Goal: Task Accomplishment & Management: Manage account settings

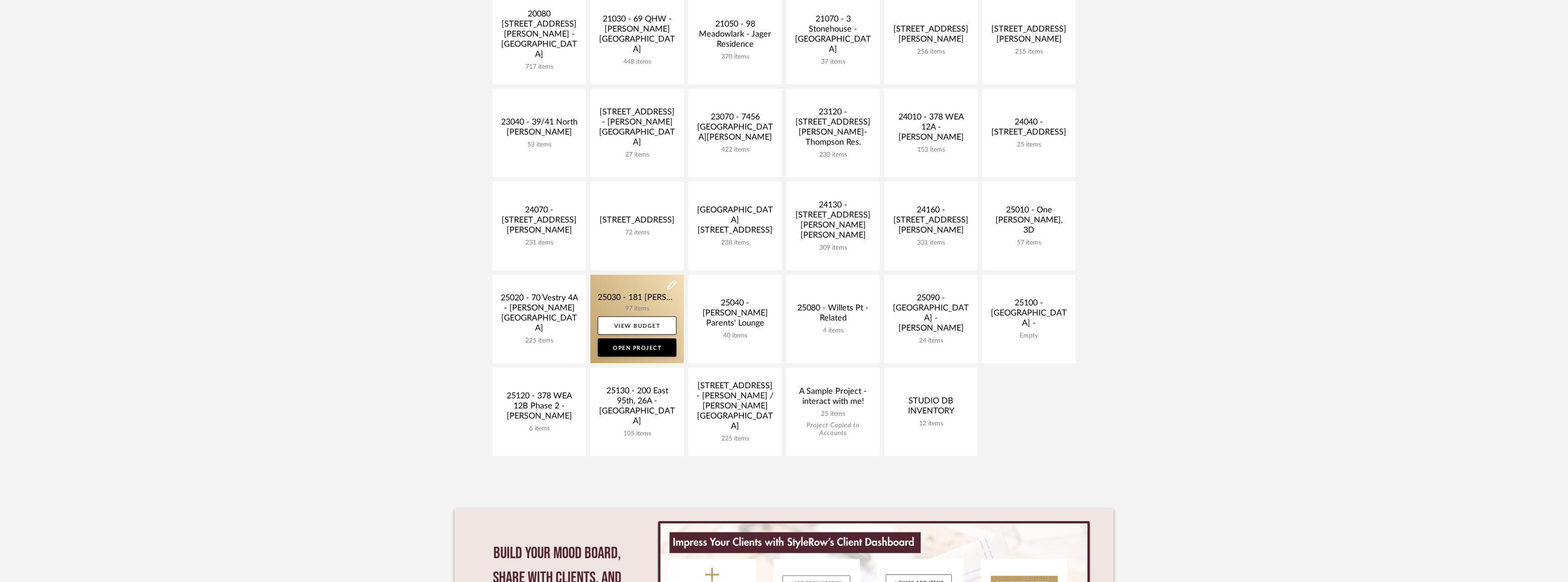
scroll to position [305, 0]
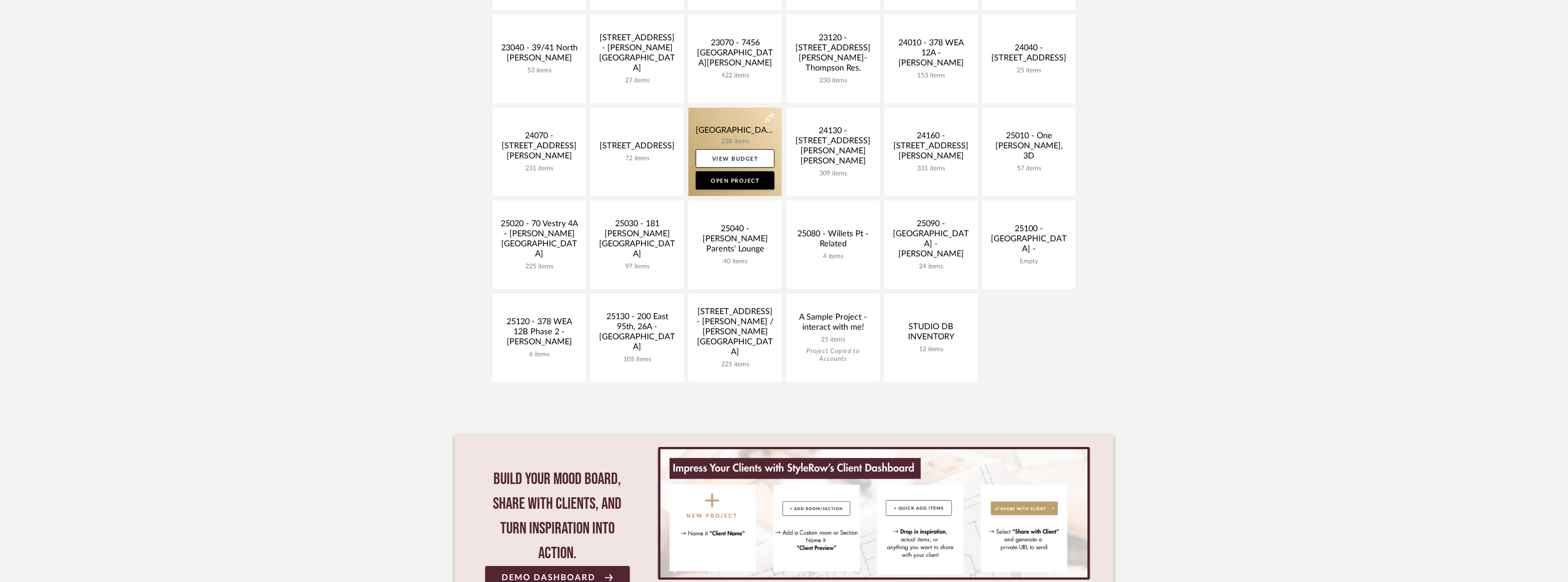
click at [761, 130] on link at bounding box center [735, 152] width 93 height 89
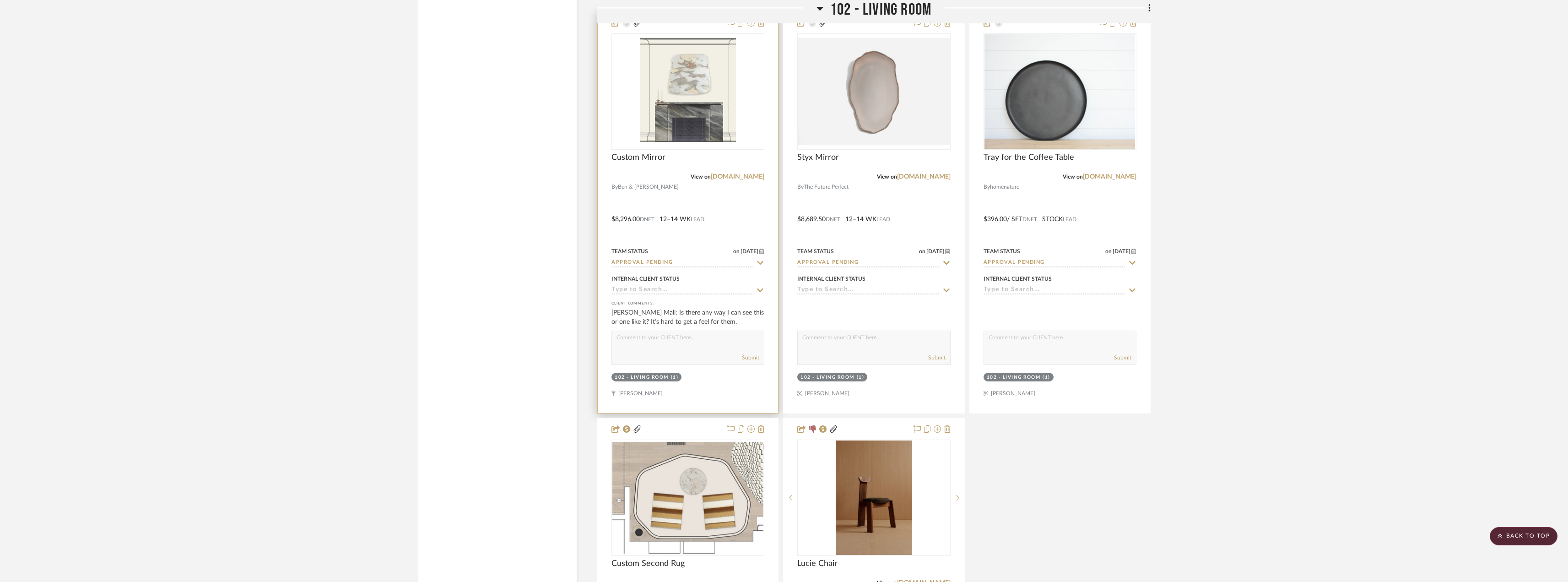
scroll to position [3471, 0]
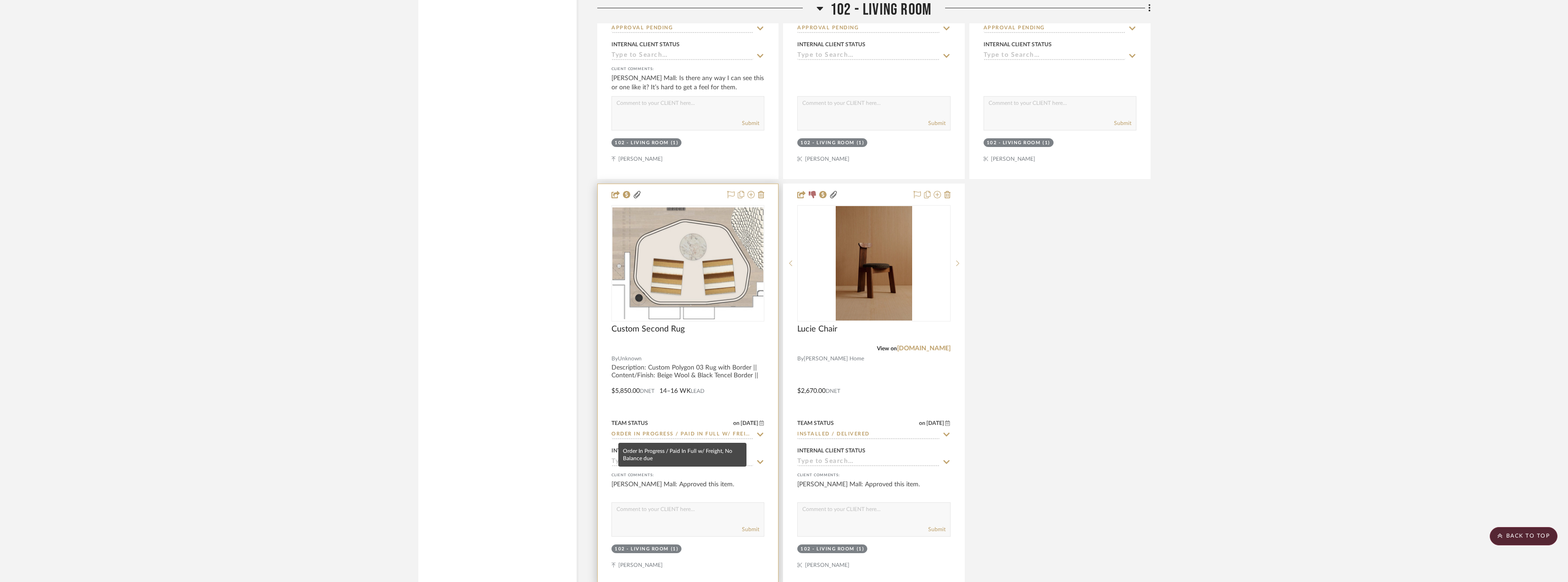
click at [687, 435] on input "Order In Progress / Paid In Full w/ Freight, No Balance due" at bounding box center [682, 435] width 142 height 9
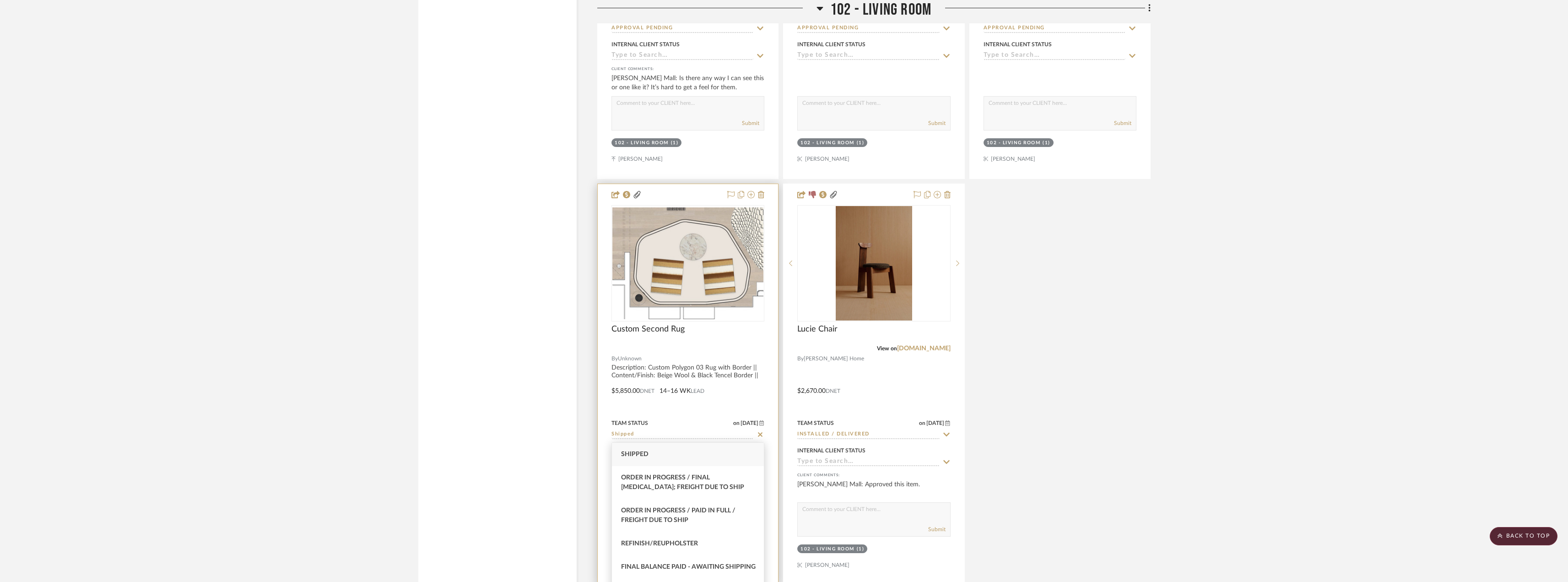
type input "Shipped"
type input "[DATE]"
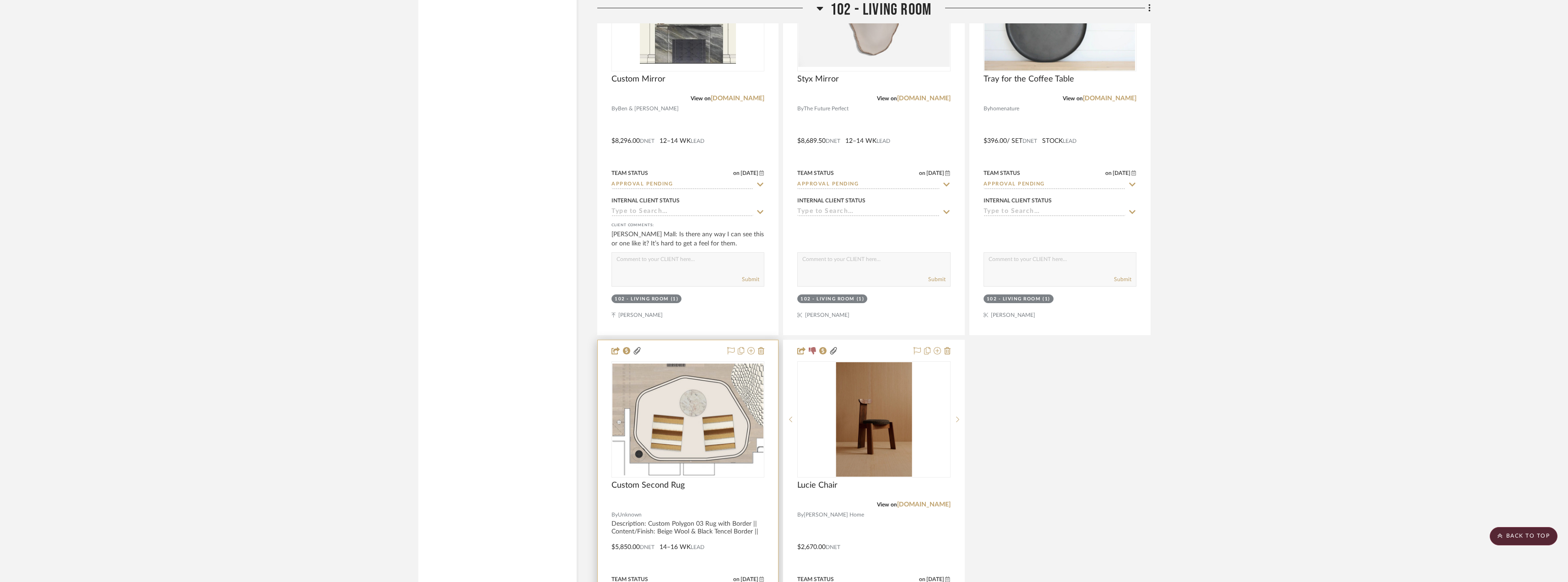
scroll to position [3319, 0]
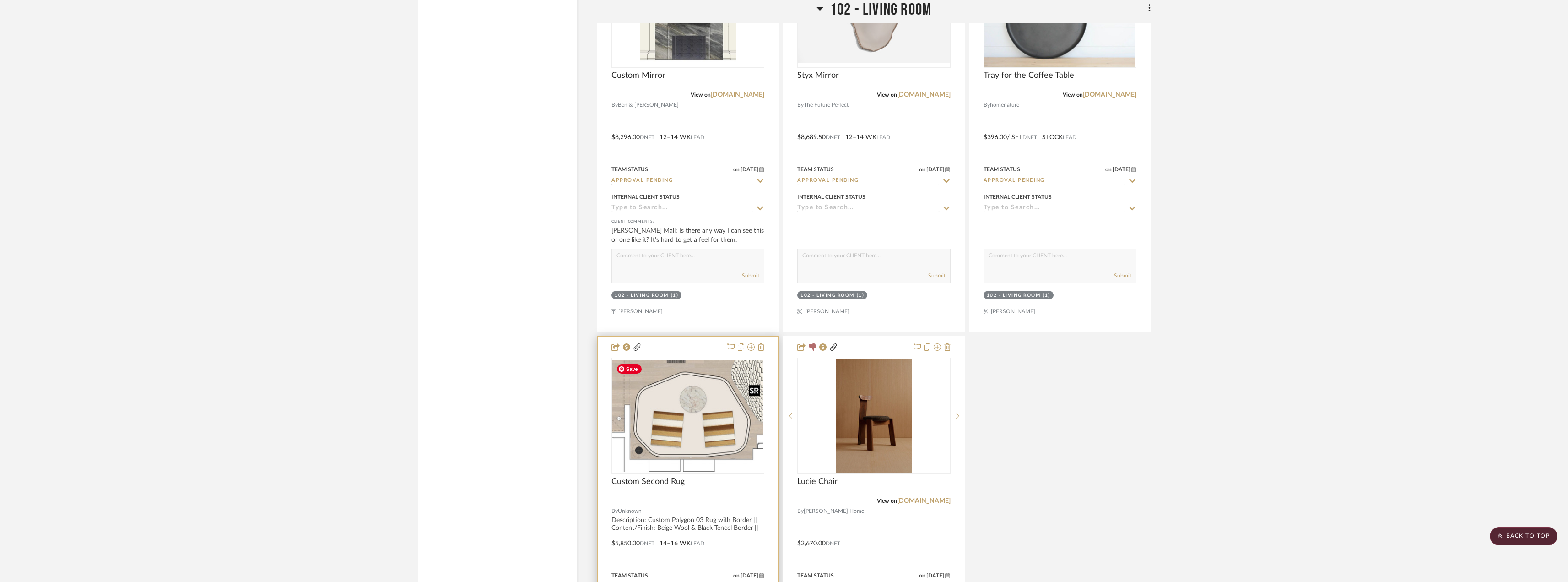
click at [714, 405] on img "0" at bounding box center [687, 416] width 151 height 111
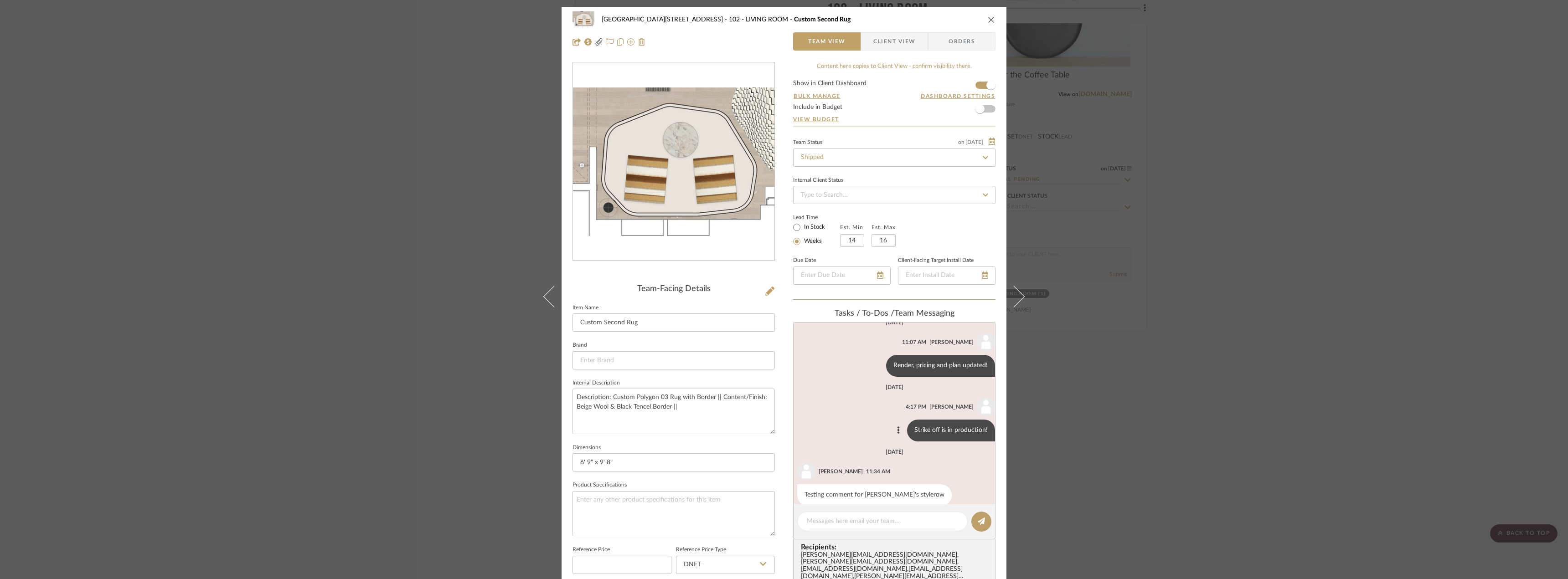
scroll to position [325, 0]
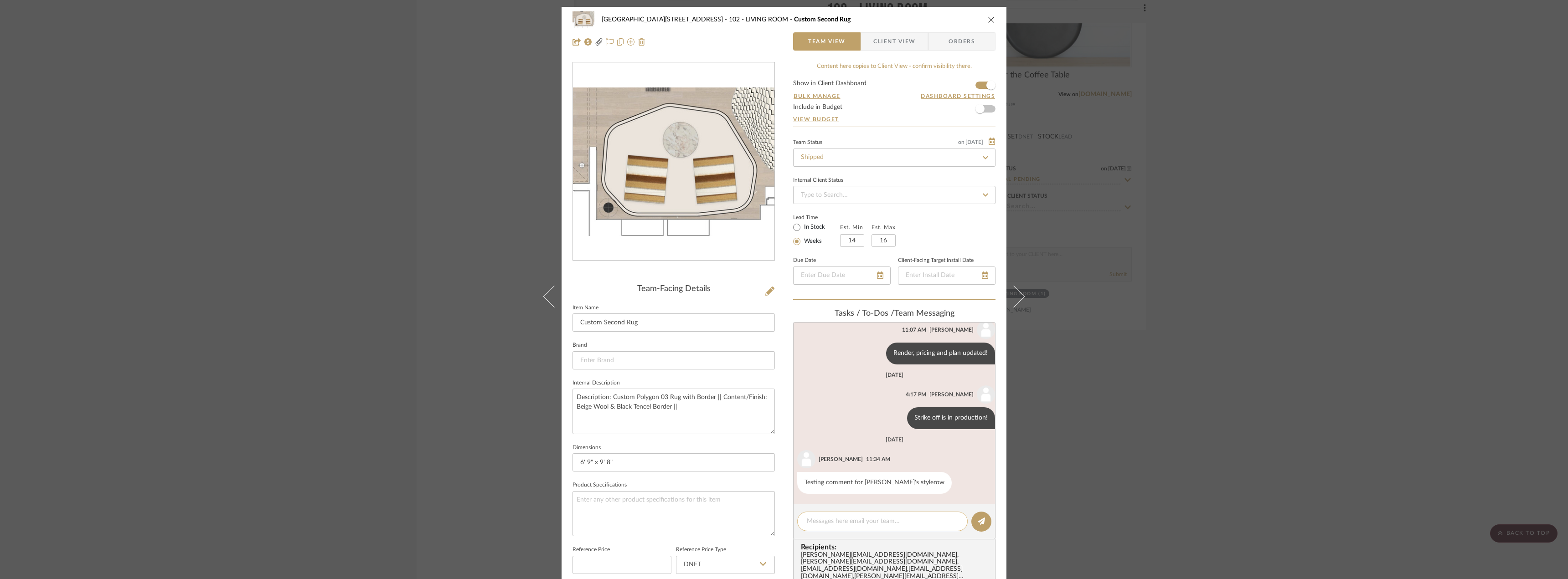
click at [876, 527] on div at bounding box center [883, 521] width 170 height 19
click at [873, 522] on textarea at bounding box center [882, 521] width 152 height 10
paste textarea "DHL Express 6658164785"
type textarea "DHL Express 6658164785"
click at [974, 526] on button at bounding box center [981, 521] width 20 height 20
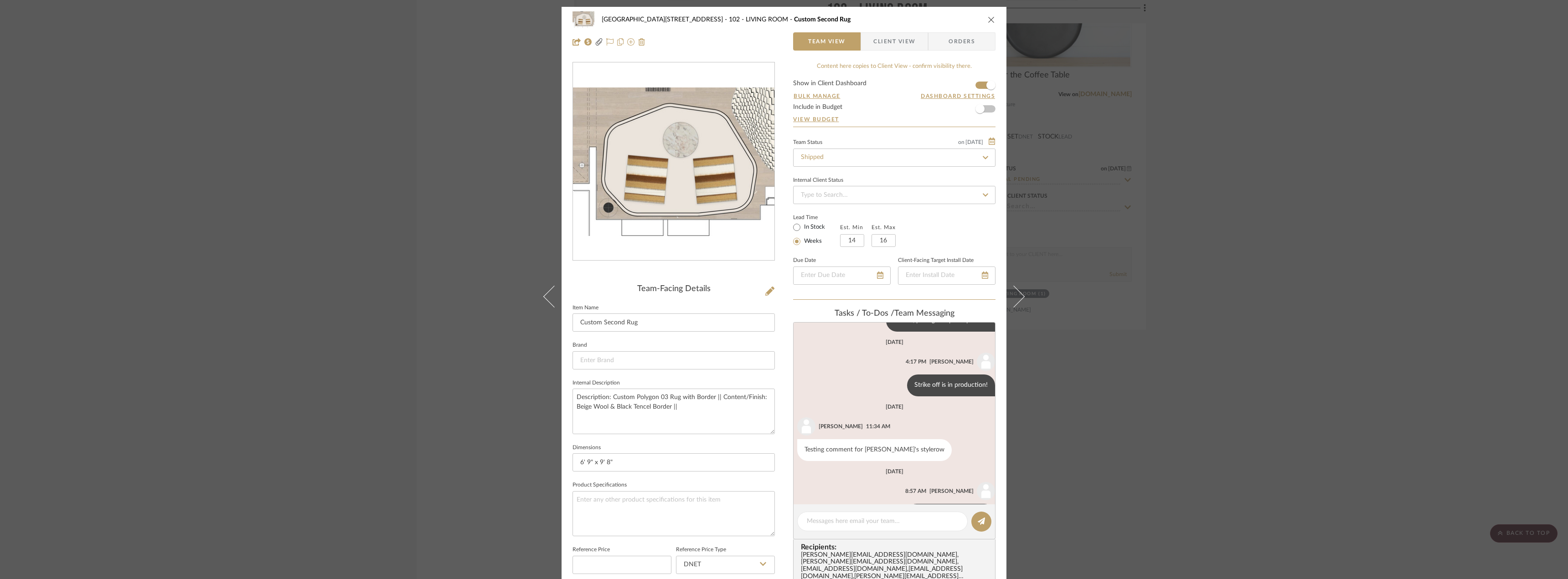
scroll to position [390, 0]
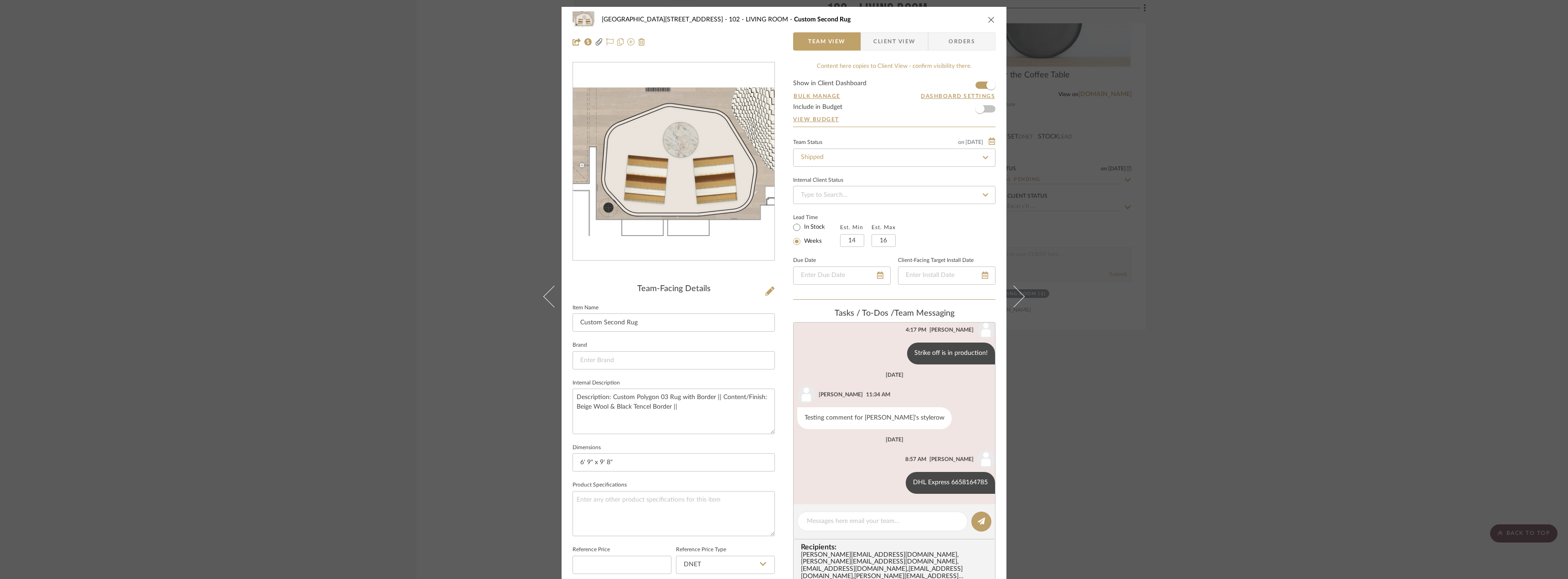
click at [1324, 334] on div "24100 - [STREET_ADDRESS] - LIVING ROOM Custom Second Rug Team View Client View …" at bounding box center [784, 290] width 1568 height 579
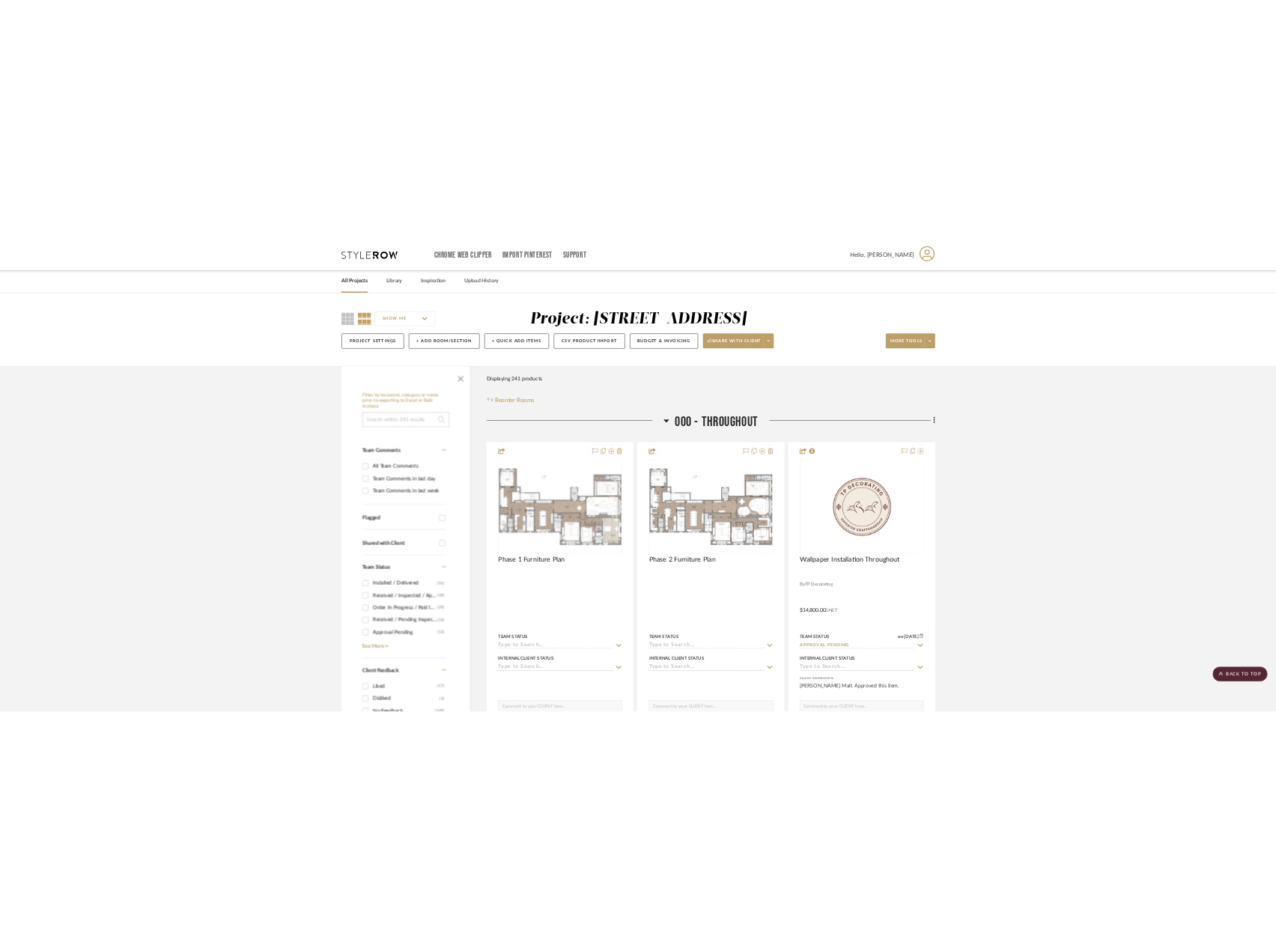
scroll to position [5429, 0]
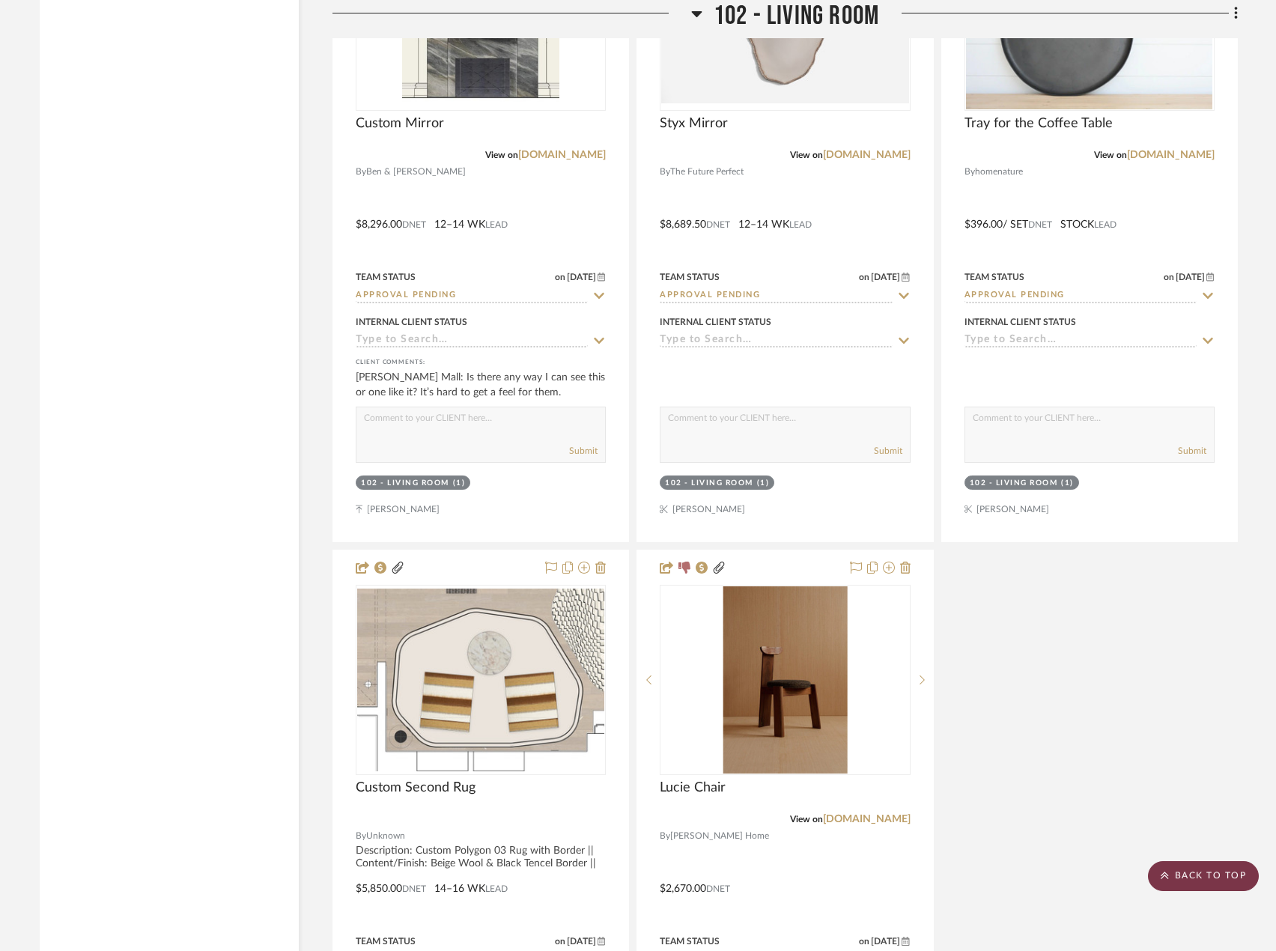
click at [1219, 875] on scroll-to-top-button "BACK TO TOP" at bounding box center [1203, 876] width 111 height 30
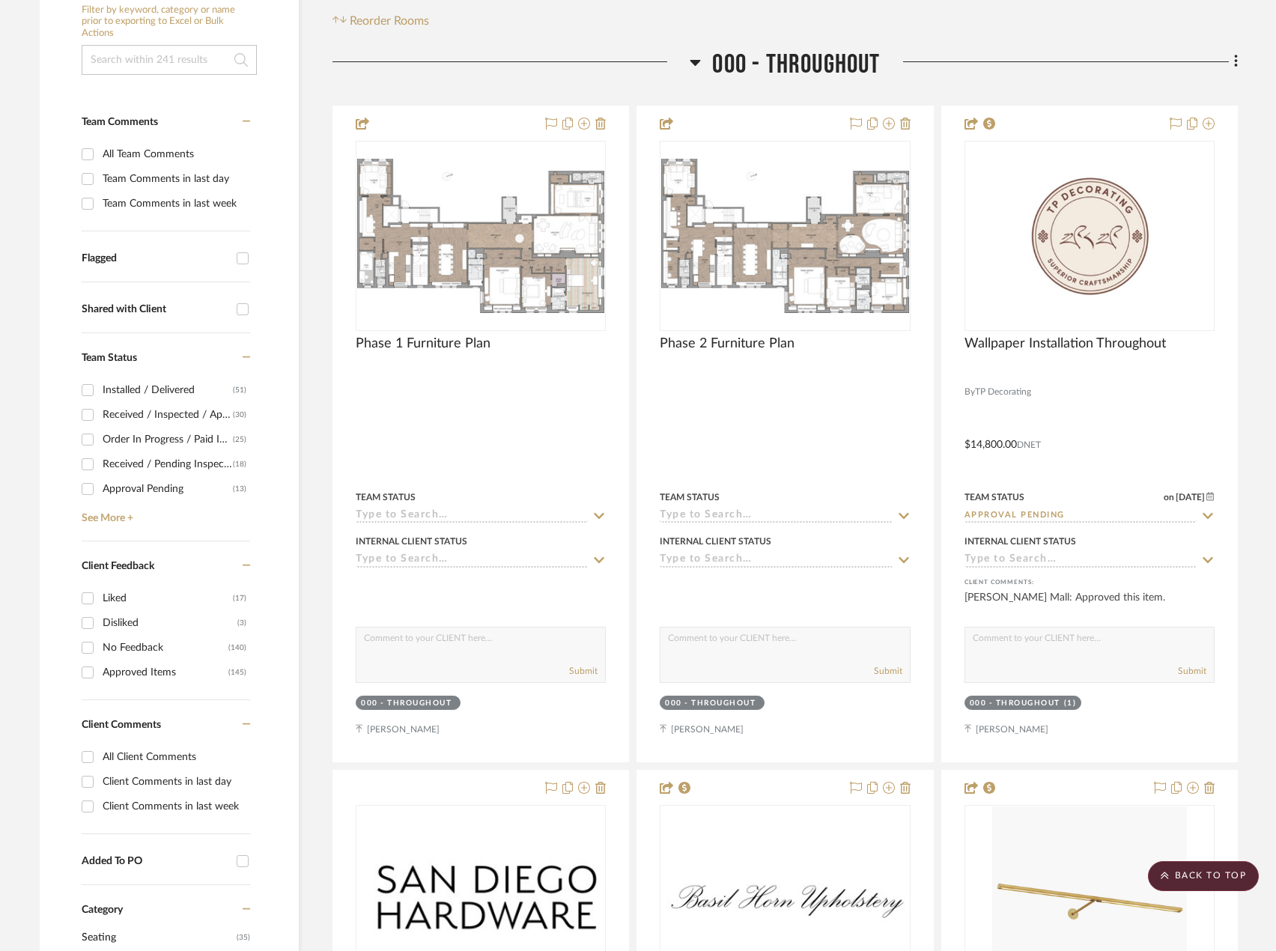
scroll to position [0, 0]
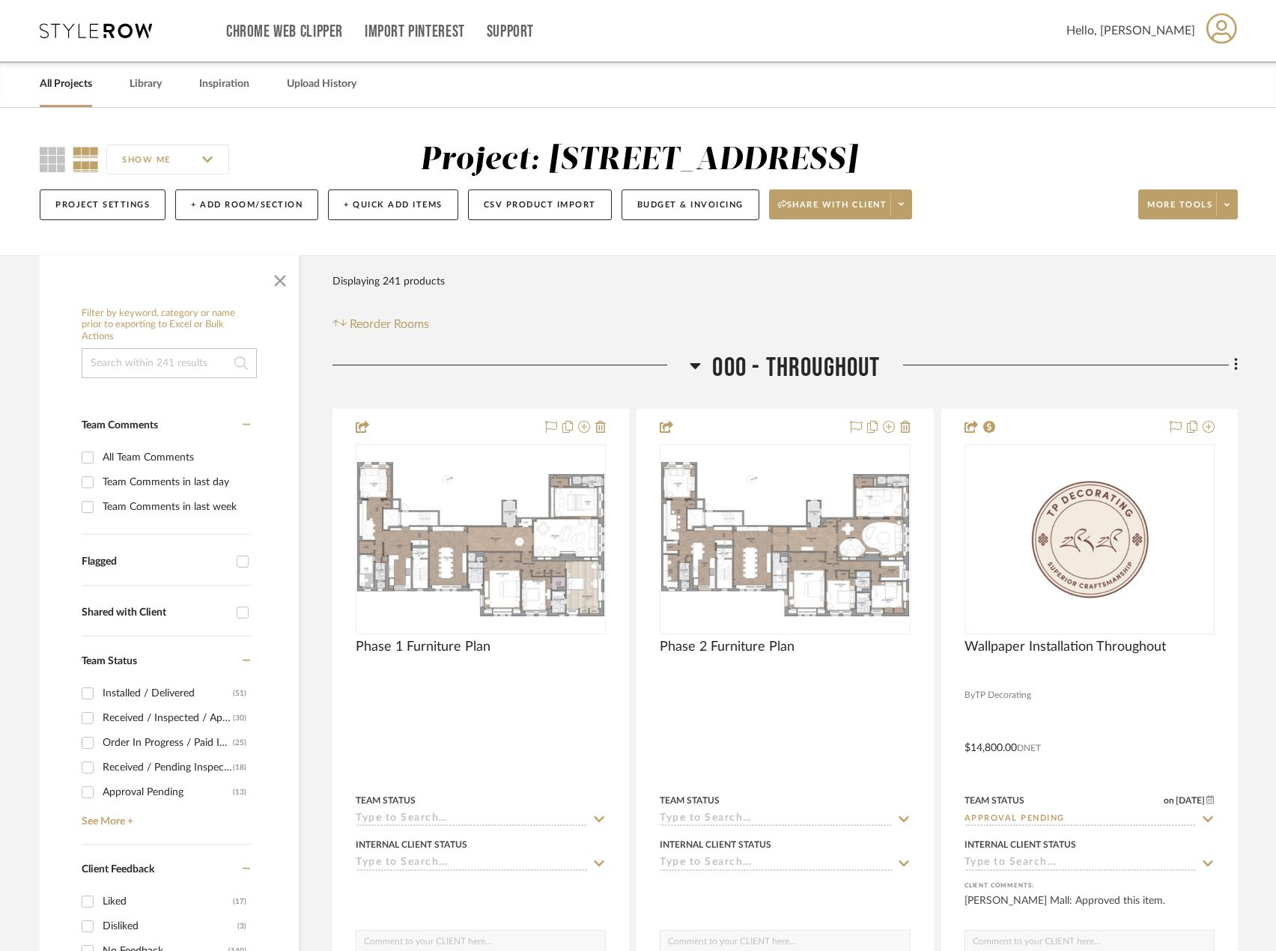
click at [199, 479] on div "Team Comments in last day" at bounding box center [175, 482] width 144 height 24
click at [100, 479] on input "Team Comments in last day" at bounding box center [88, 482] width 24 height 24
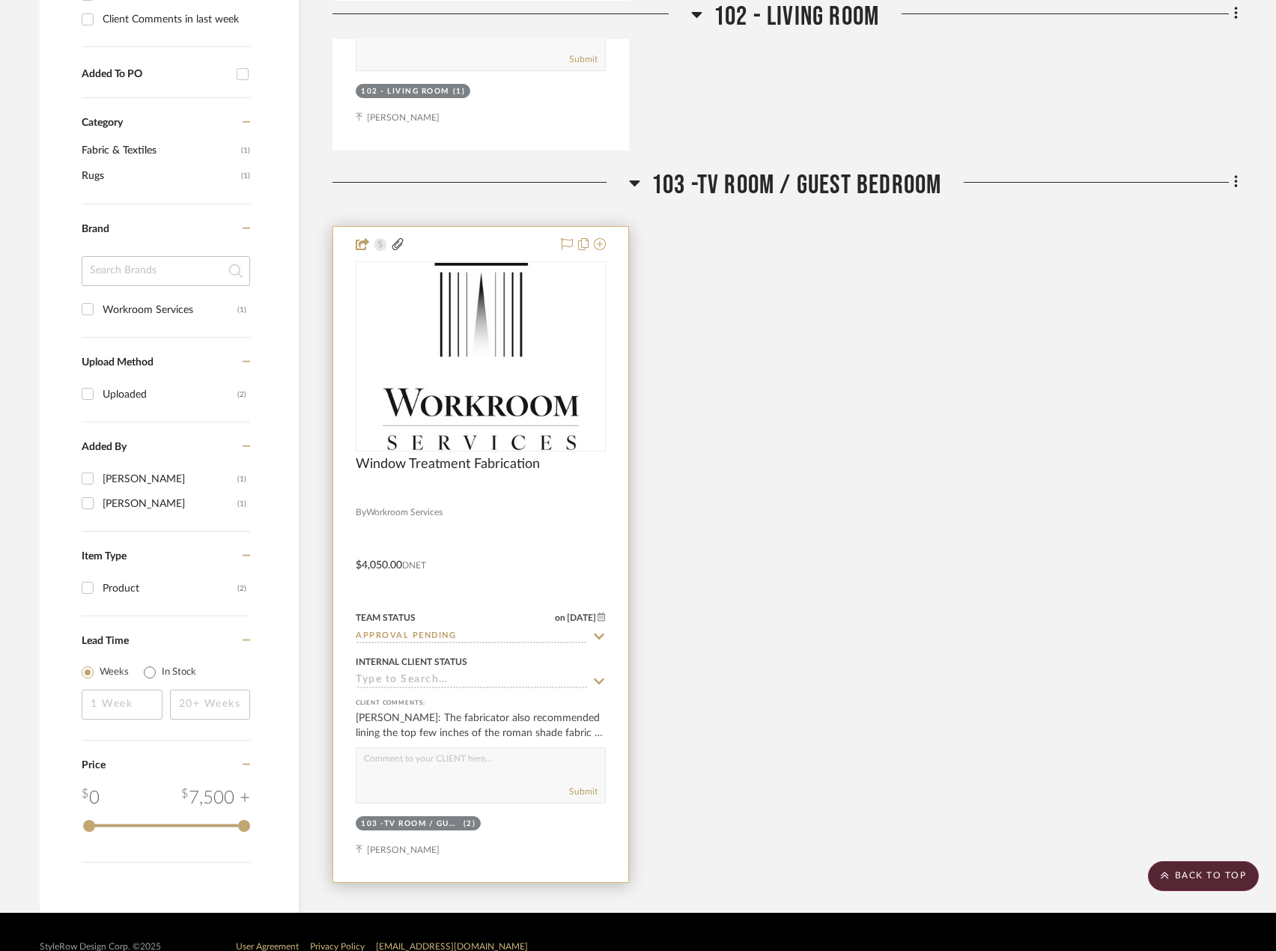
scroll to position [973, 0]
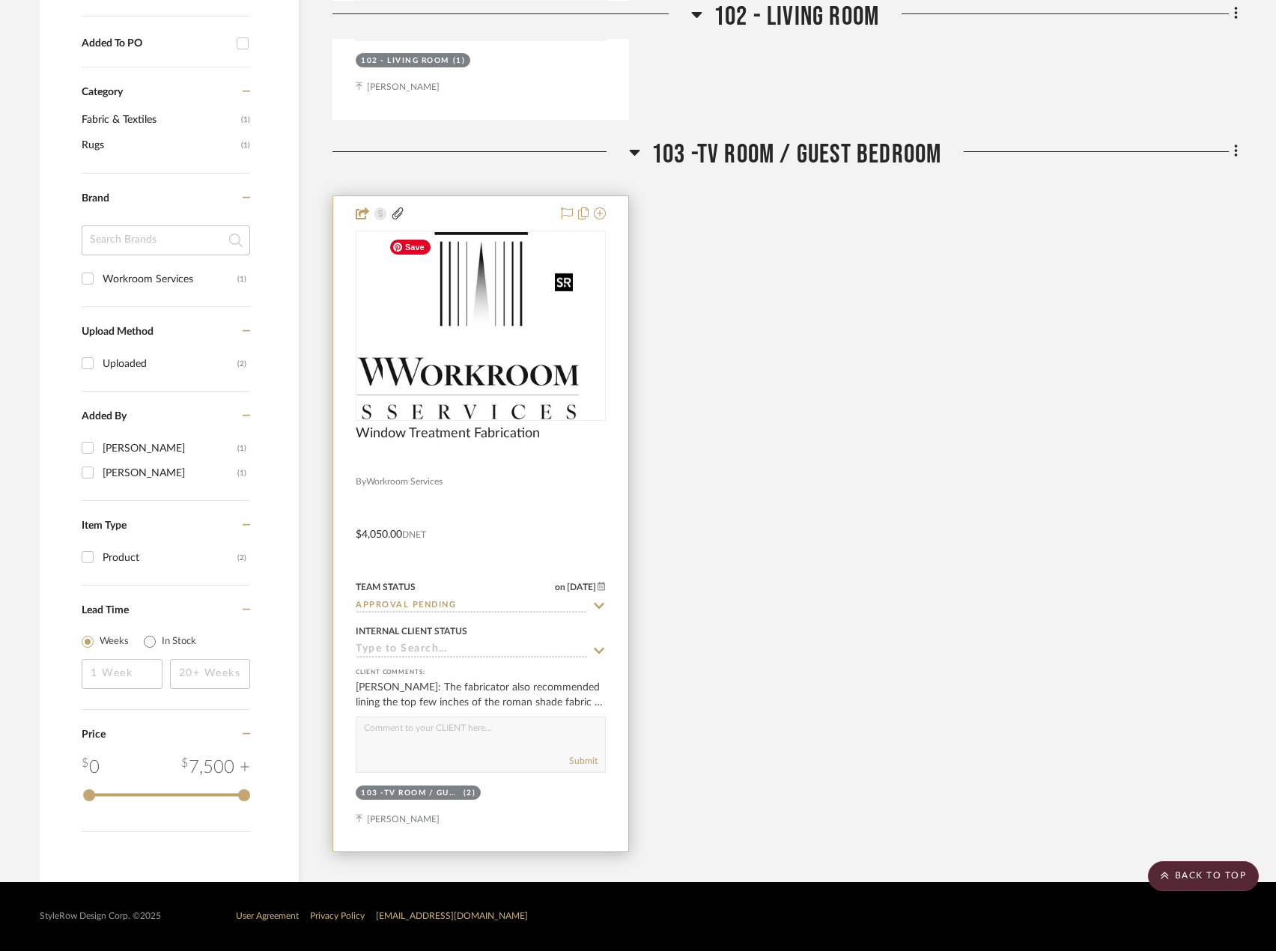
click at [550, 335] on img "0" at bounding box center [455, 325] width 196 height 187
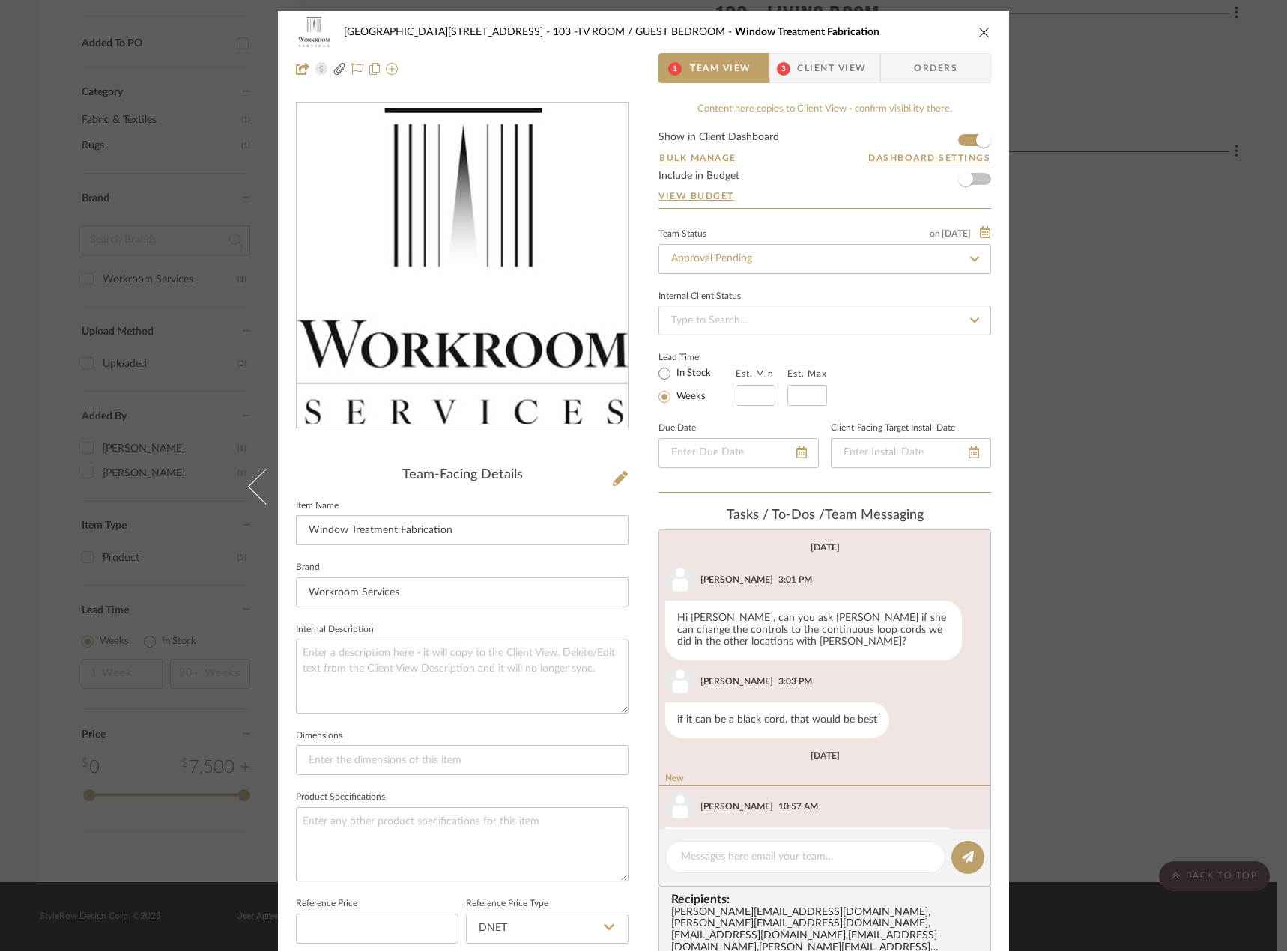
scroll to position [64, 0]
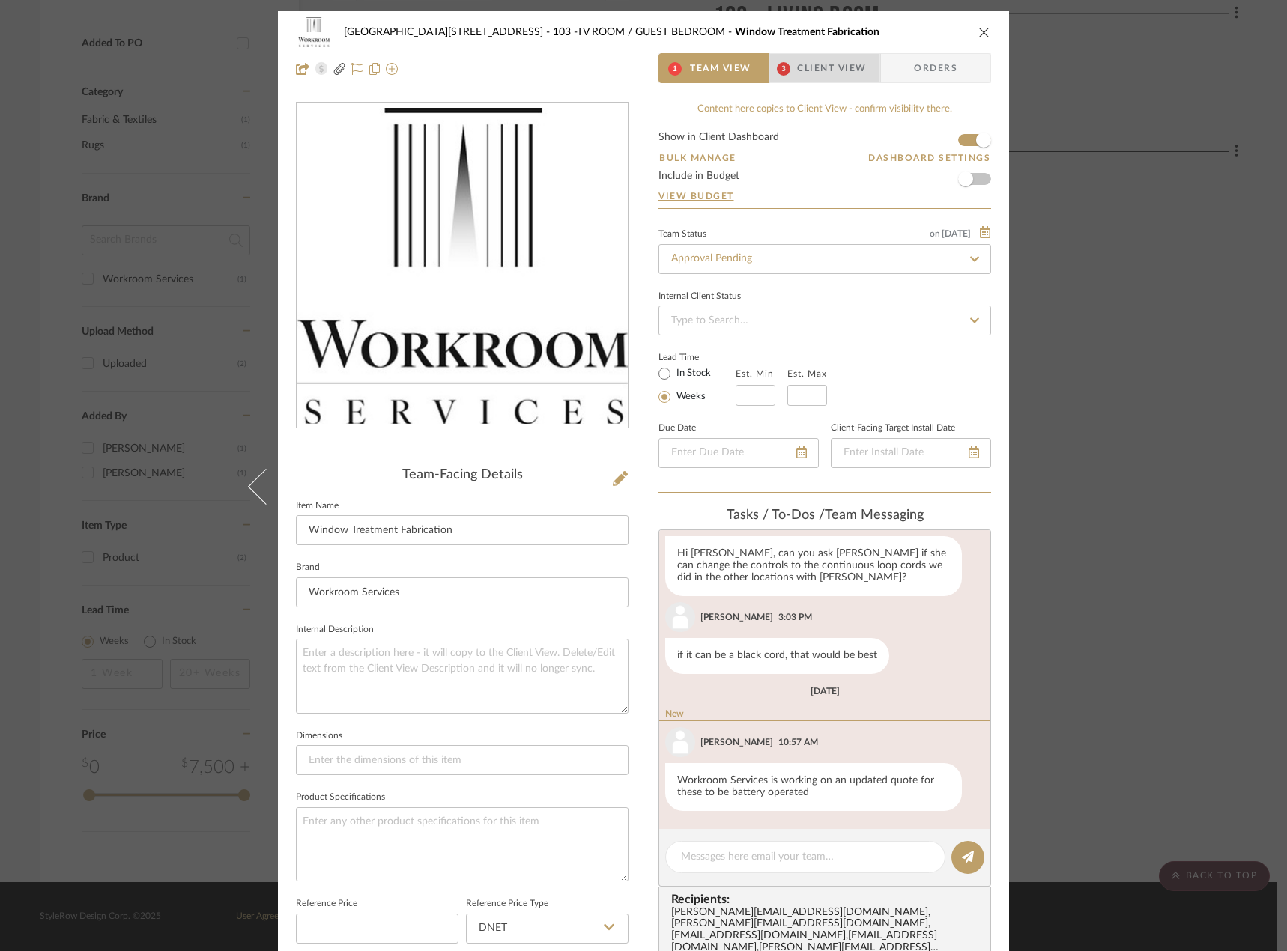
click at [836, 72] on span "Client View" at bounding box center [831, 68] width 69 height 30
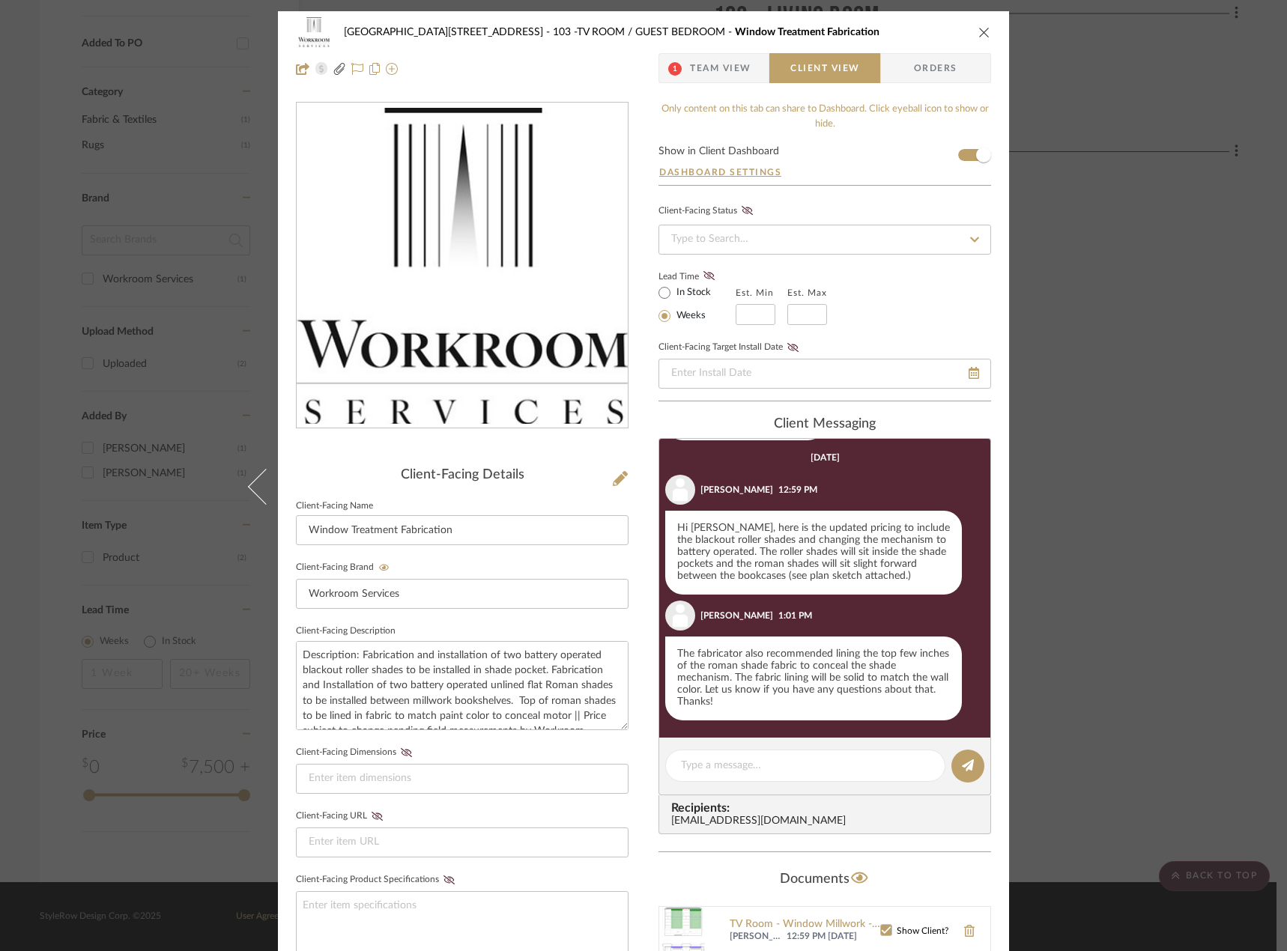
scroll to position [329, 0]
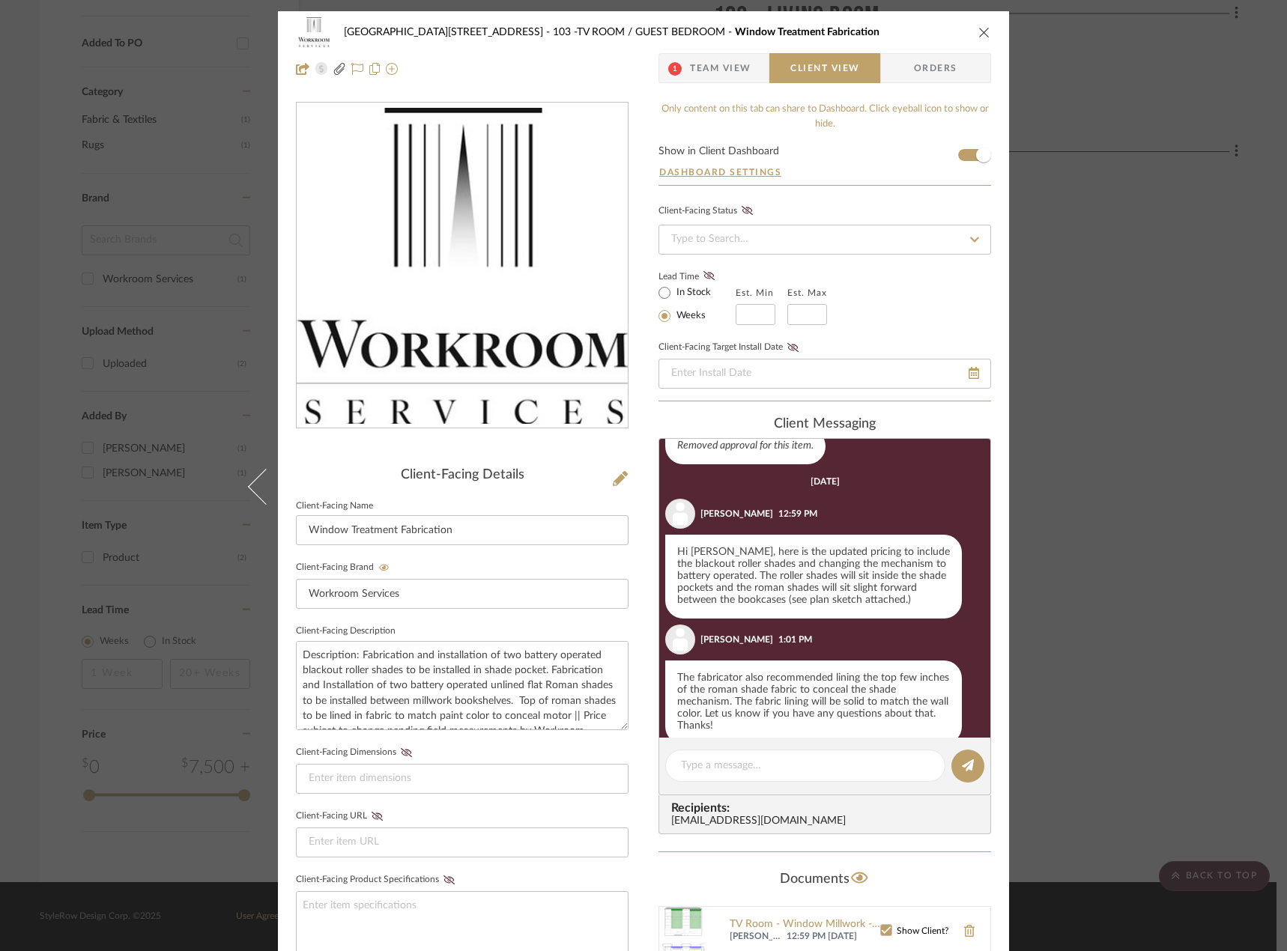
click at [1177, 242] on div "24100 - [STREET_ADDRESS] -TV ROOM / GUEST BEDROOM Window Treatment Fabrication …" at bounding box center [643, 475] width 1287 height 951
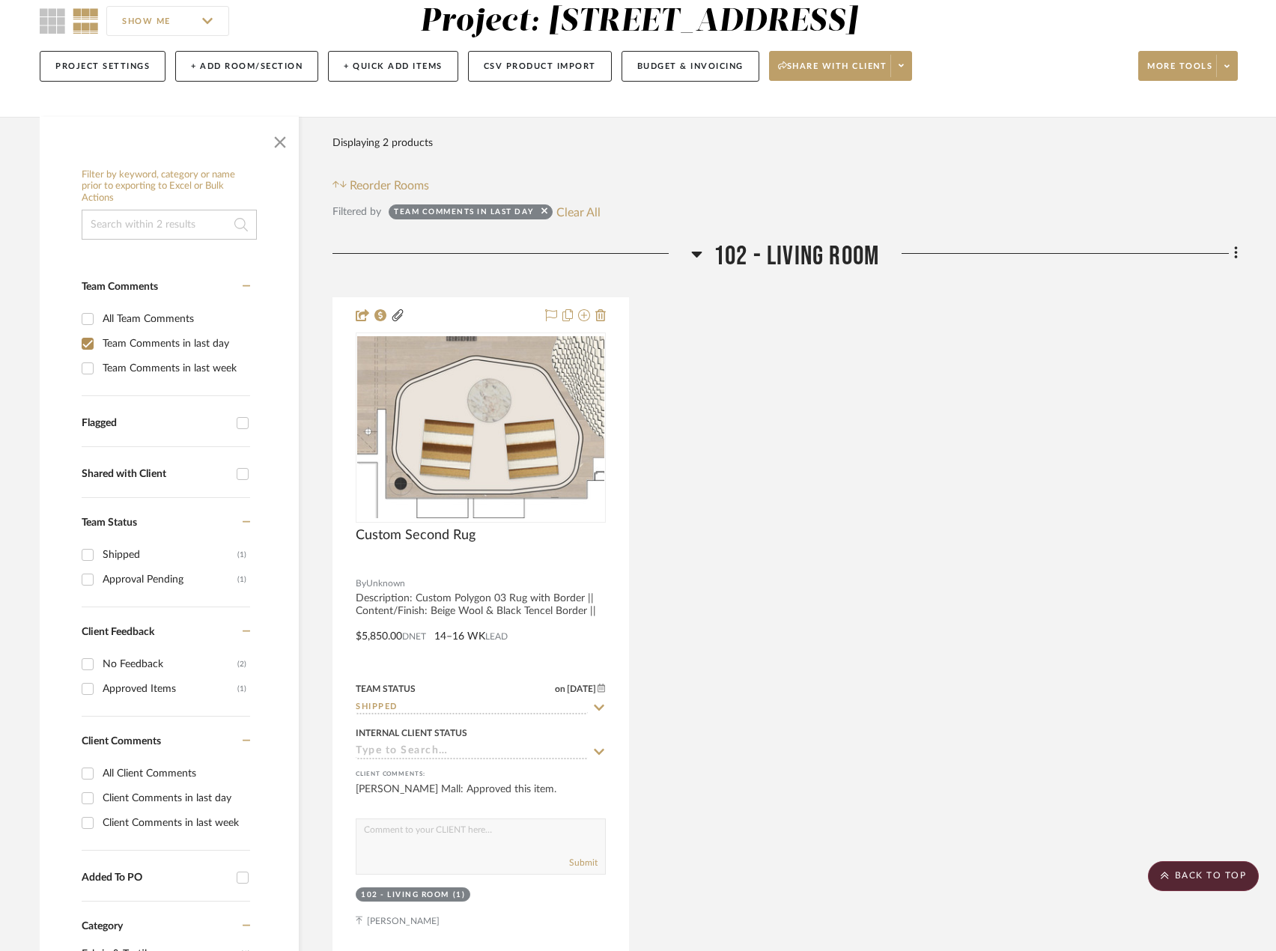
scroll to position [0, 0]
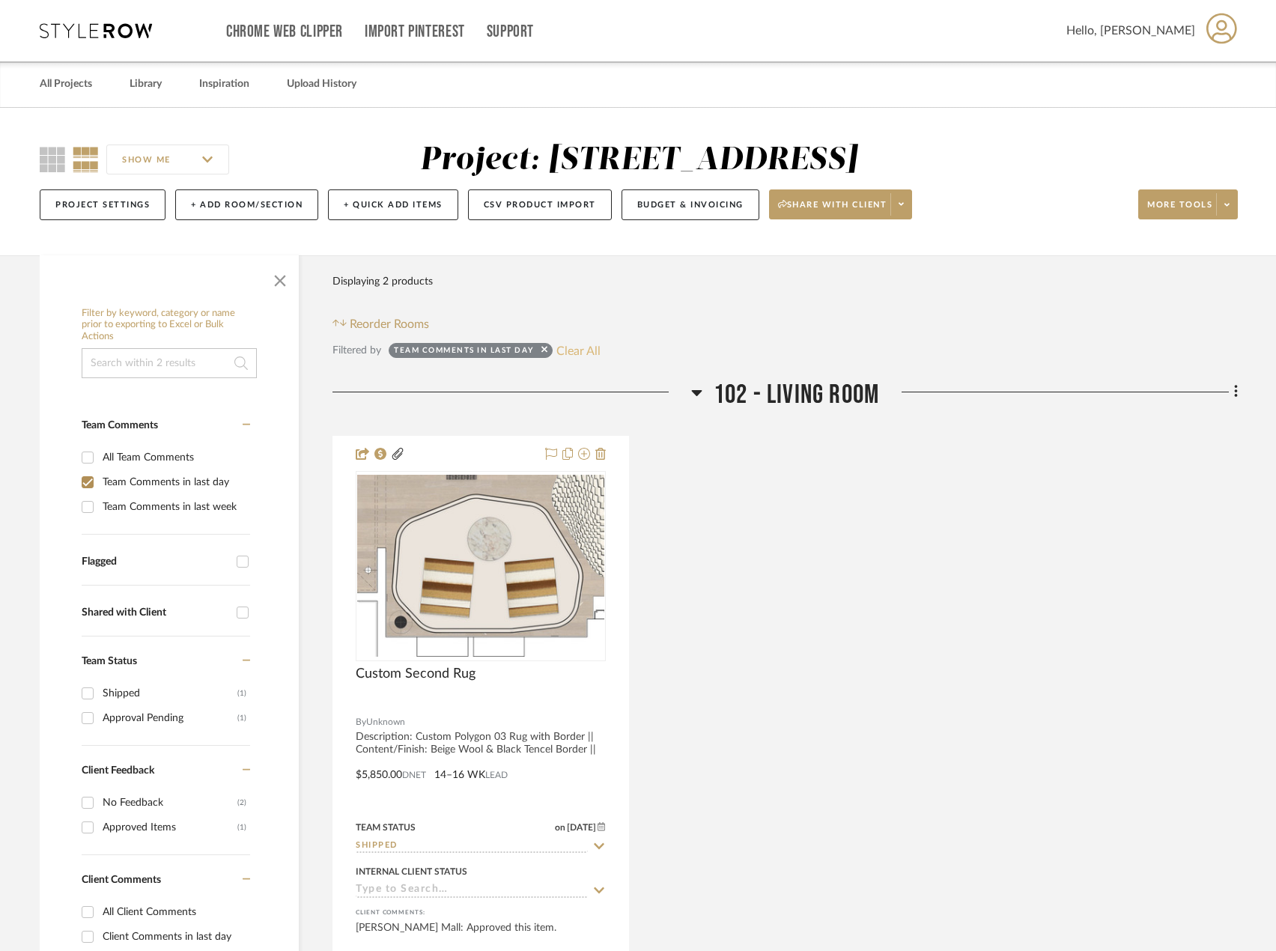
click at [593, 353] on button "Clear All" at bounding box center [578, 350] width 44 height 19
checkbox input "false"
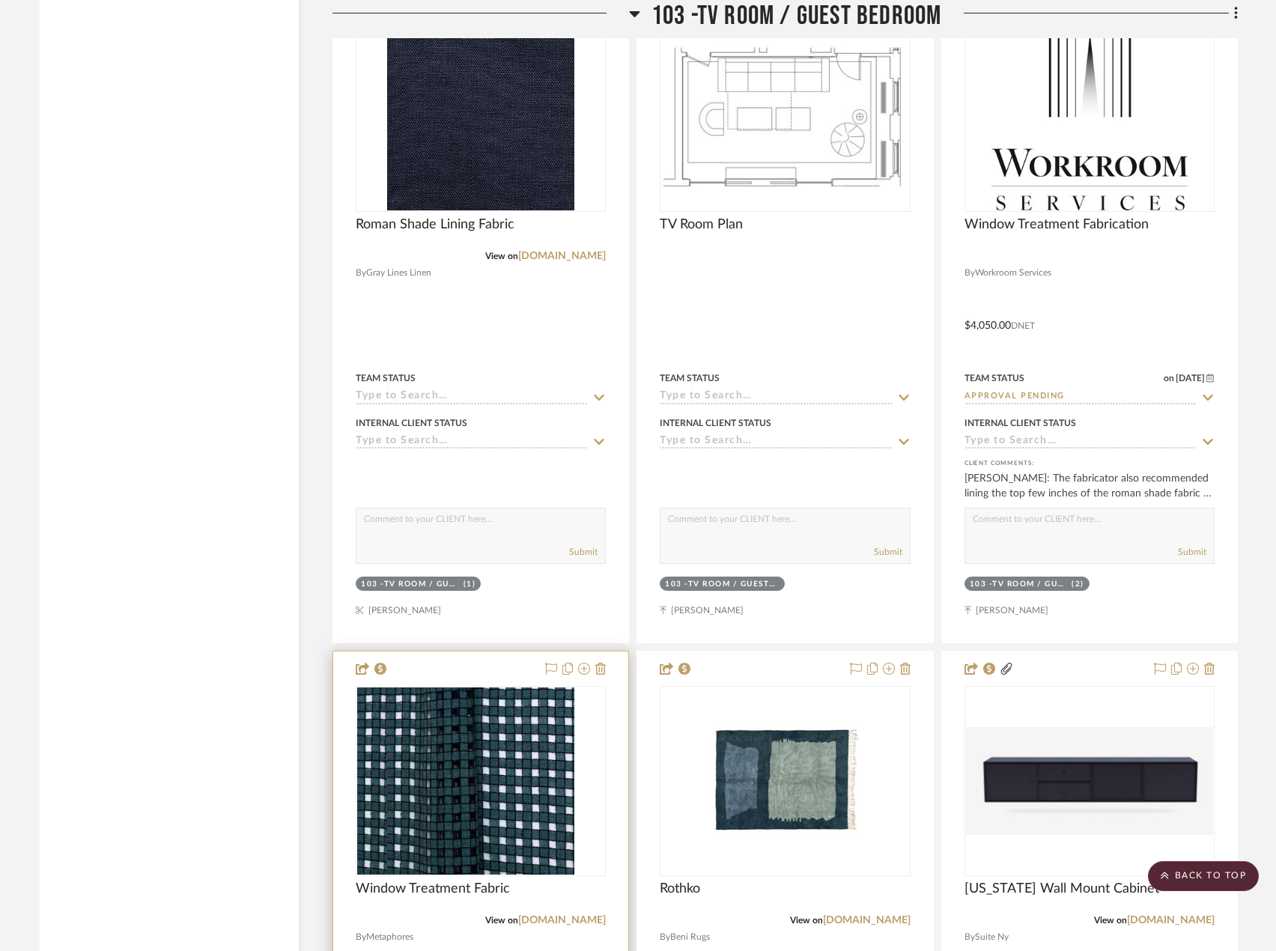
scroll to position [6677, 0]
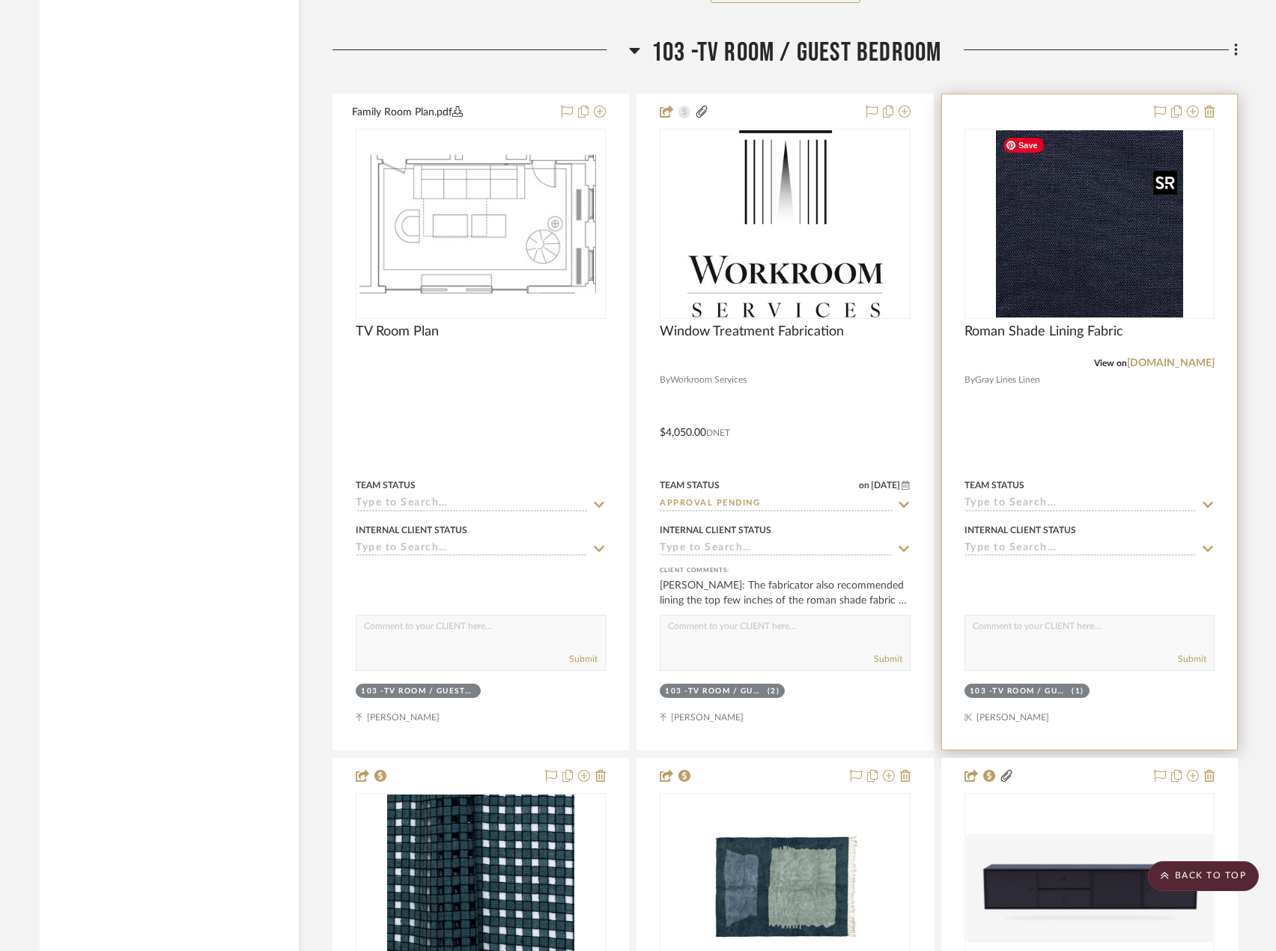
click at [1105, 285] on img "0" at bounding box center [1089, 223] width 187 height 187
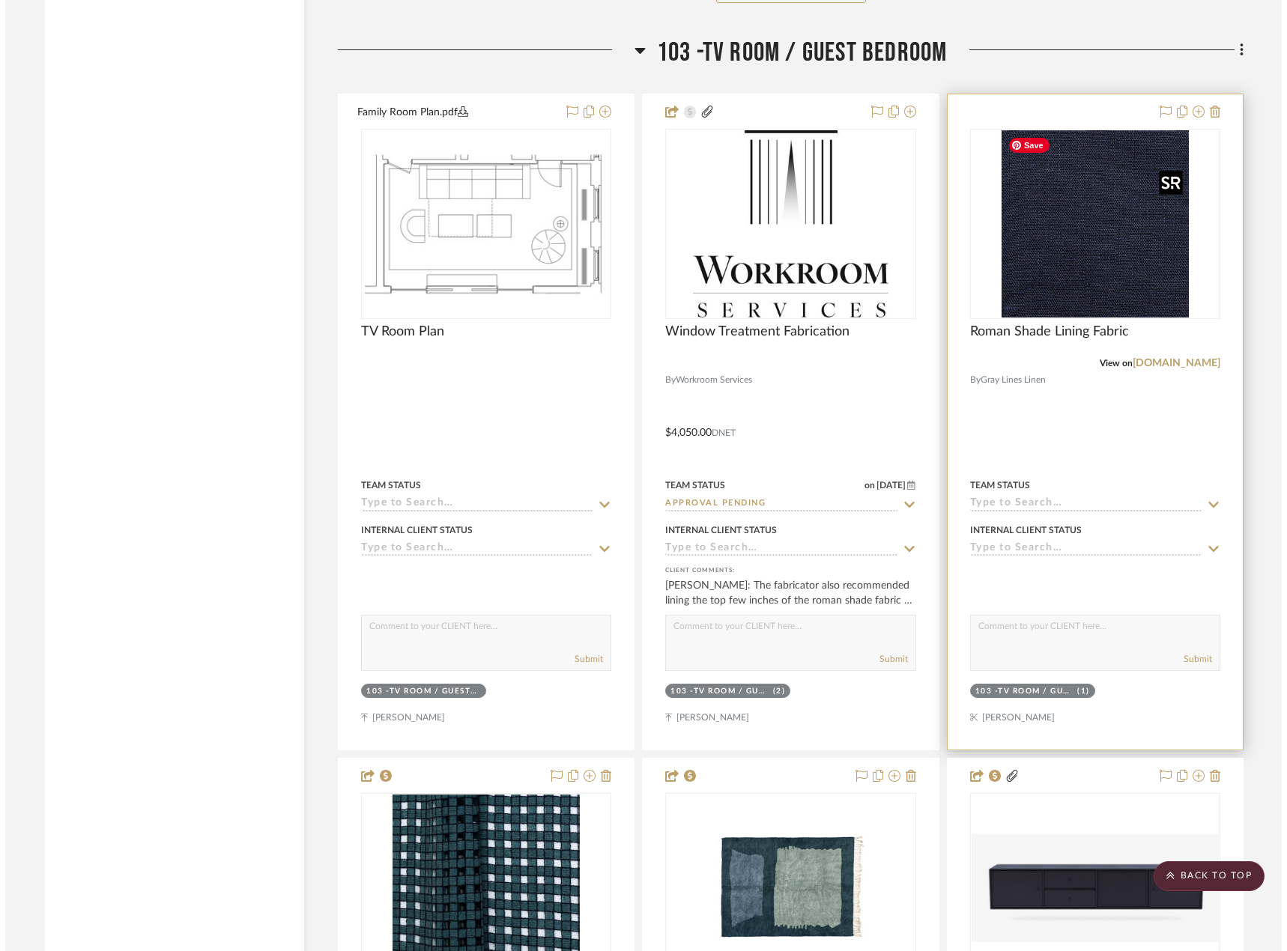
scroll to position [0, 0]
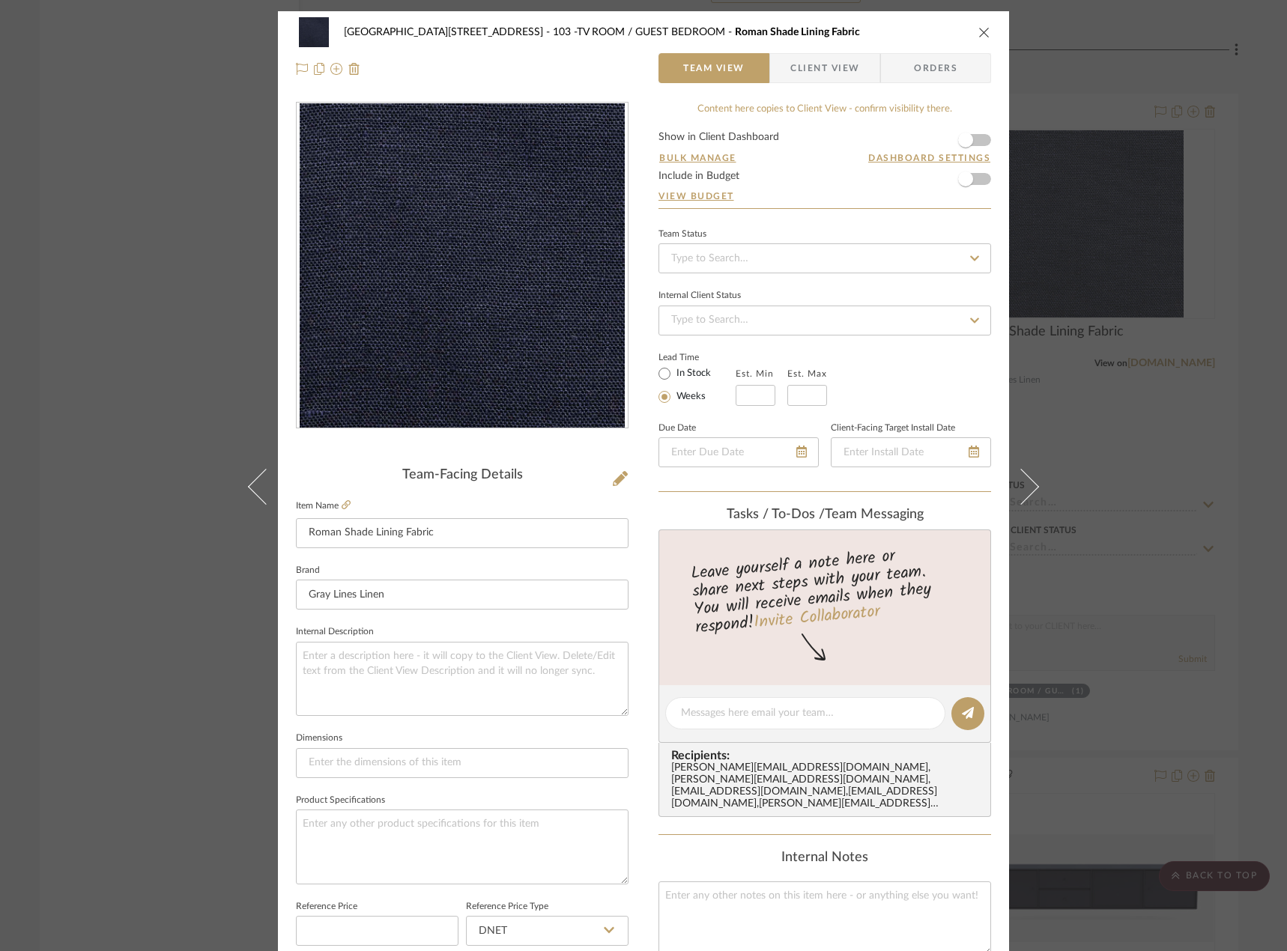
drag, startPoint x: 808, startPoint y: 74, endPoint x: 803, endPoint y: 82, distance: 9.8
click at [808, 74] on span "Client View" at bounding box center [824, 68] width 69 height 30
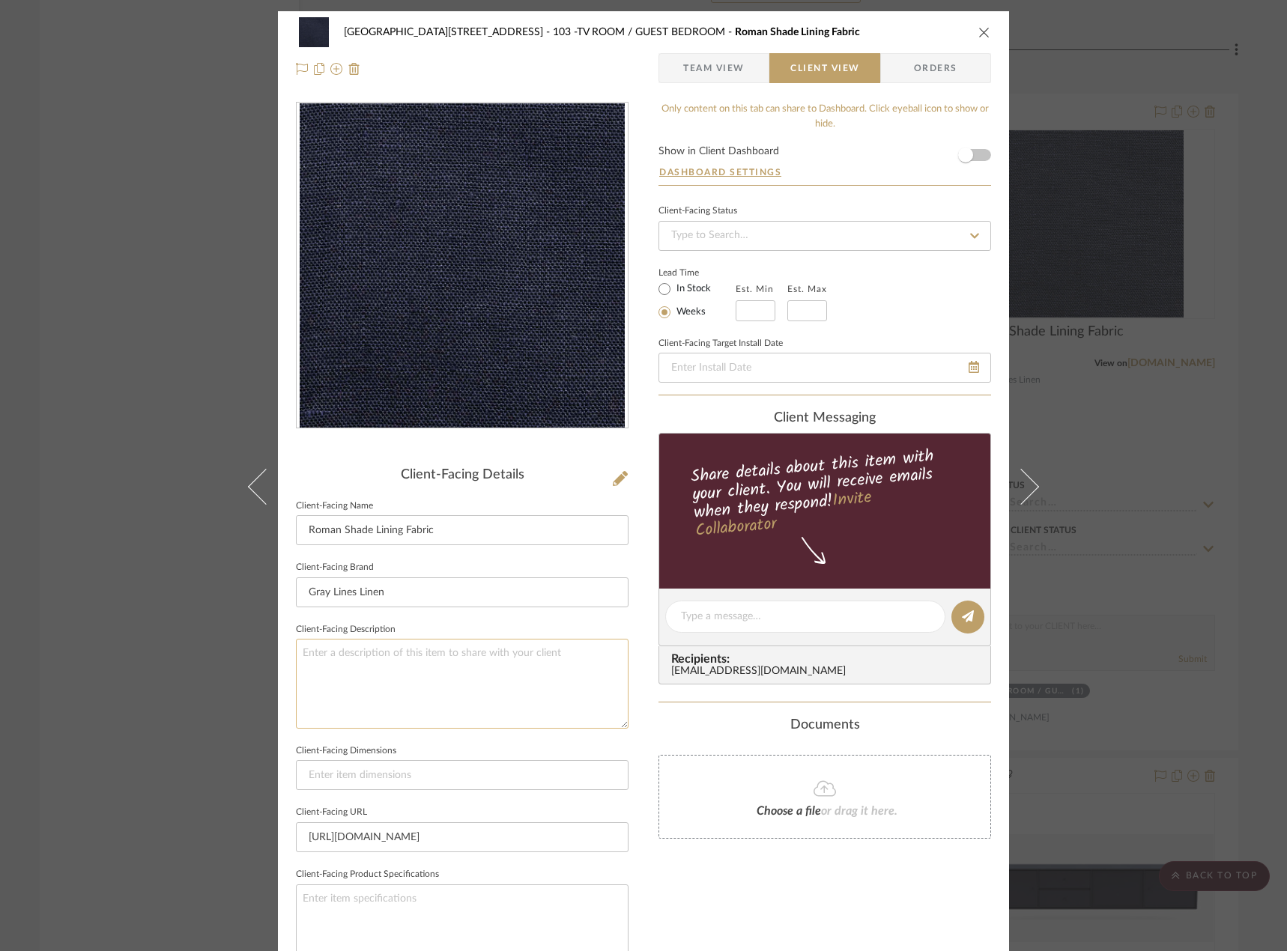
click at [355, 657] on textarea at bounding box center [462, 683] width 332 height 89
type textarea "Description: Warsa"
click at [608, 657] on textarea "Description: Warsa Linen || Color/ Content: Navy/ 100% Linen || Price does not …" at bounding box center [462, 683] width 332 height 89
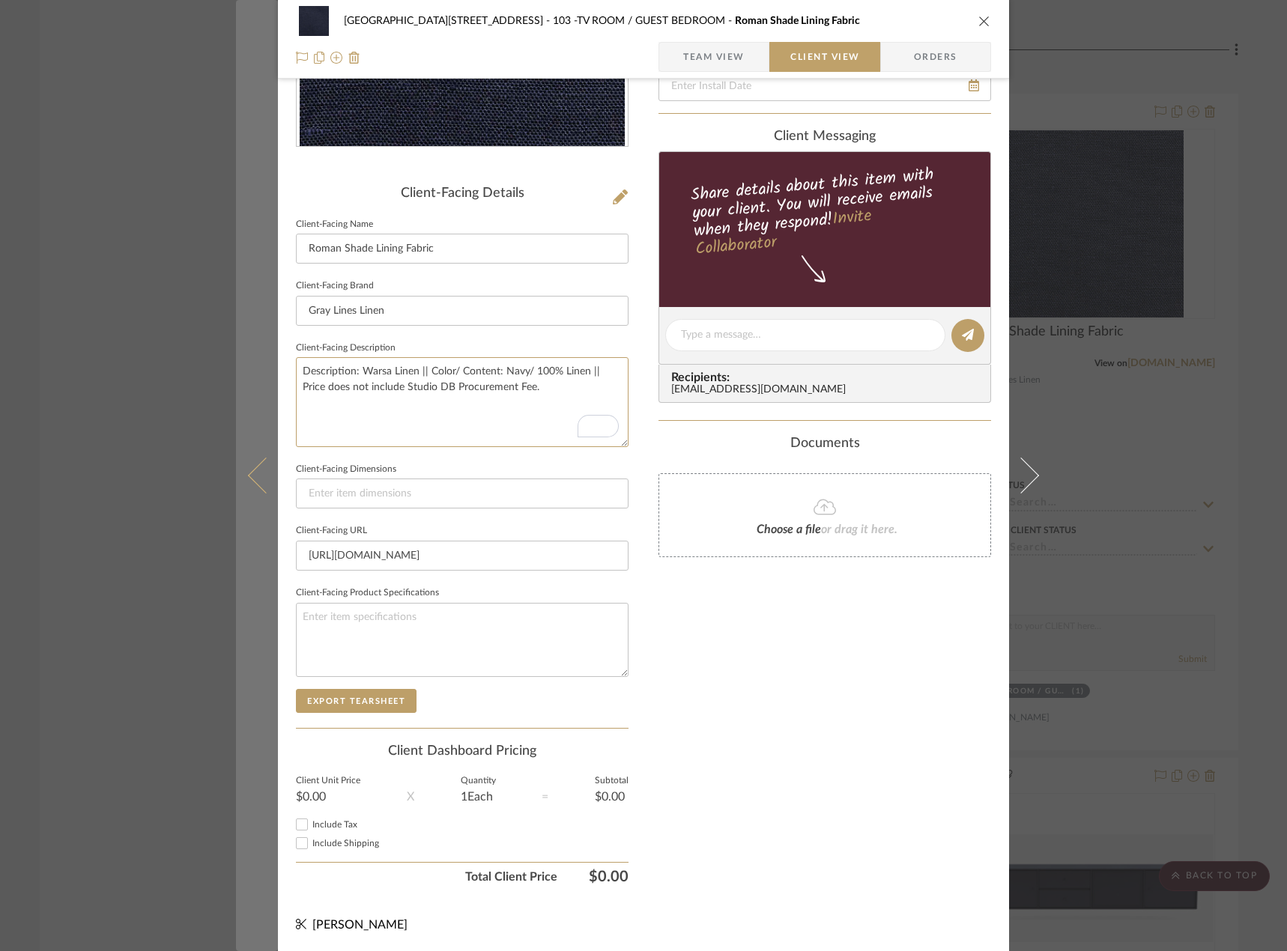
scroll to position [282, 0]
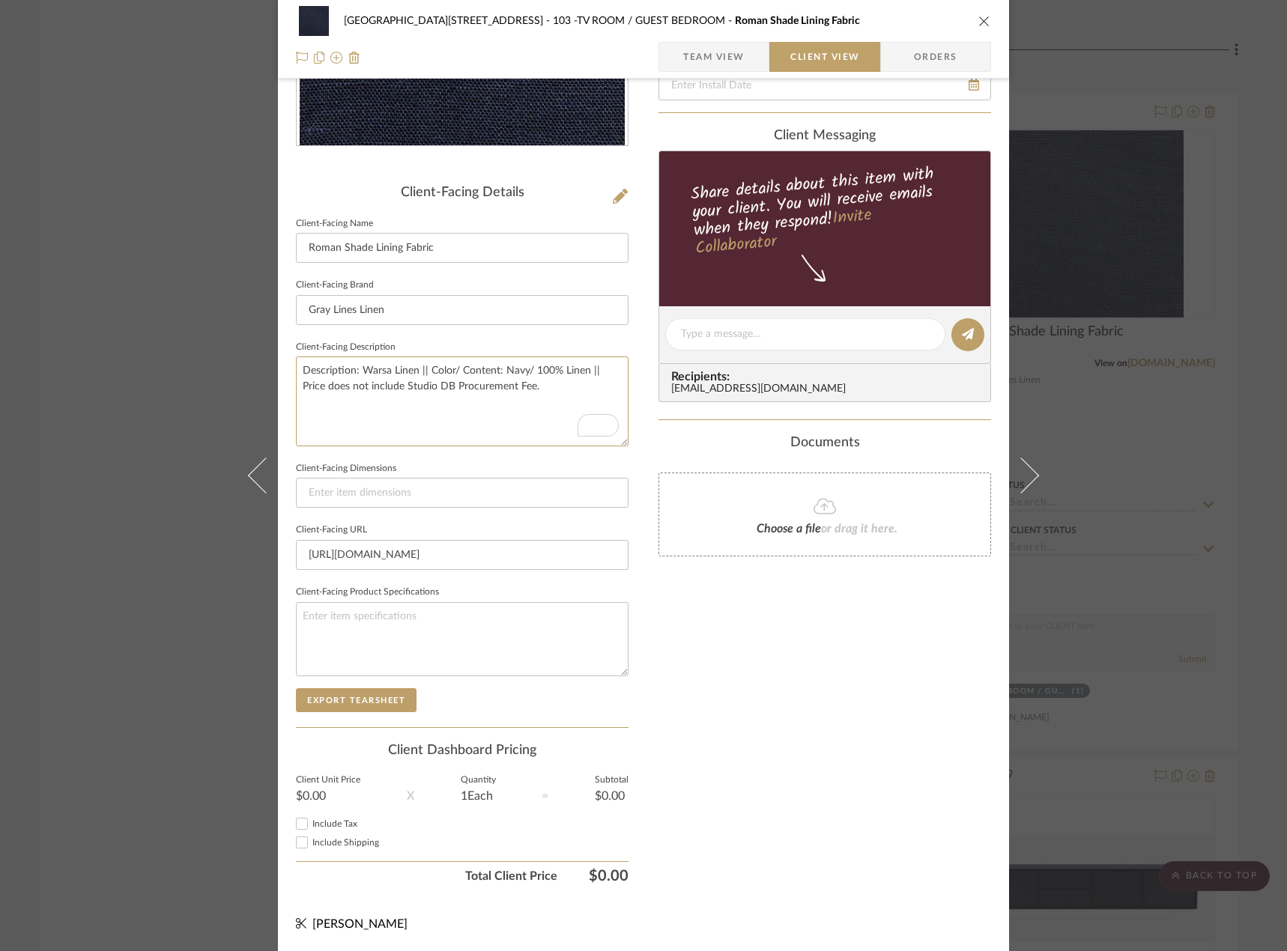
type textarea "Description: Warsa Linen || Color/ Content: Navy/ 100% Linen || Price does not …"
click at [677, 64] on span "button" at bounding box center [671, 57] width 24 height 30
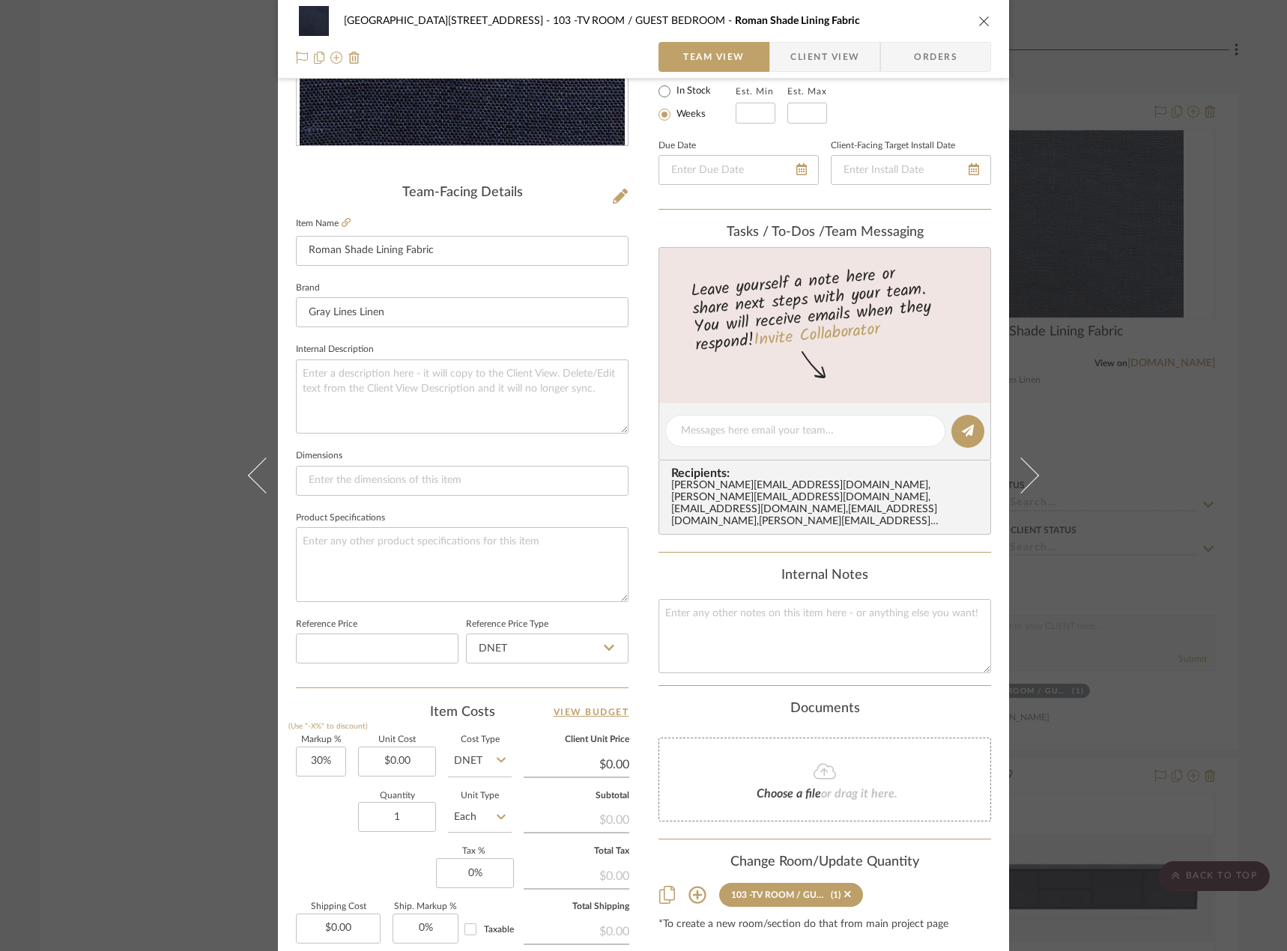
click at [464, 823] on input "Each" at bounding box center [480, 817] width 64 height 30
click at [509, 672] on div "YD" at bounding box center [535, 677] width 185 height 38
type input "YD"
click at [323, 771] on input "30" at bounding box center [321, 762] width 50 height 30
type input "0%"
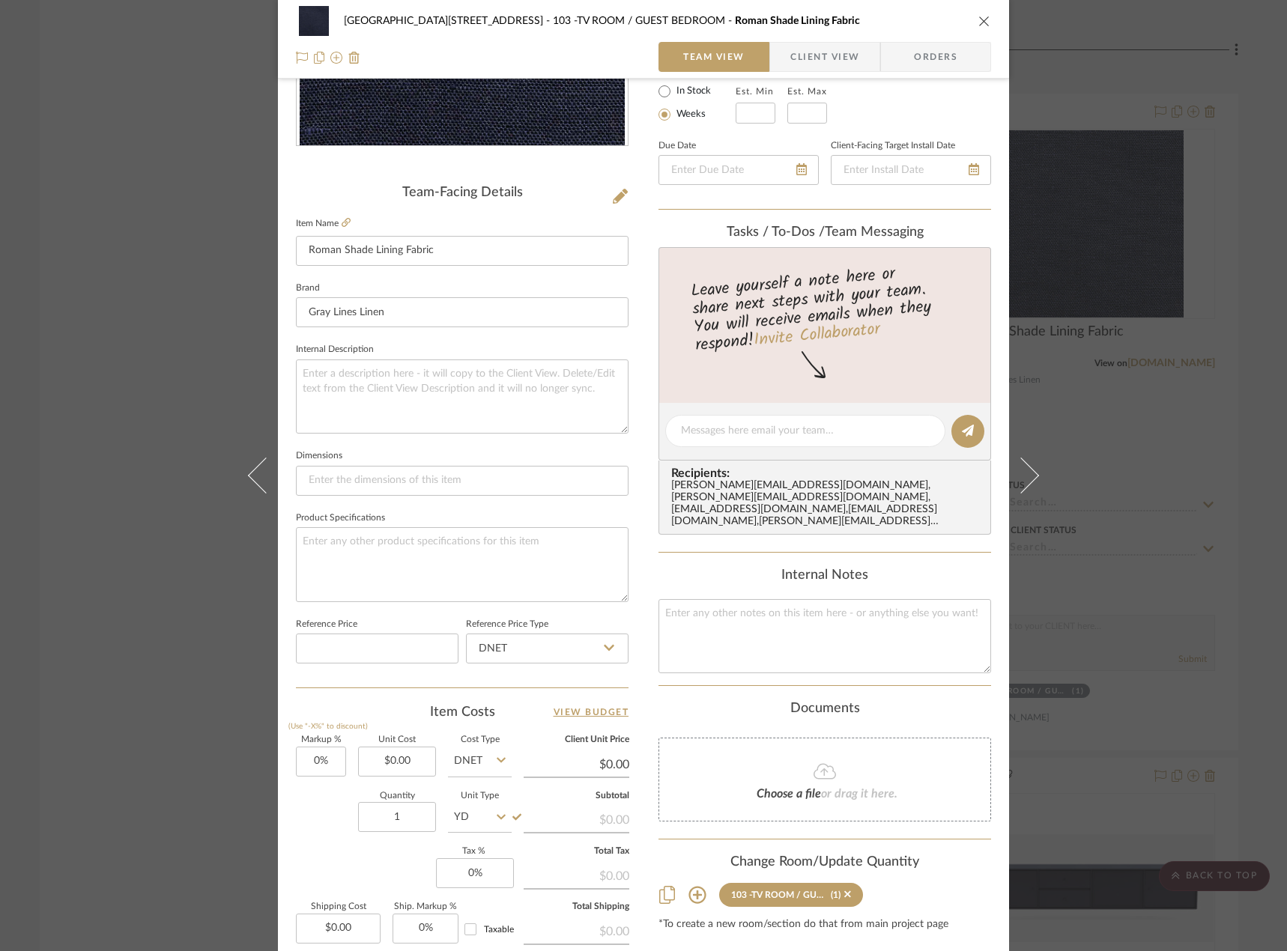
click at [318, 835] on div "Quantity 1 Unit Type YD" at bounding box center [404, 818] width 216 height 53
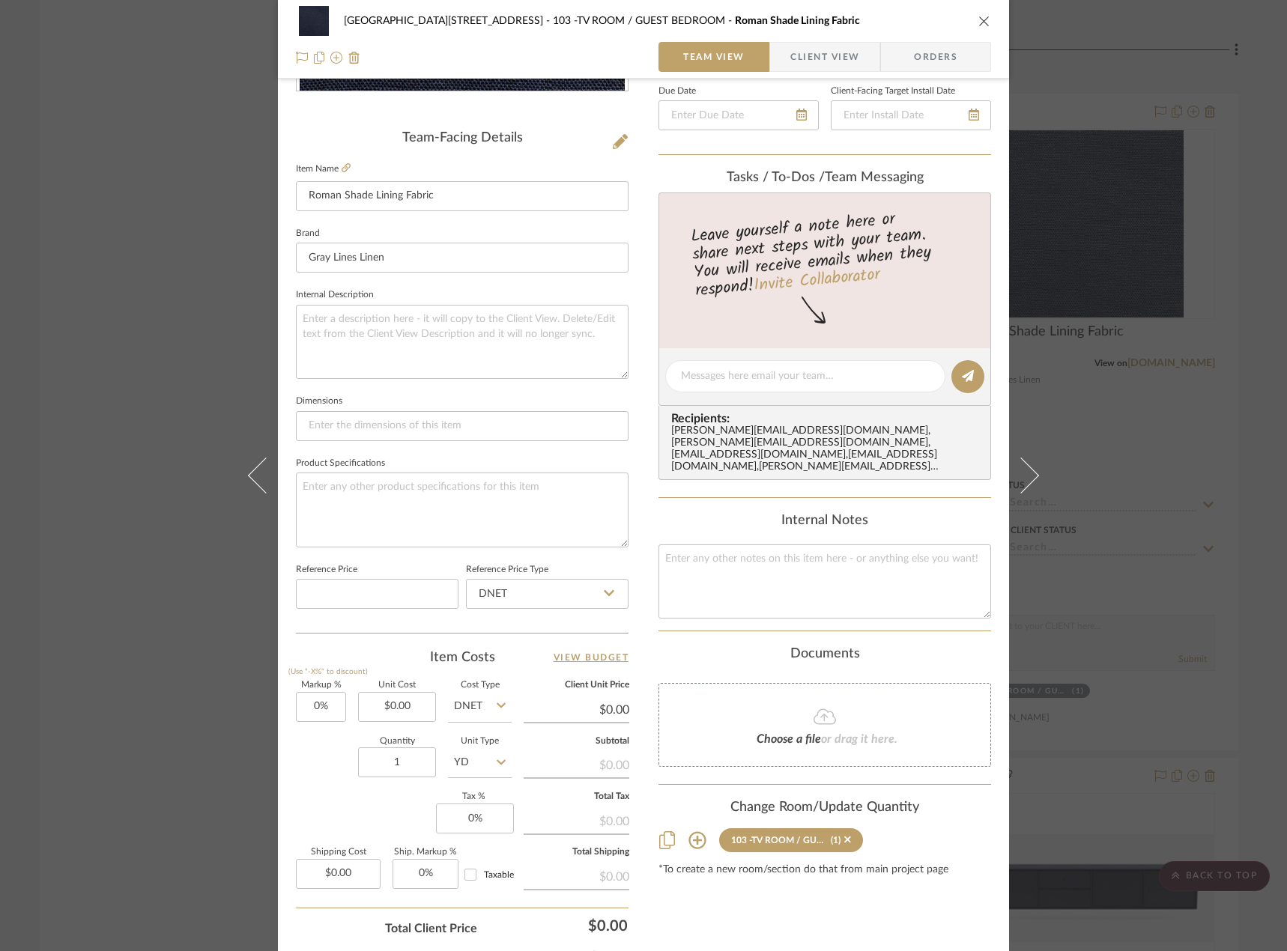
scroll to position [407, 0]
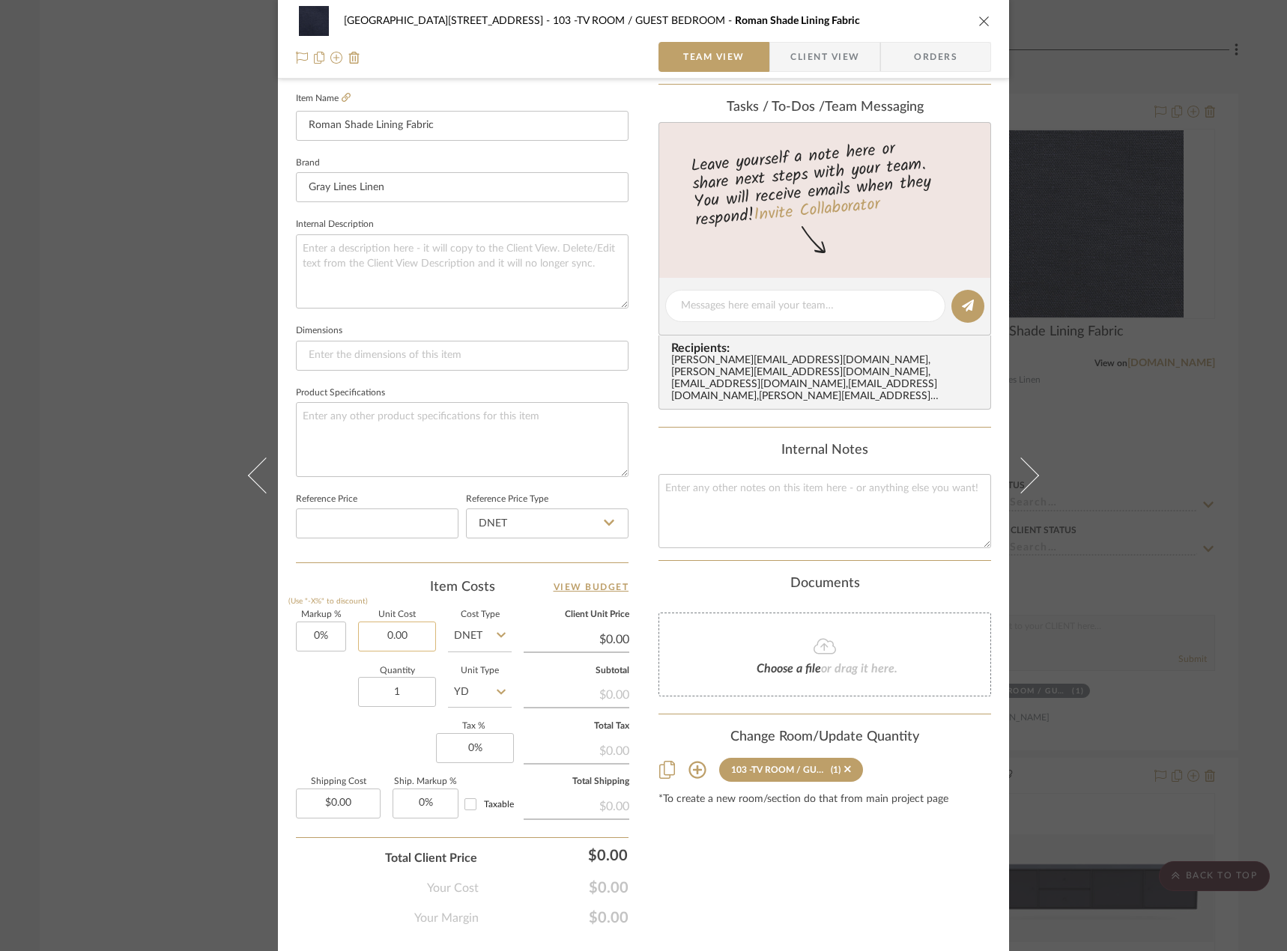
click at [407, 640] on input "0.00" at bounding box center [397, 637] width 78 height 30
type input "$20.99"
click at [315, 741] on div "Markup % (Use "-X%" to discount) 0% Unit Cost $20.99 Cost Type DNET Client Unit…" at bounding box center [462, 720] width 332 height 219
type input "$20.99"
click at [332, 811] on input "0.00" at bounding box center [338, 804] width 85 height 30
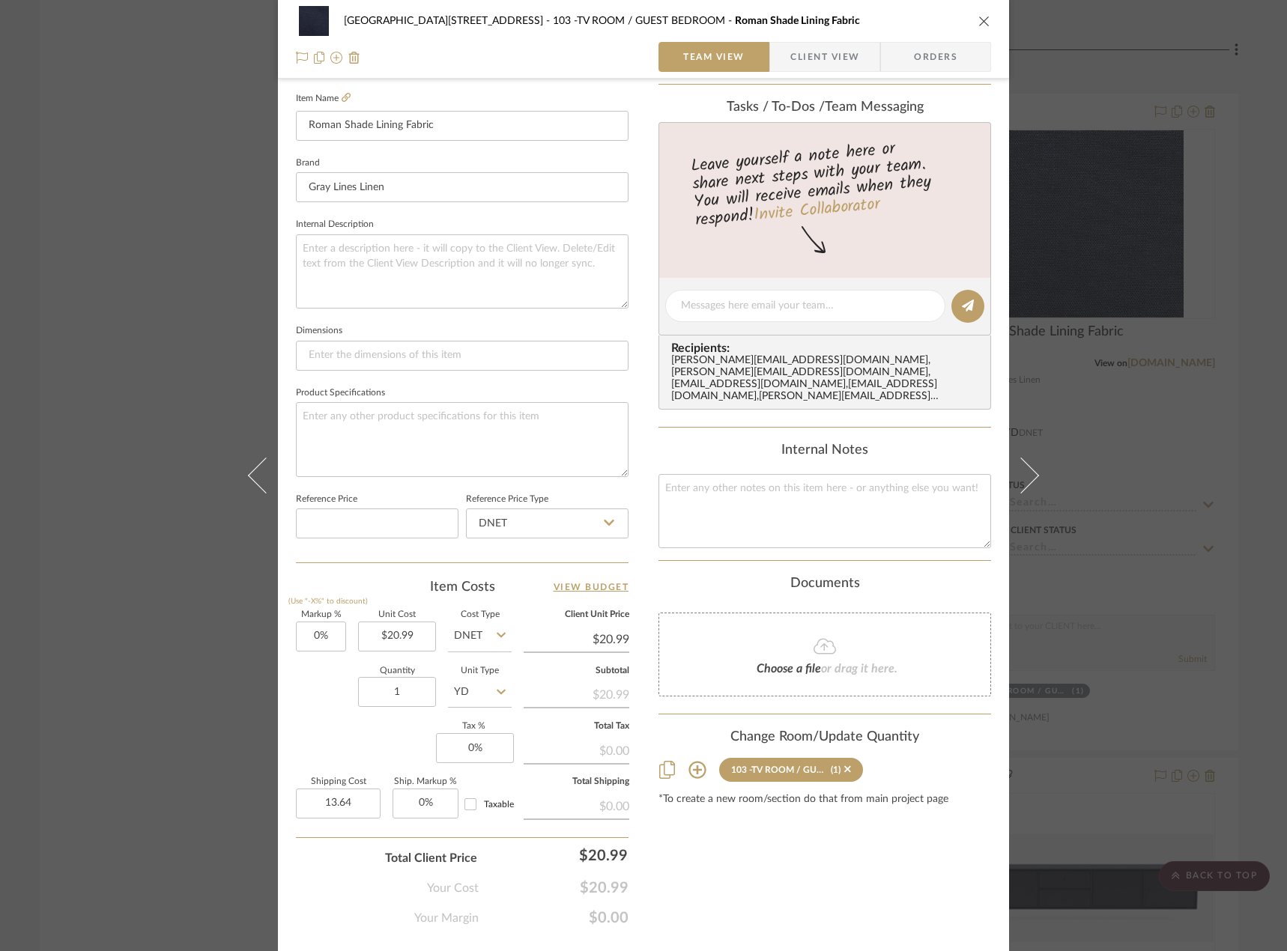
type input "$13.64"
click at [328, 704] on div "Quantity 1 Unit Type YD" at bounding box center [404, 693] width 216 height 53
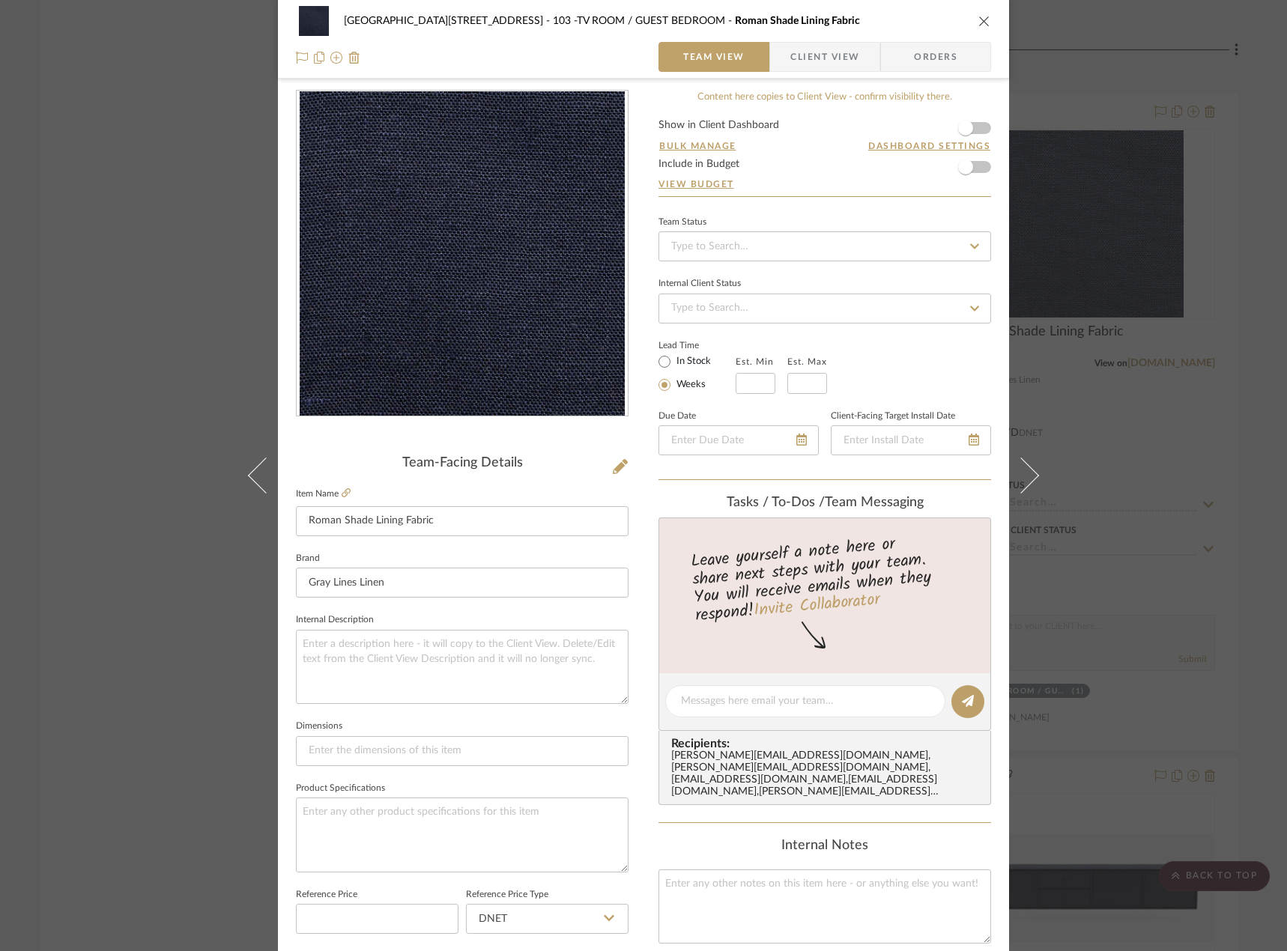
scroll to position [7, 0]
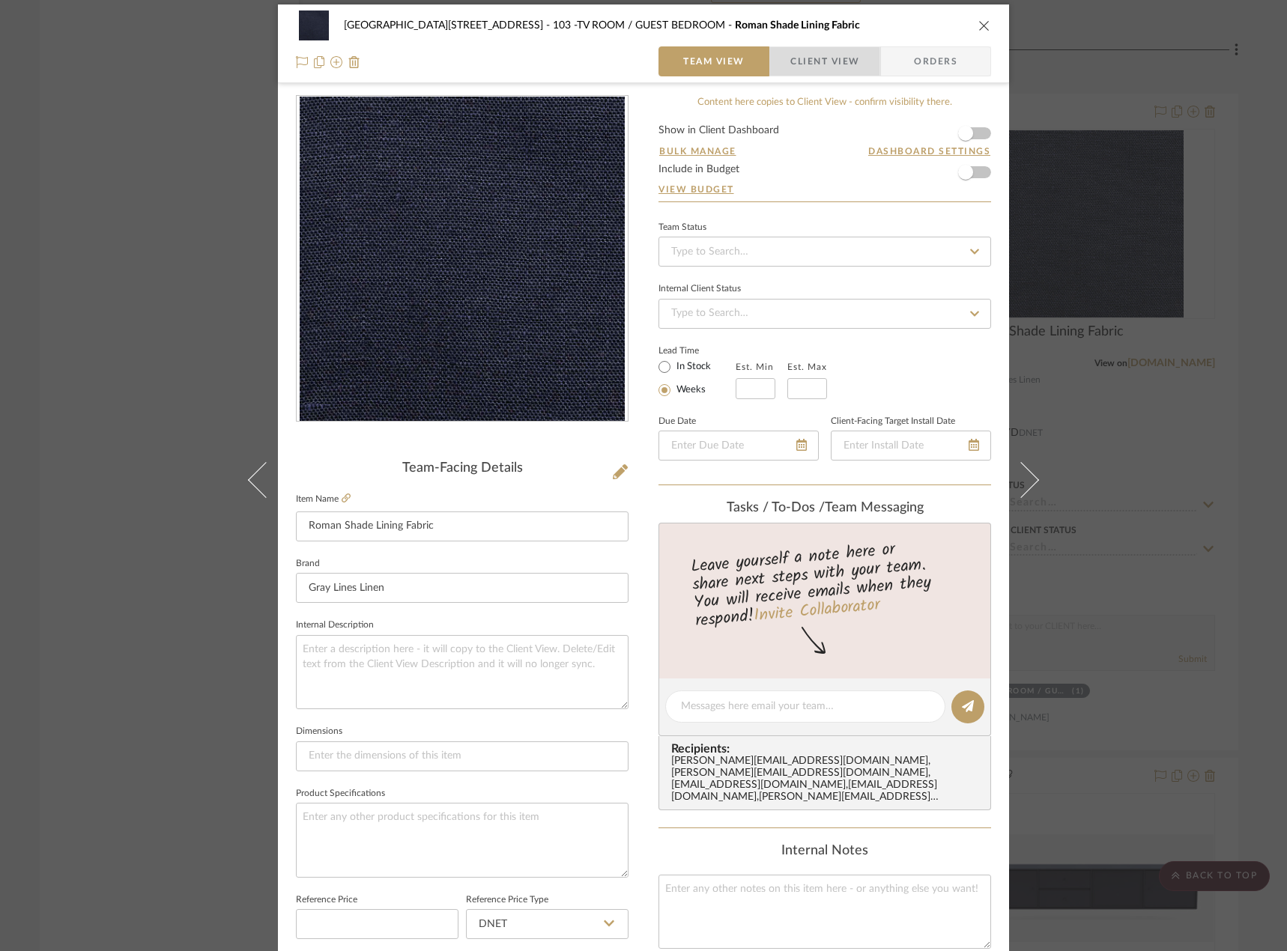
click at [818, 64] on span "Client View" at bounding box center [824, 61] width 69 height 30
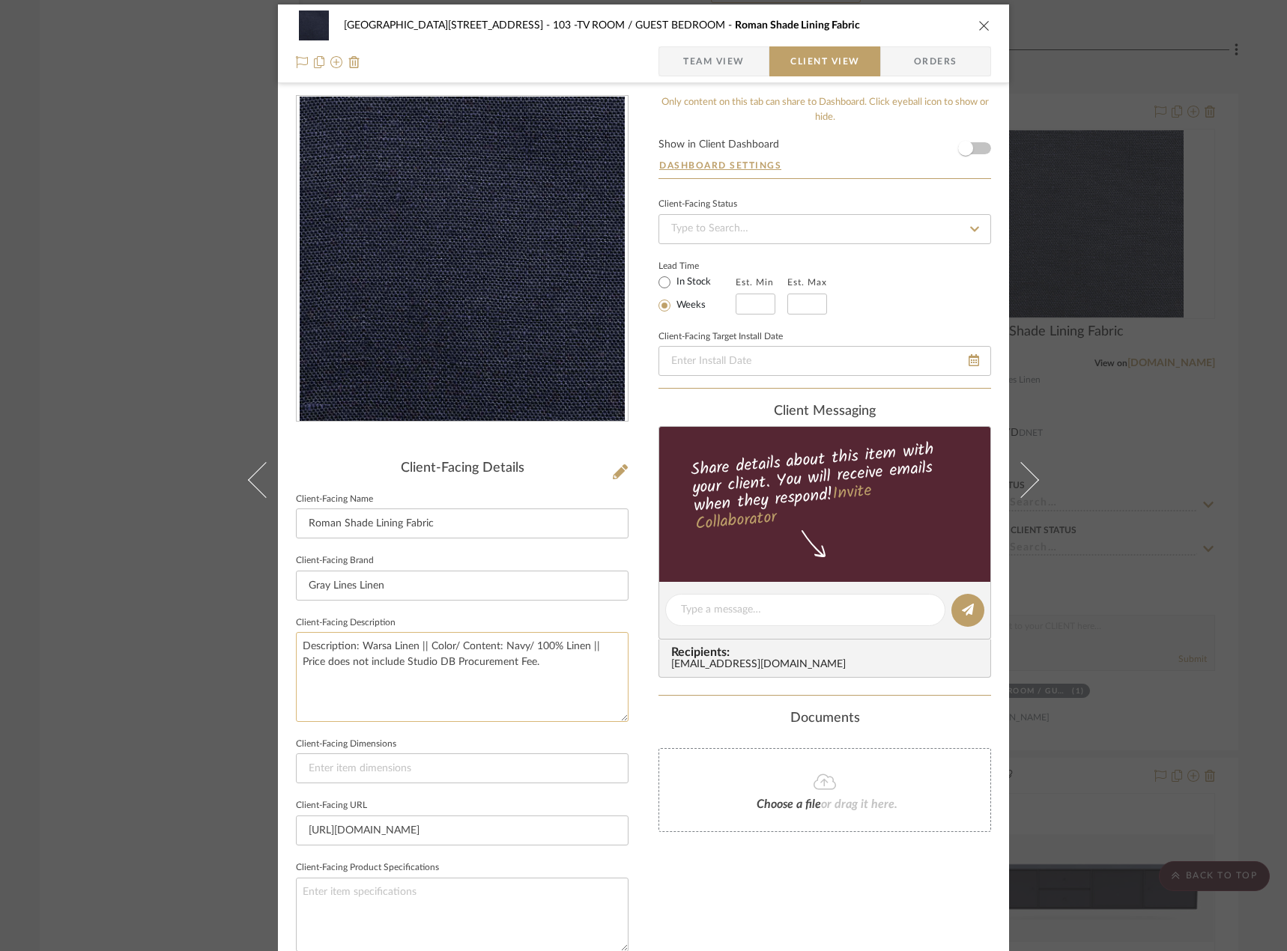
click at [593, 653] on textarea "Description: Warsa Linen || Color/ Content: Navy/ 100% Linen || Price does not …" at bounding box center [462, 676] width 332 height 89
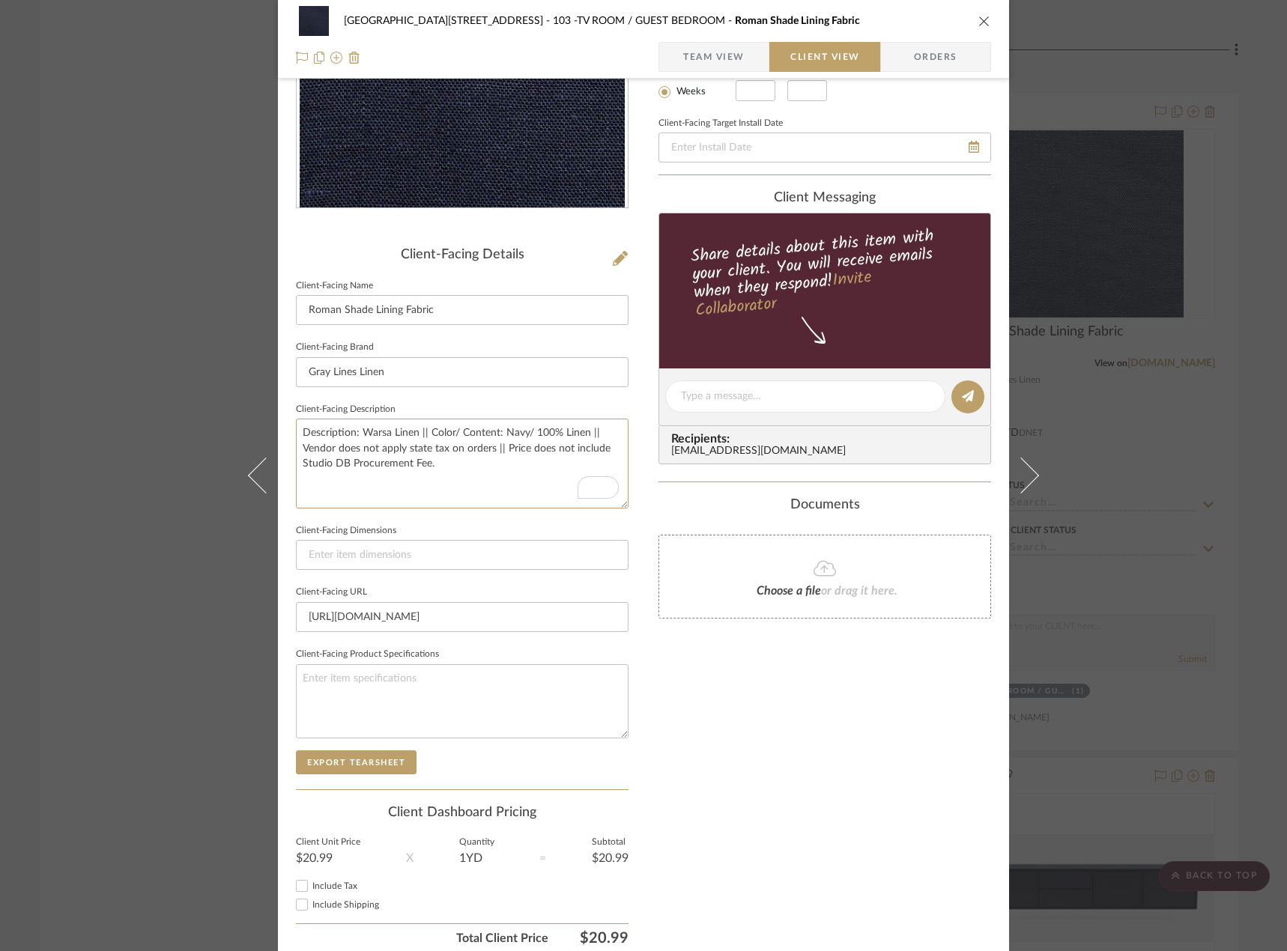
scroll to position [282, 0]
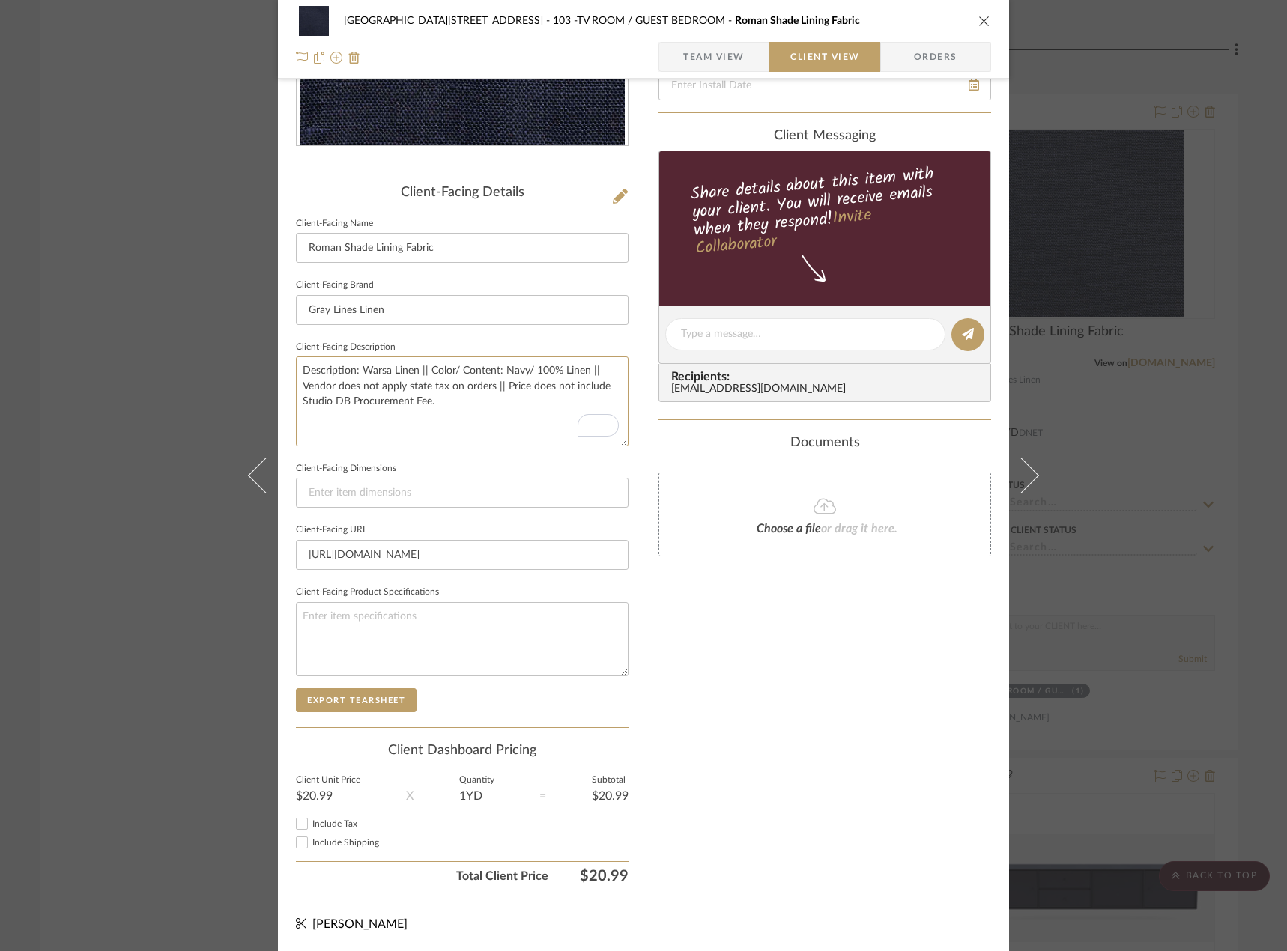
type textarea "Description: Warsa Linen || Color/ Content: Navy/ 100% Linen || Vendor does not…"
click at [298, 838] on input "Include Shipping" at bounding box center [302, 842] width 18 height 18
checkbox input "true"
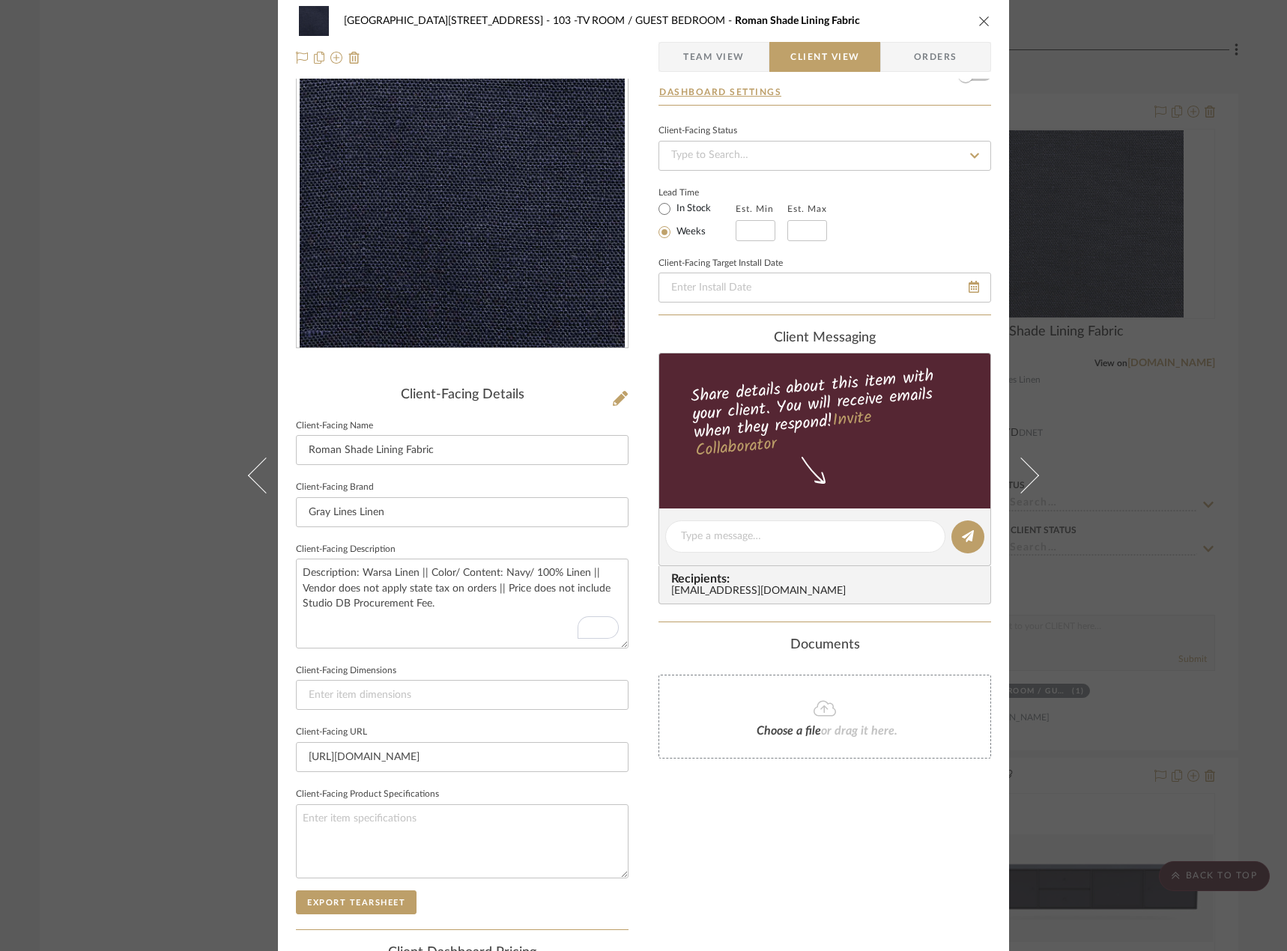
scroll to position [187, 0]
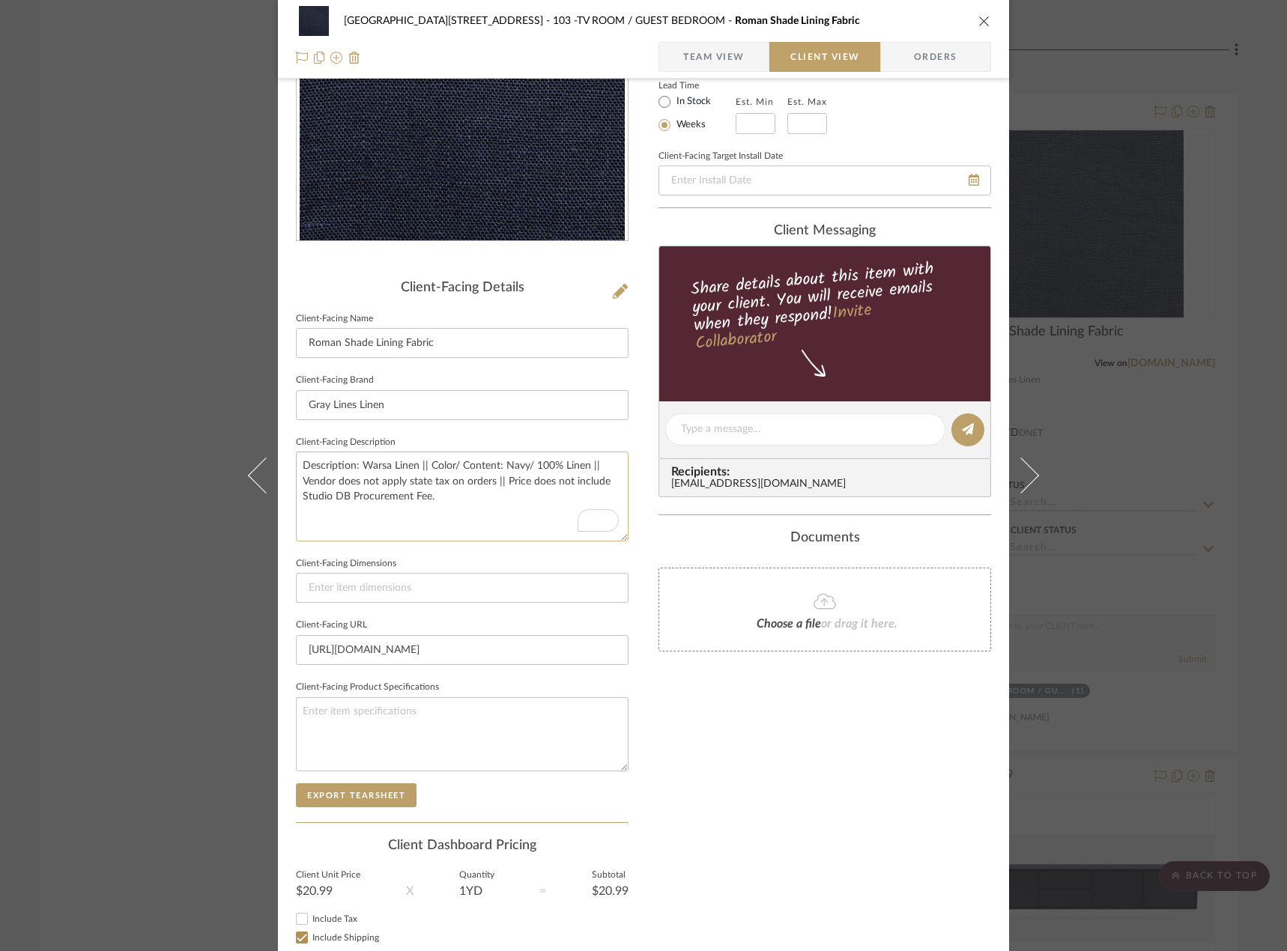
click at [597, 462] on textarea "Description: Warsa Linen || Color/ Content: Navy/ 100% Linen || Vendor does not…" at bounding box center [462, 496] width 332 height 89
type textarea "Description: Warsa Linen || Color/ Content: Navy/ 100% Linen || 1 yard required…"
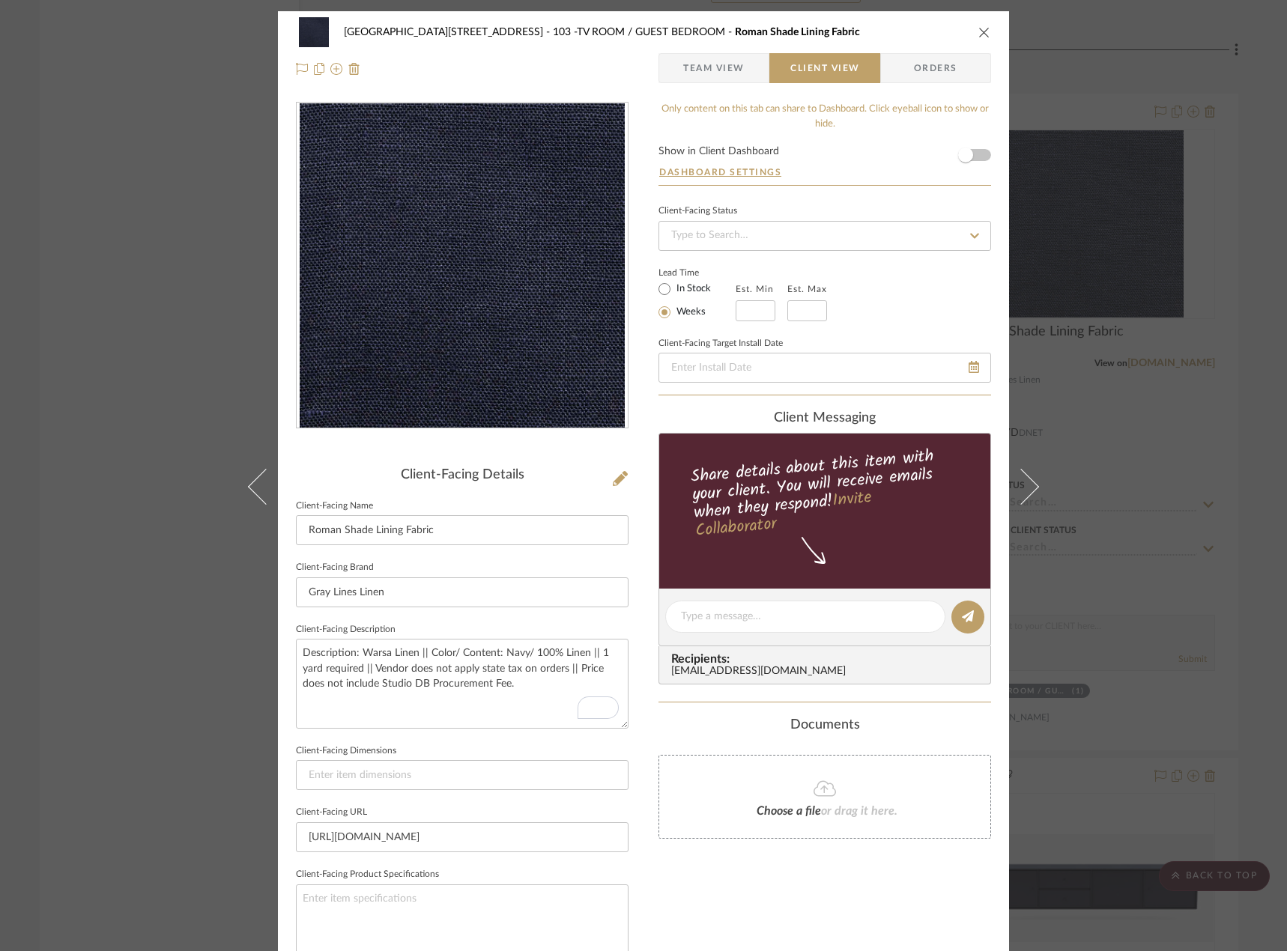
click at [721, 70] on span "Team View" at bounding box center [713, 68] width 61 height 30
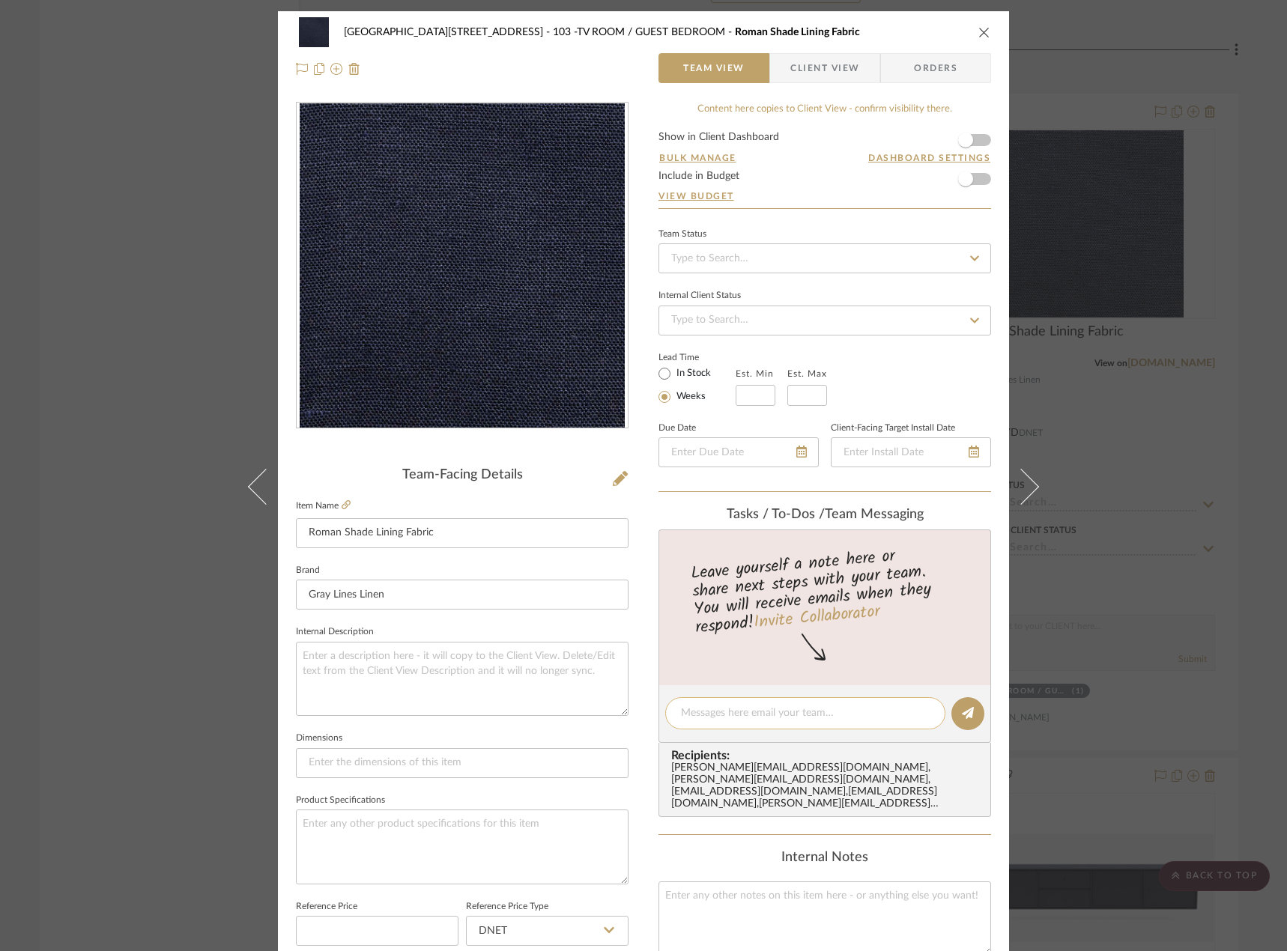
click at [746, 700] on div at bounding box center [805, 713] width 280 height 32
click at [735, 720] on textarea at bounding box center [805, 713] width 249 height 16
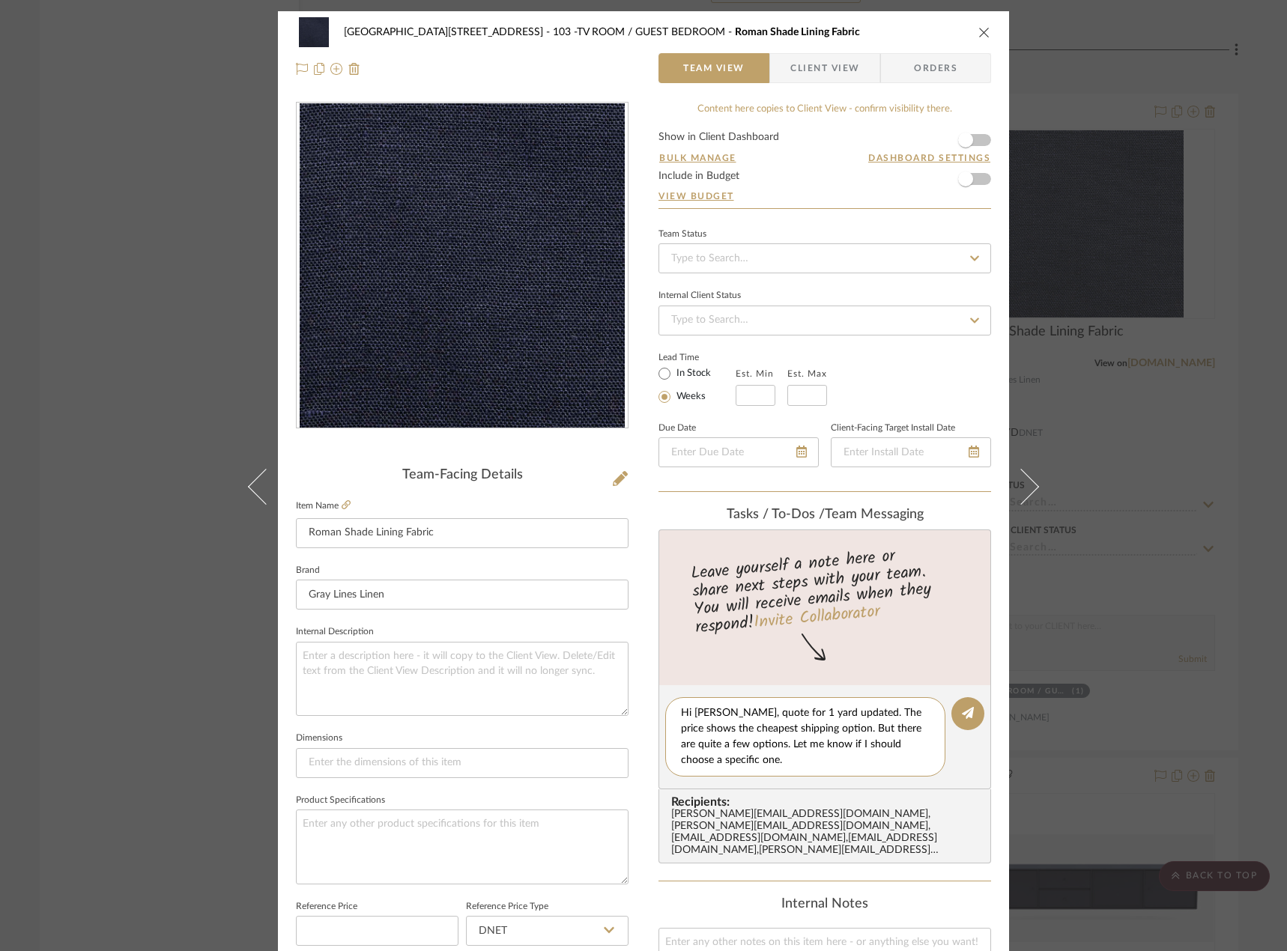
type textarea "Hi [PERSON_NAME], quote for 1 yard updated. The price shows the cheapest shippi…"
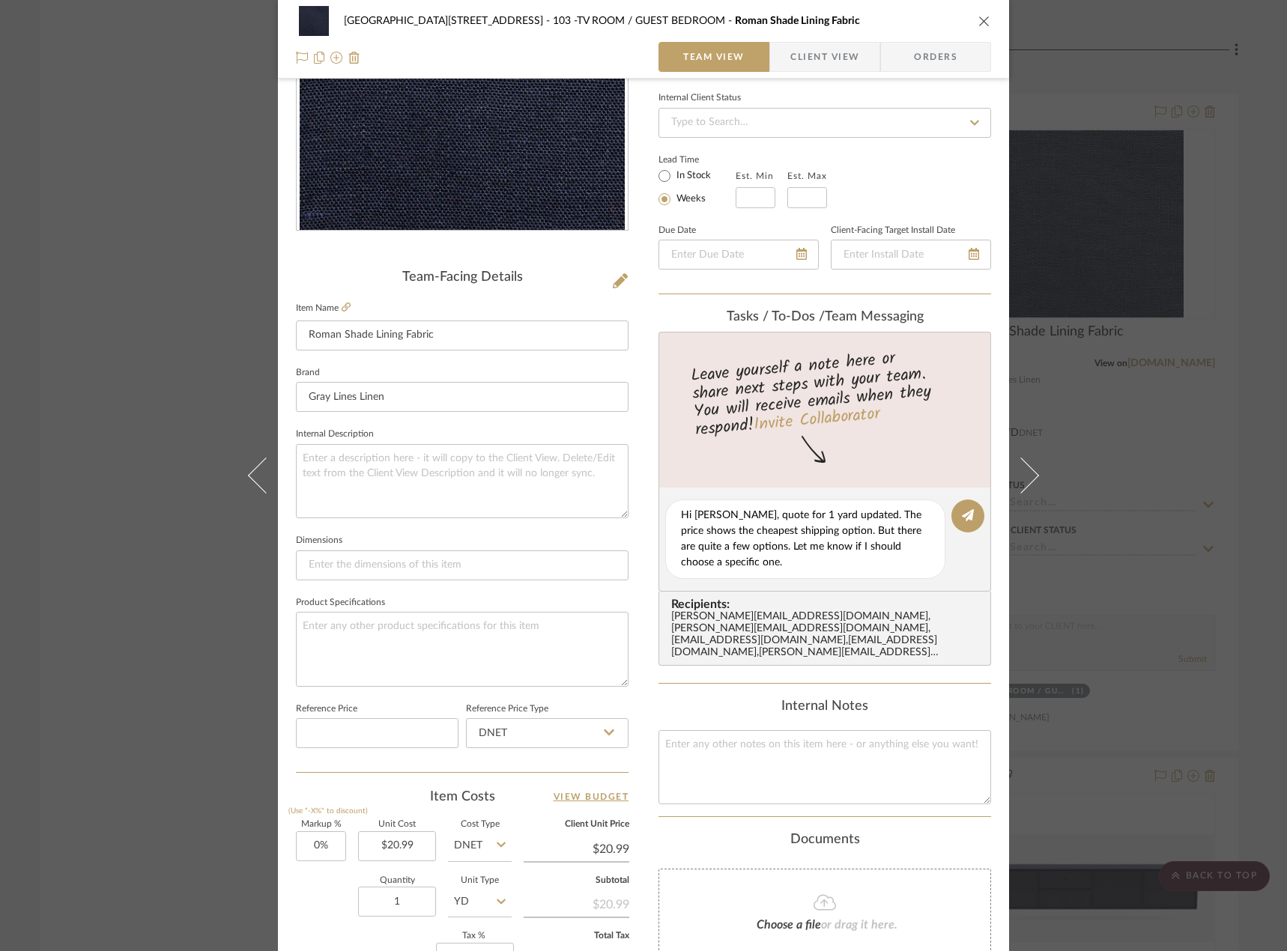
scroll to position [249, 0]
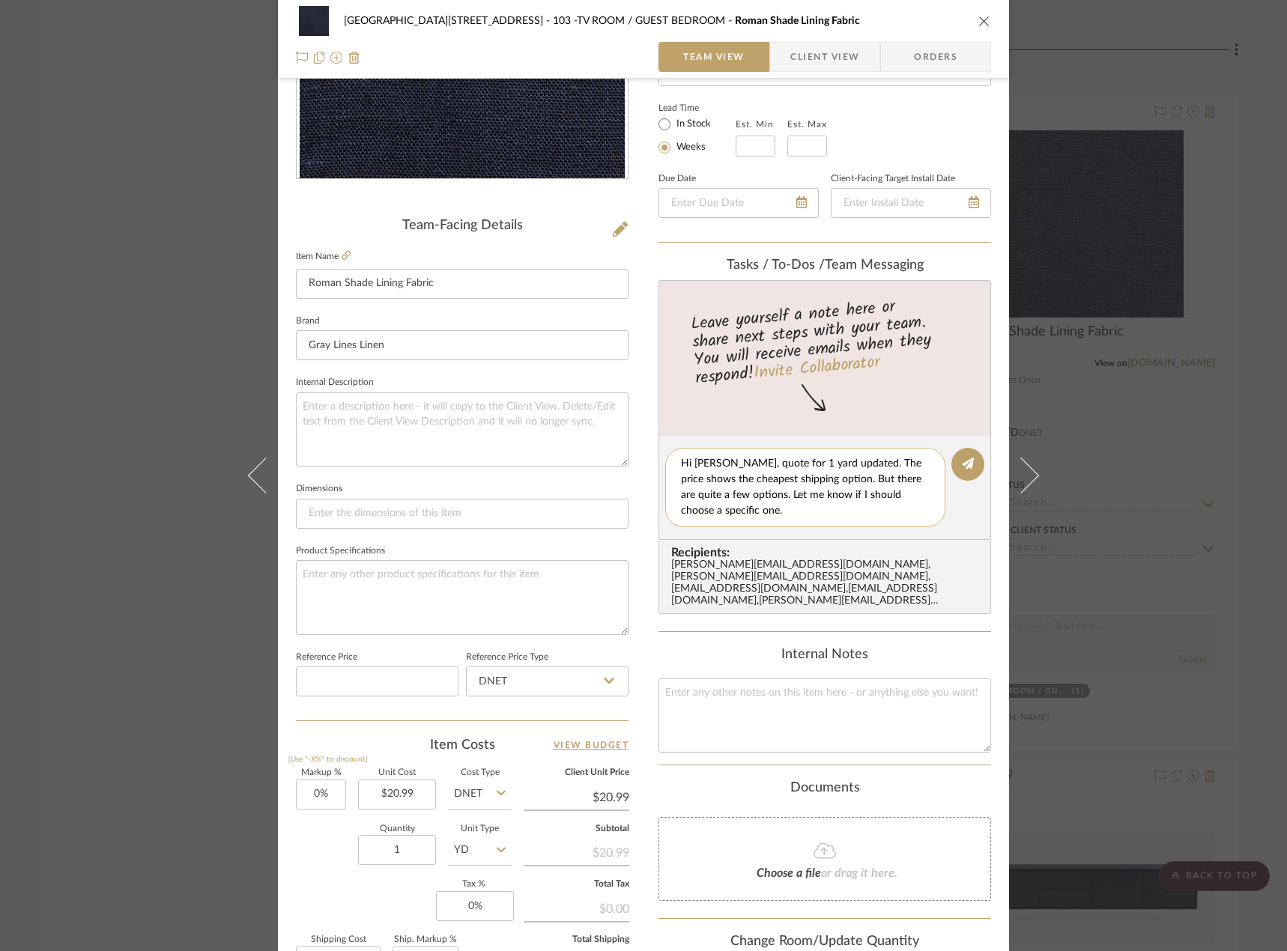
drag, startPoint x: 966, startPoint y: 469, endPoint x: 939, endPoint y: 472, distance: 27.1
click at [966, 469] on icon at bounding box center [968, 464] width 12 height 12
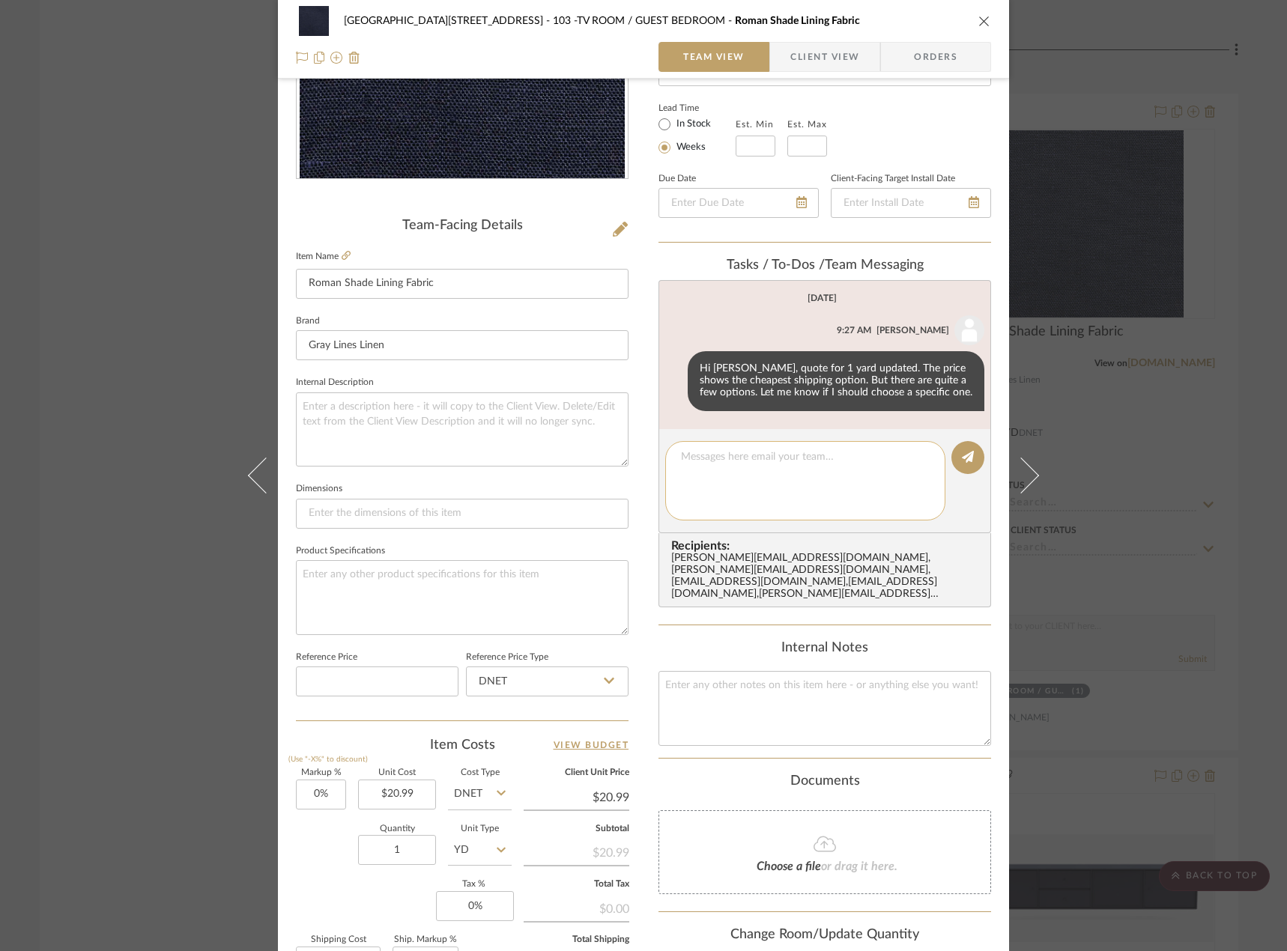
click at [813, 473] on editor-of-message at bounding box center [824, 481] width 332 height 104
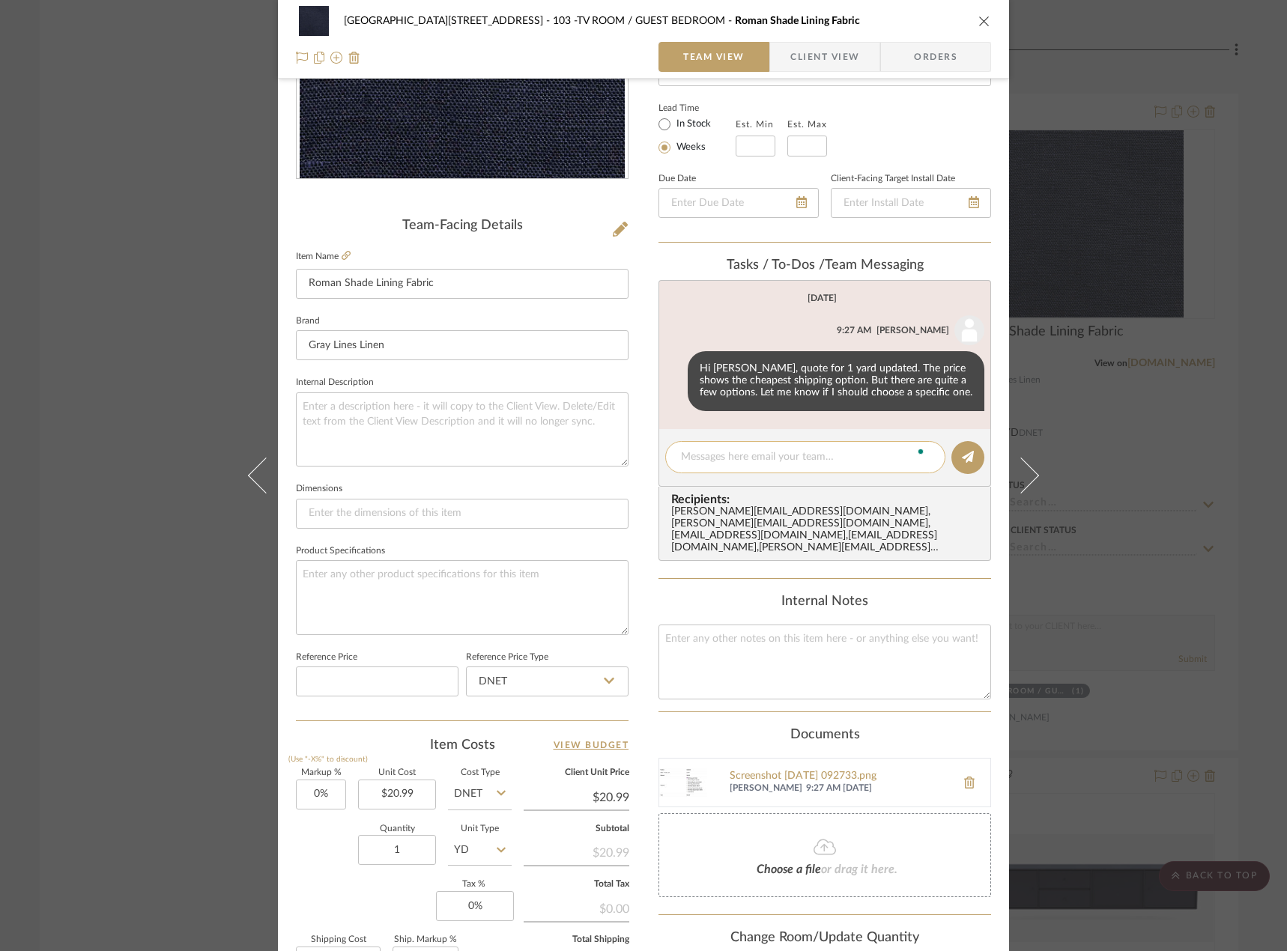
click at [783, 455] on textarea "To enrich screen reader interactions, please activate Accessibility in Grammarl…" at bounding box center [805, 457] width 249 height 16
type textarea "Options are in the doc section"
click at [969, 462] on button at bounding box center [967, 457] width 33 height 33
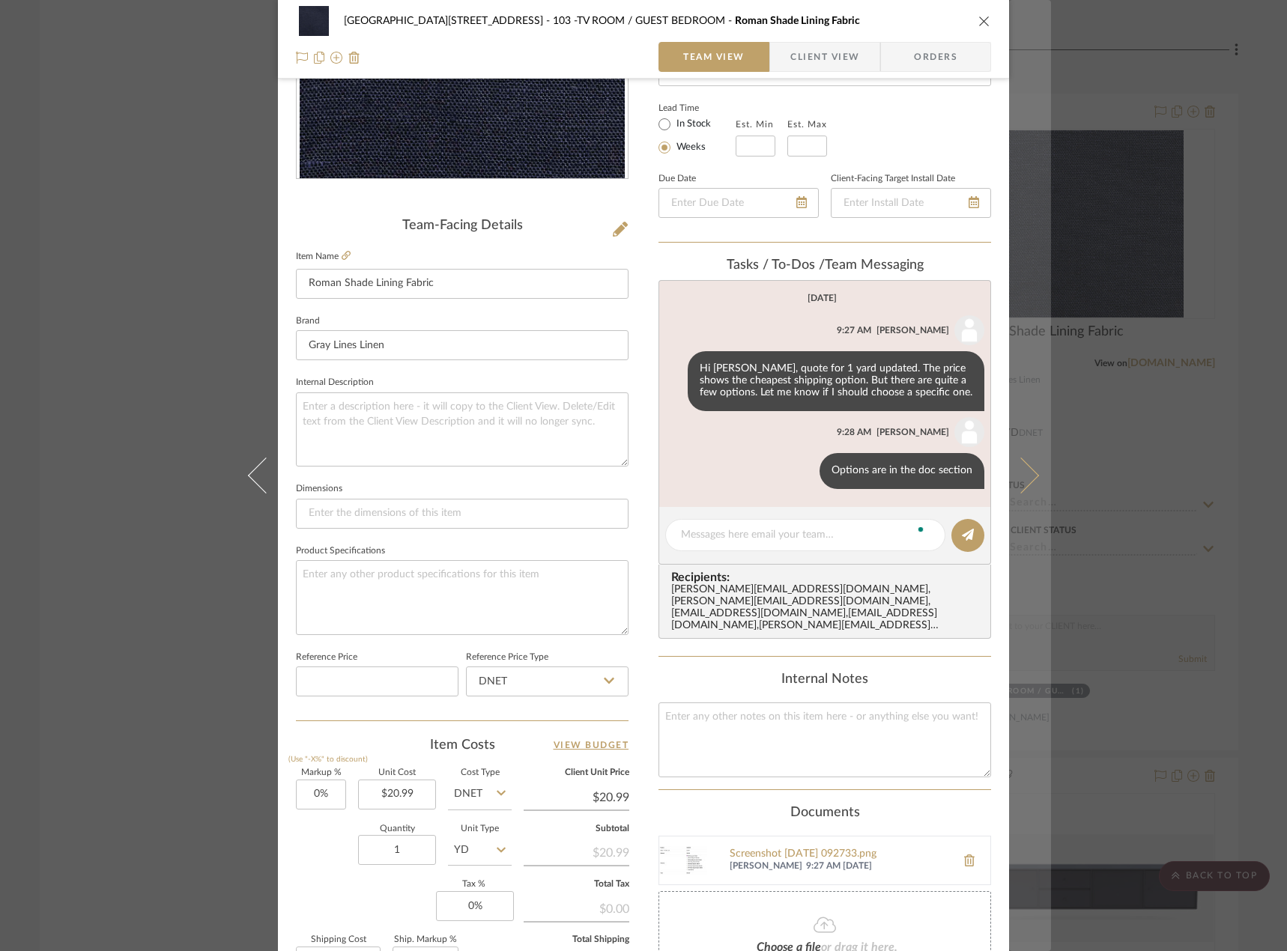
click at [1043, 35] on button at bounding box center [1030, 475] width 42 height 951
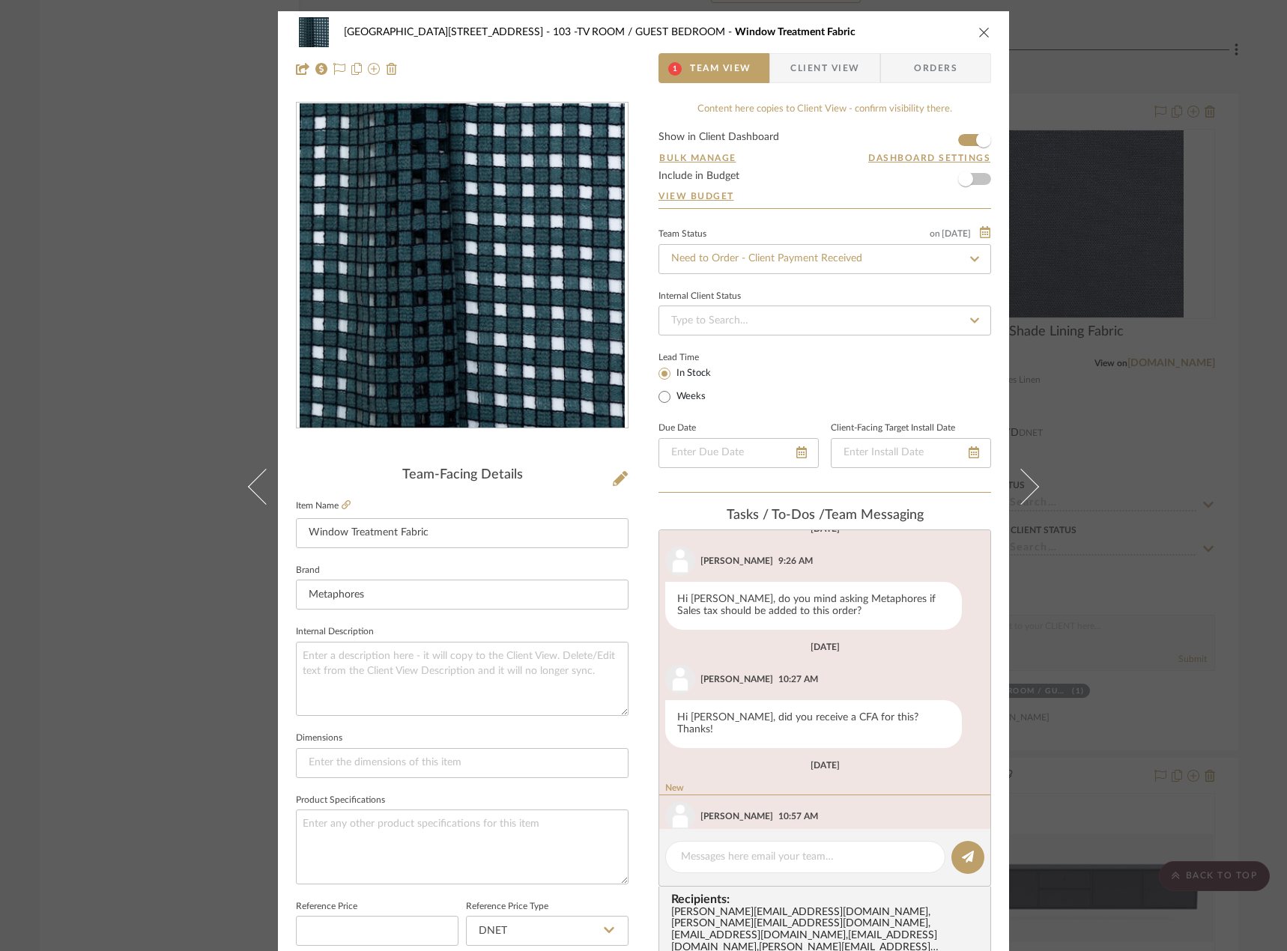
scroll to position [407, 0]
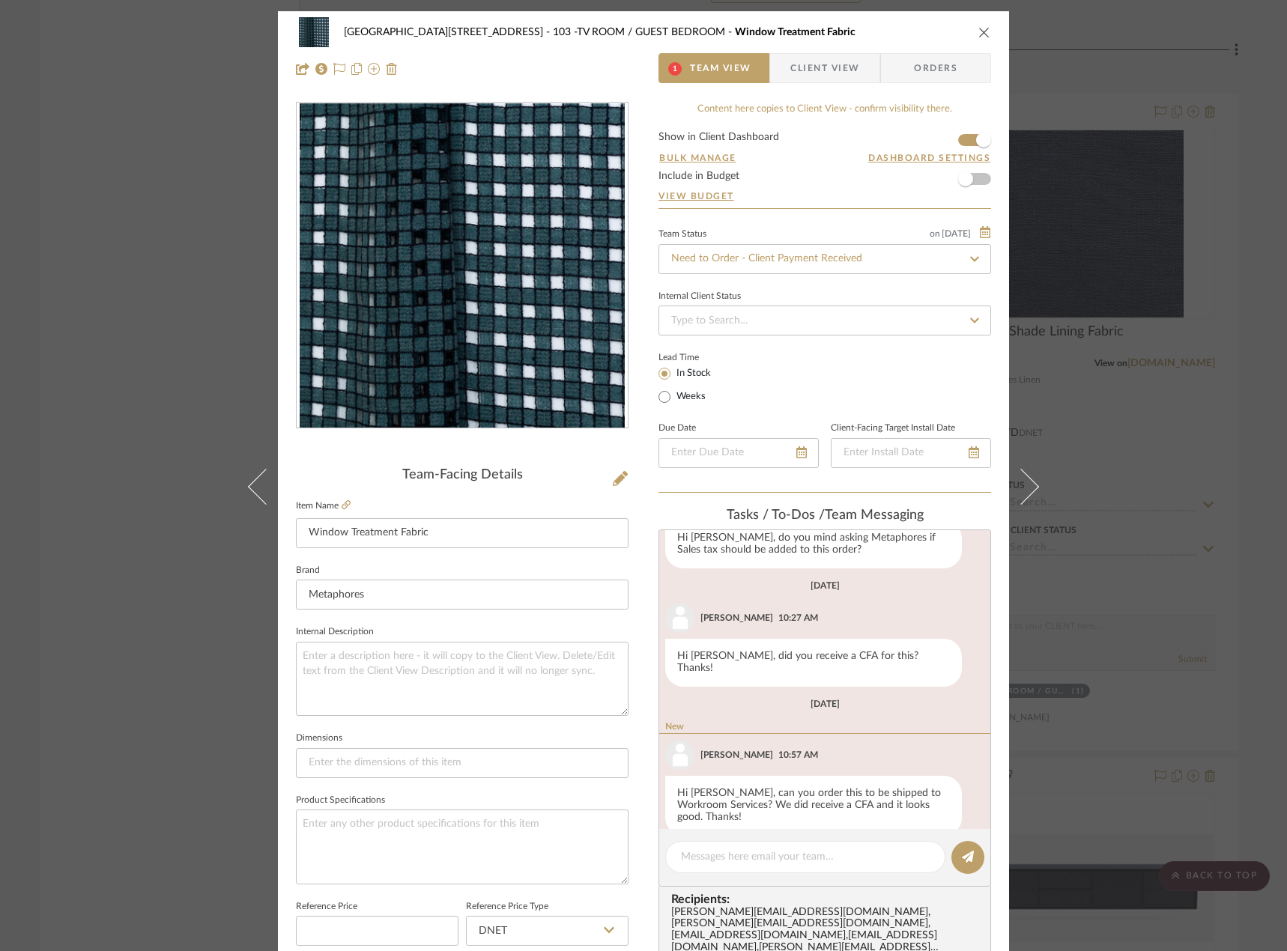
click at [116, 146] on div "24100 - [STREET_ADDRESS] -TV ROOM / GUEST BEDROOM Window Treatment Fabric 1 Tea…" at bounding box center [643, 475] width 1287 height 951
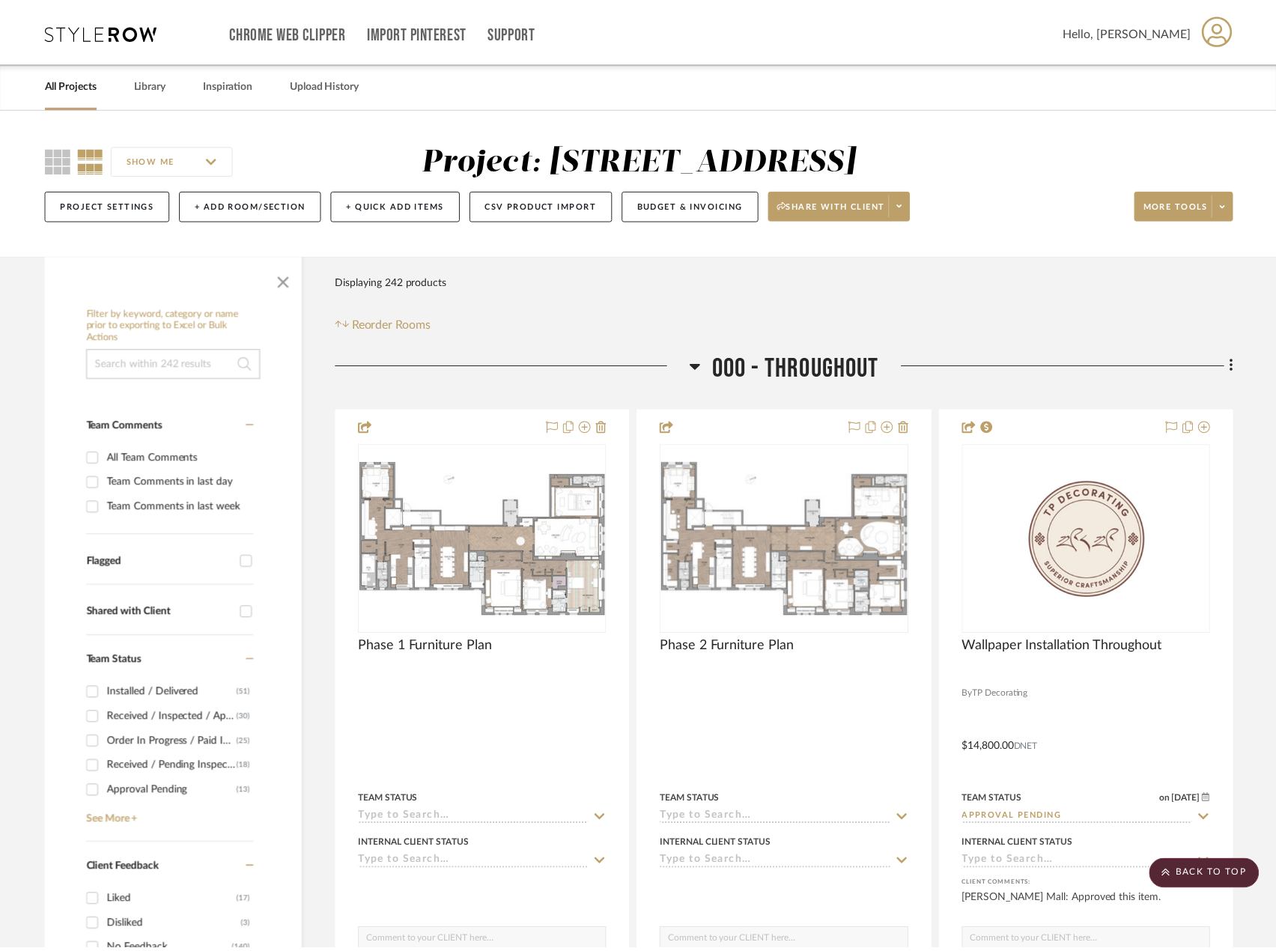
scroll to position [6677, 0]
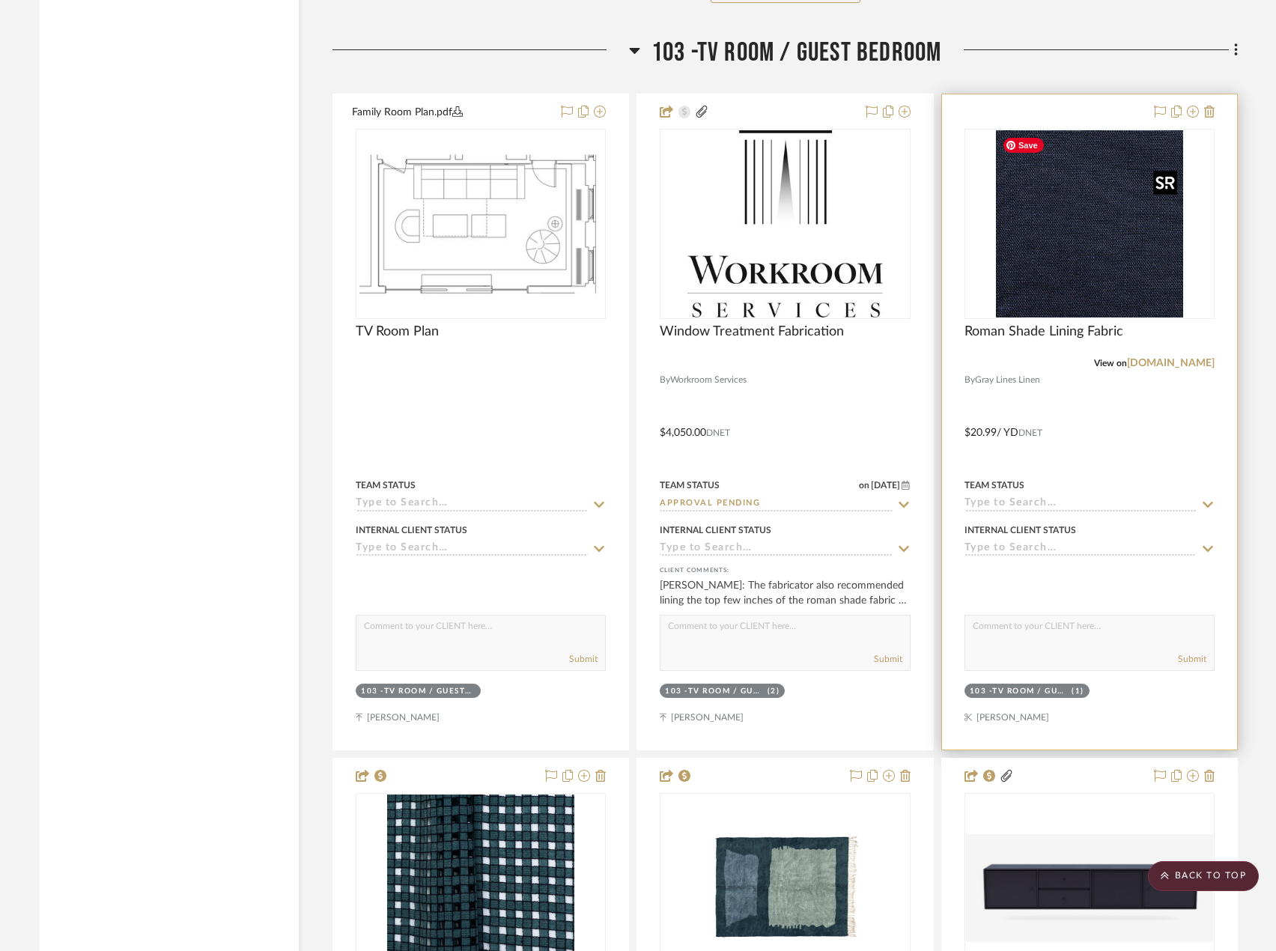
click at [1104, 270] on img "0" at bounding box center [1089, 223] width 187 height 187
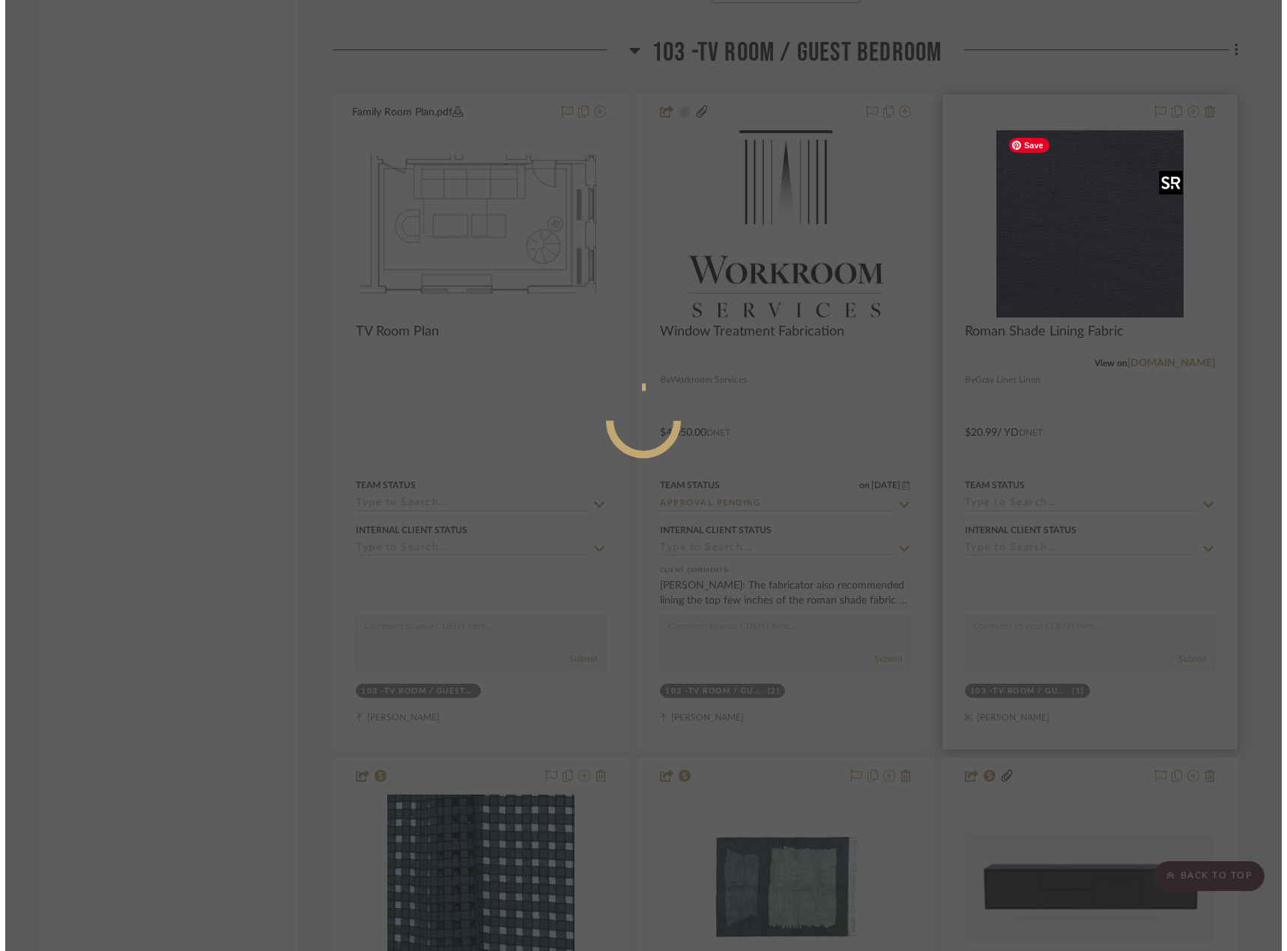
scroll to position [0, 0]
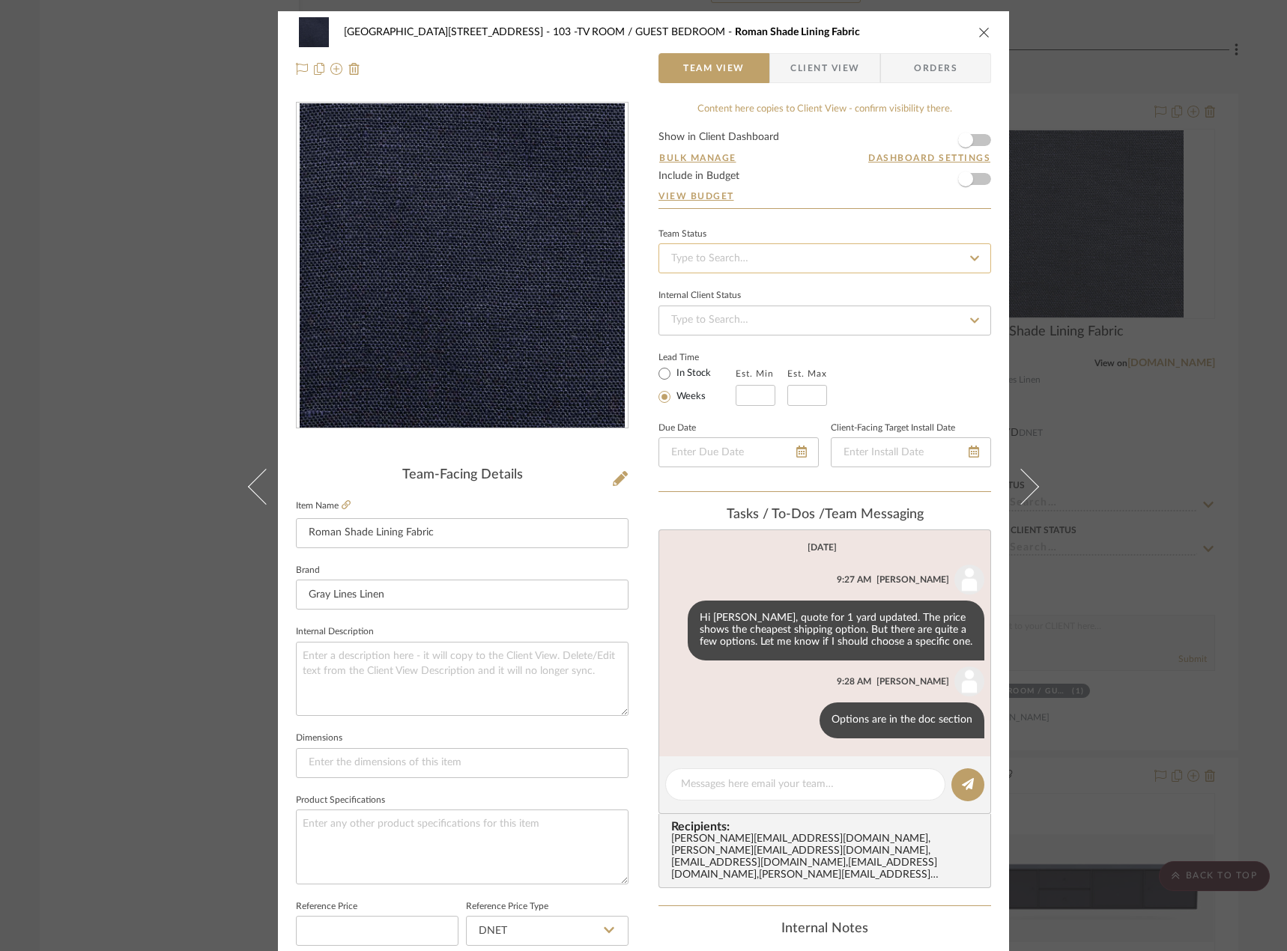
click at [806, 262] on input at bounding box center [824, 258] width 332 height 30
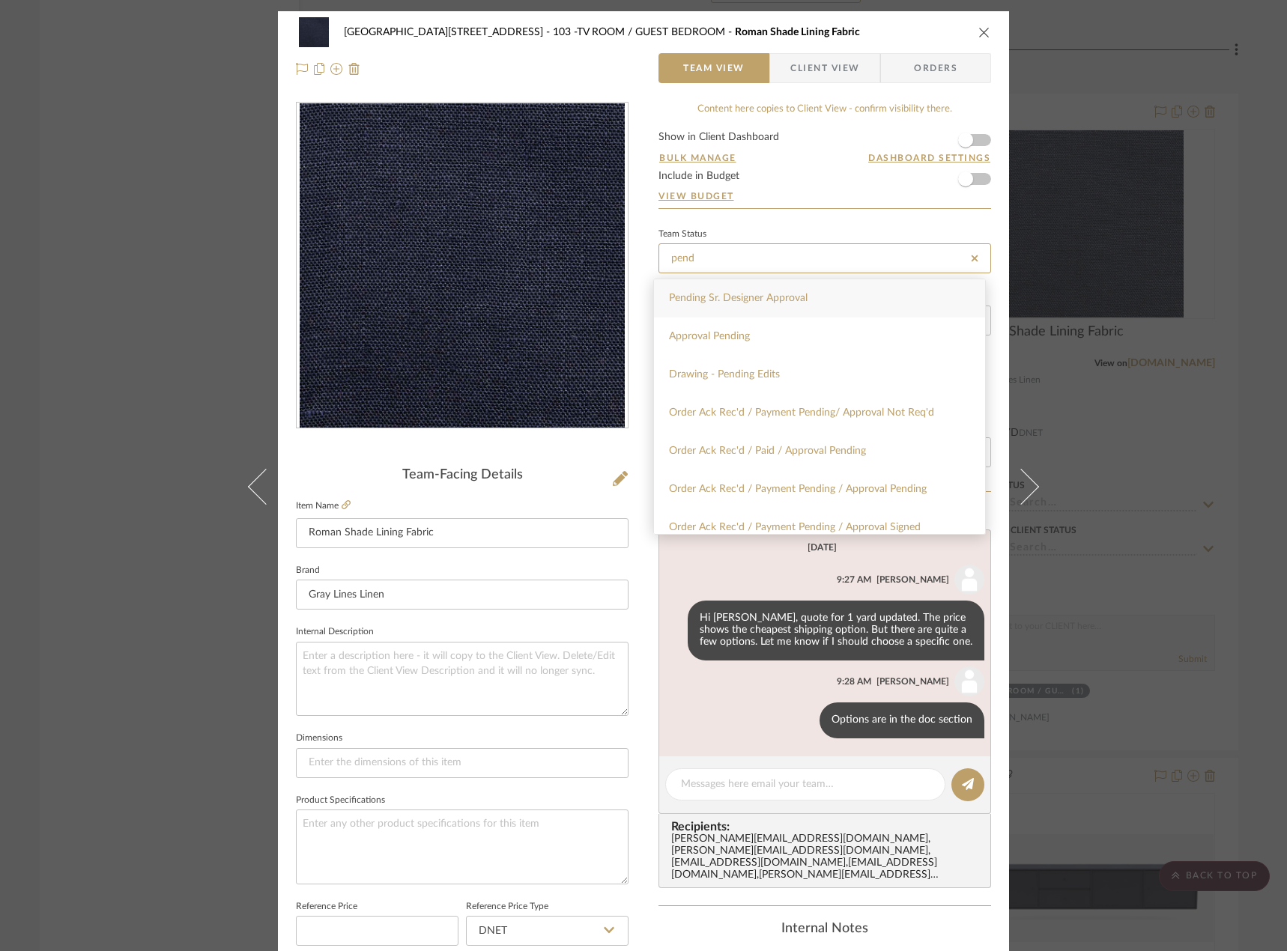
type input "pend"
click at [766, 297] on span "Pending Sr. Designer Approval" at bounding box center [738, 298] width 139 height 10
type input "[DATE]"
type input "Pending Sr. Designer Approval"
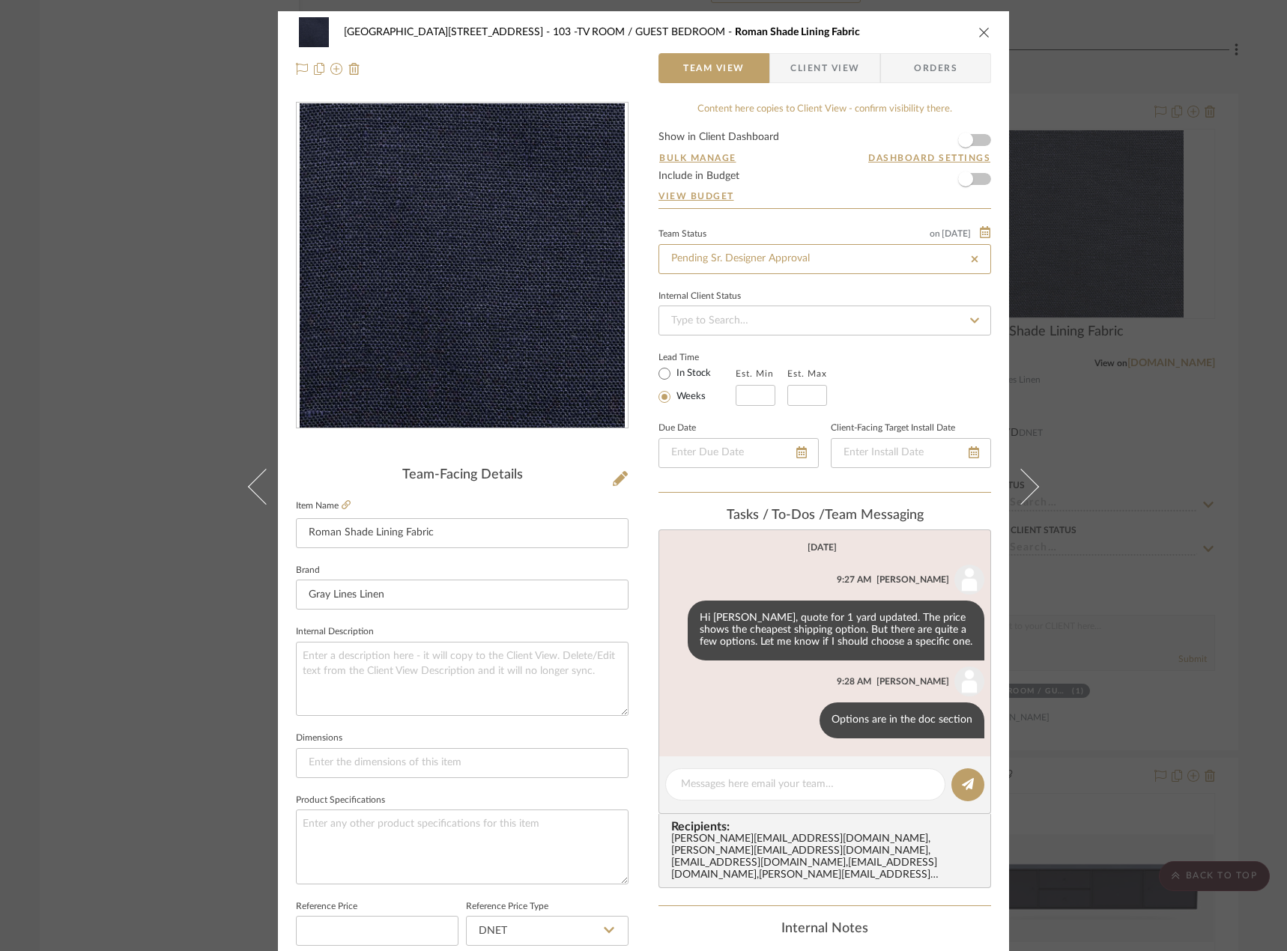
type input "[DATE]"
type input "Pending Sr. Designer Approval"
drag, startPoint x: 133, startPoint y: 189, endPoint x: 112, endPoint y: 131, distance: 62.3
click at [133, 189] on div "24100 - [STREET_ADDRESS] -TV ROOM / GUEST BEDROOM Roman Shade Lining Fabric Tea…" at bounding box center [643, 475] width 1287 height 951
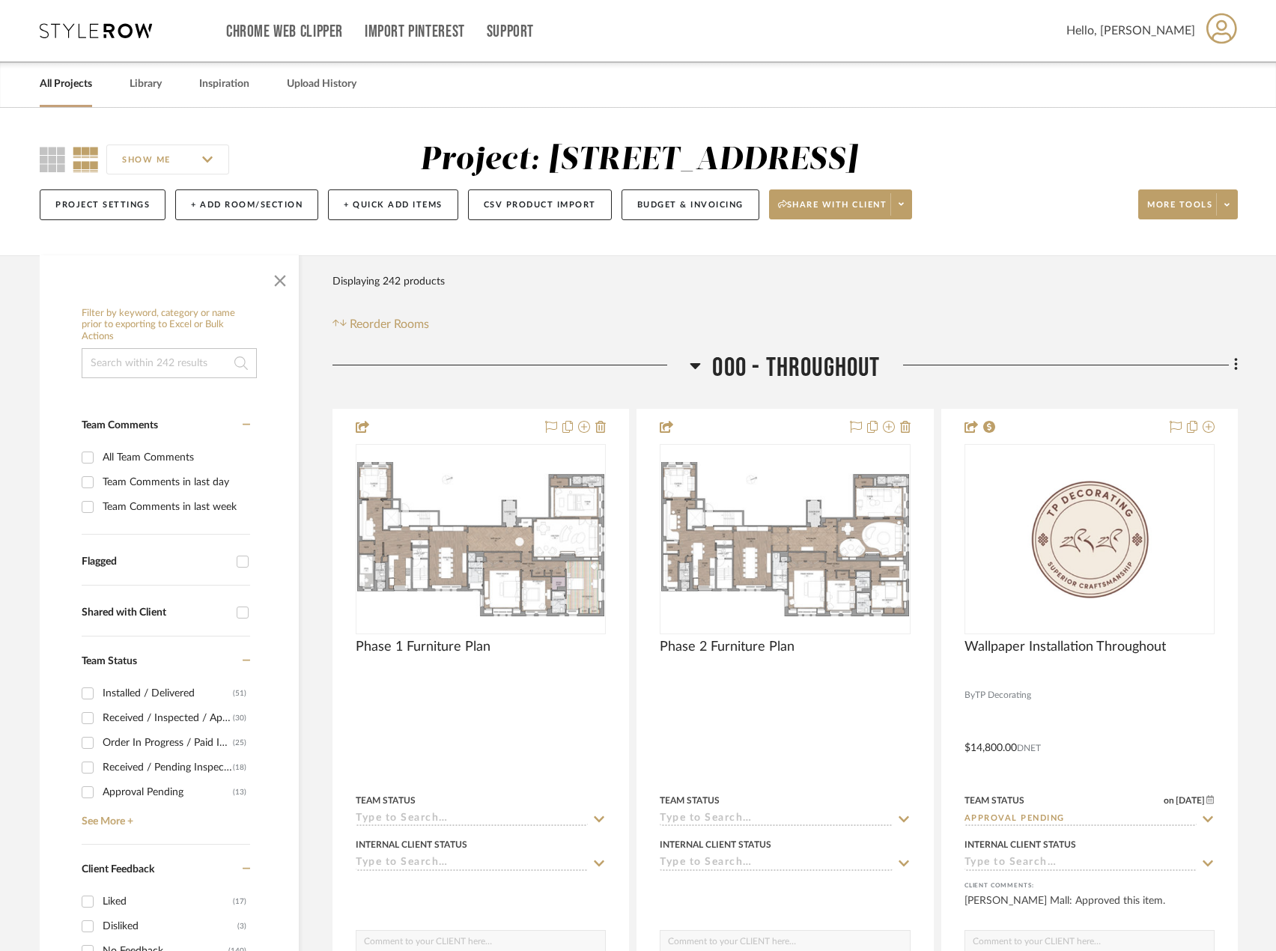
click at [144, 368] on input at bounding box center [169, 363] width 175 height 30
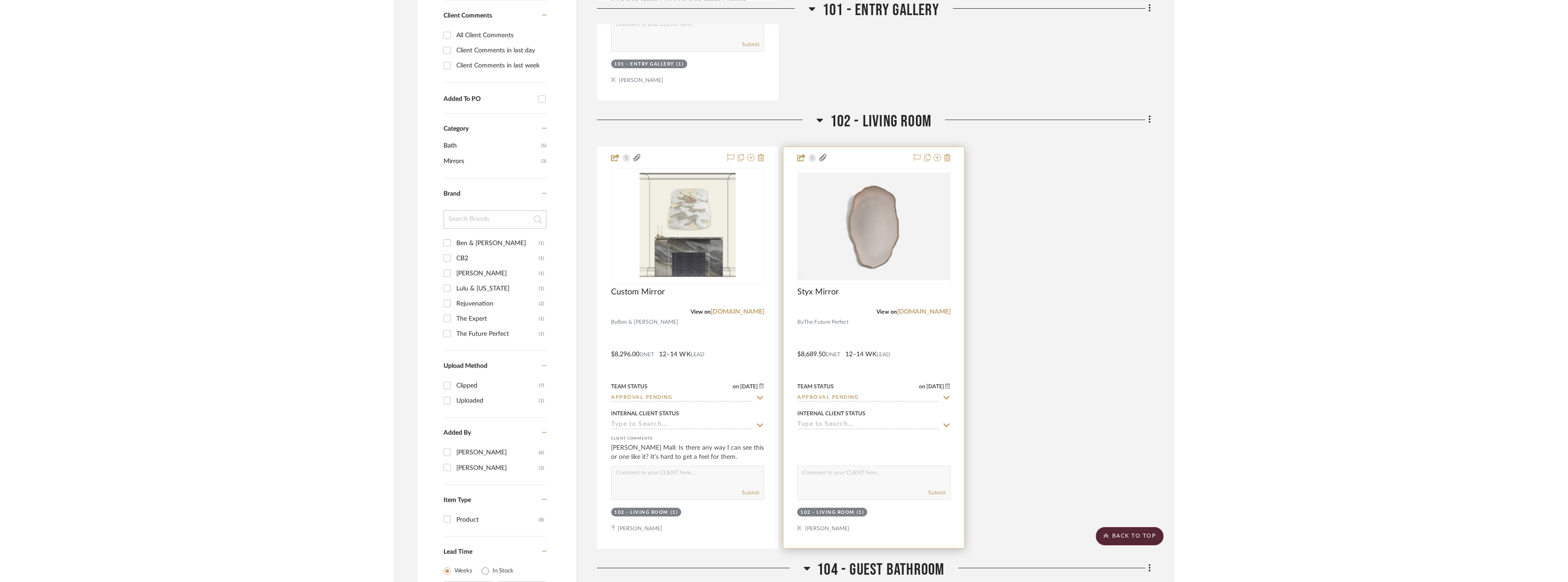
scroll to position [558, 0]
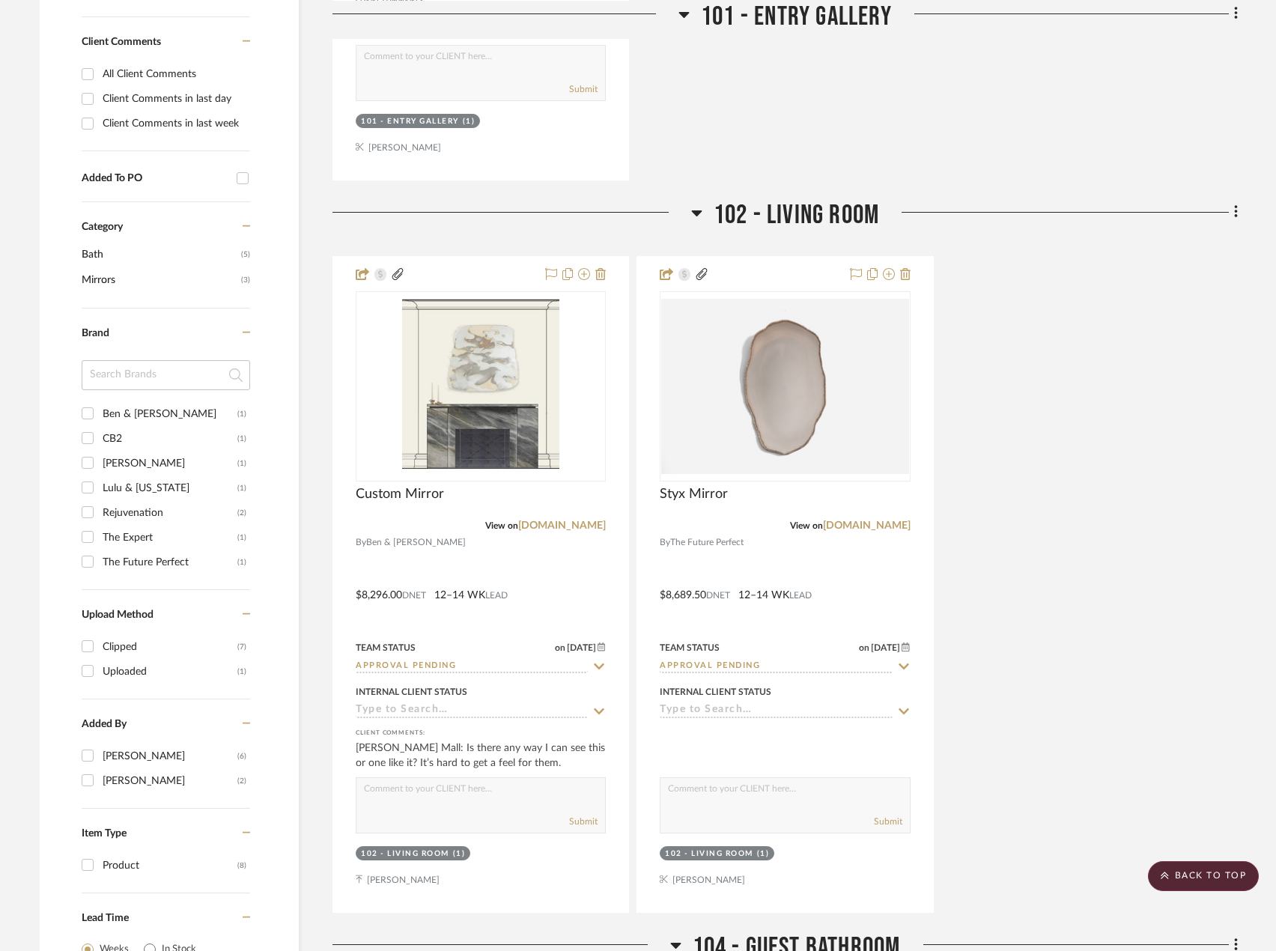
type input "mirror"
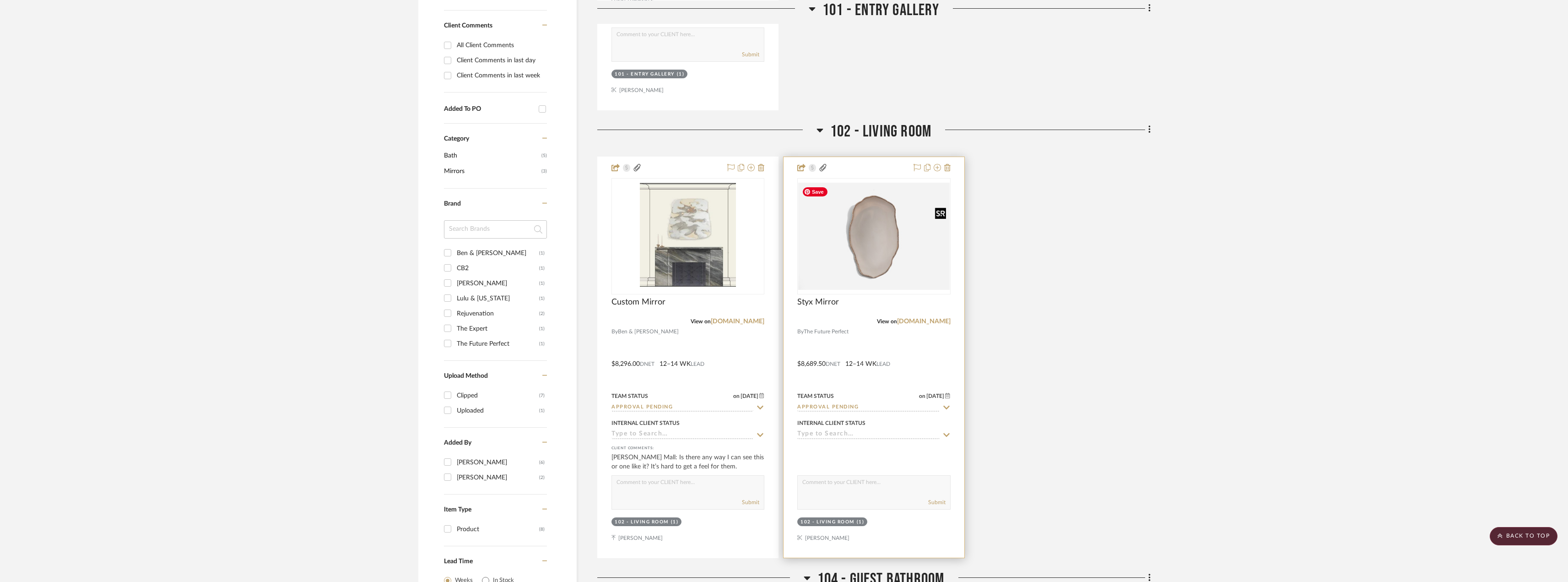
click at [865, 263] on img "0" at bounding box center [873, 236] width 151 height 107
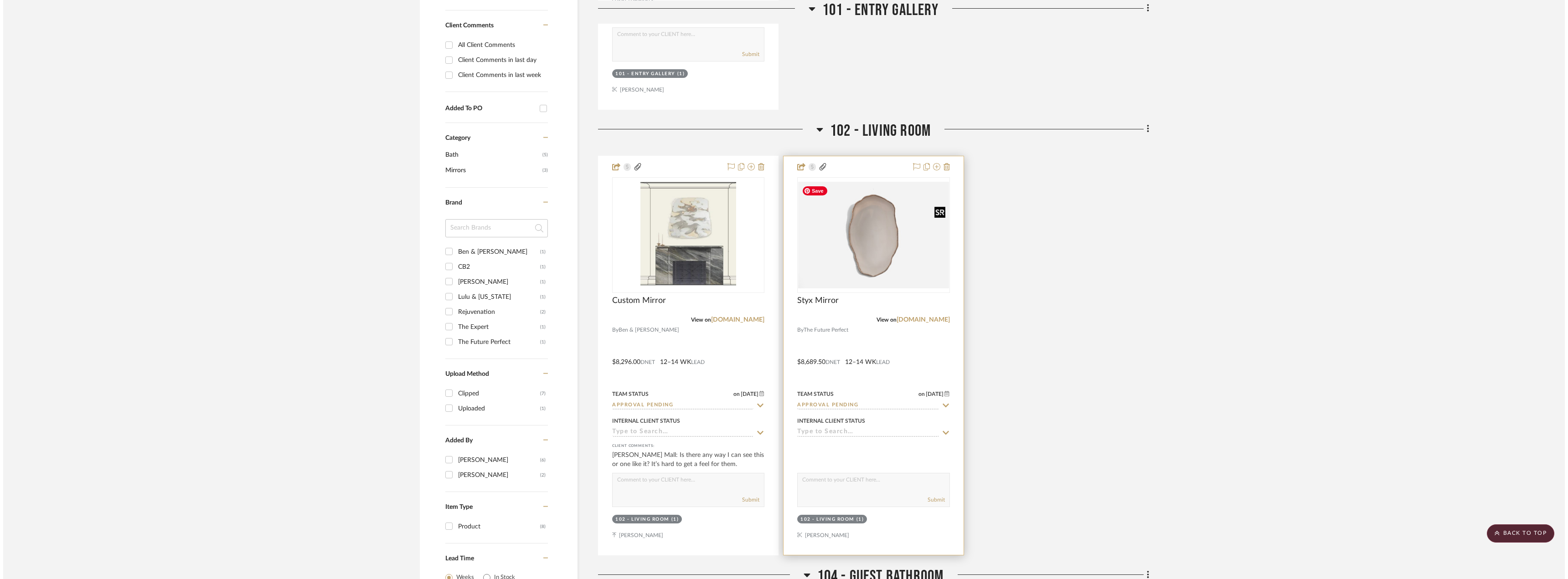
scroll to position [0, 0]
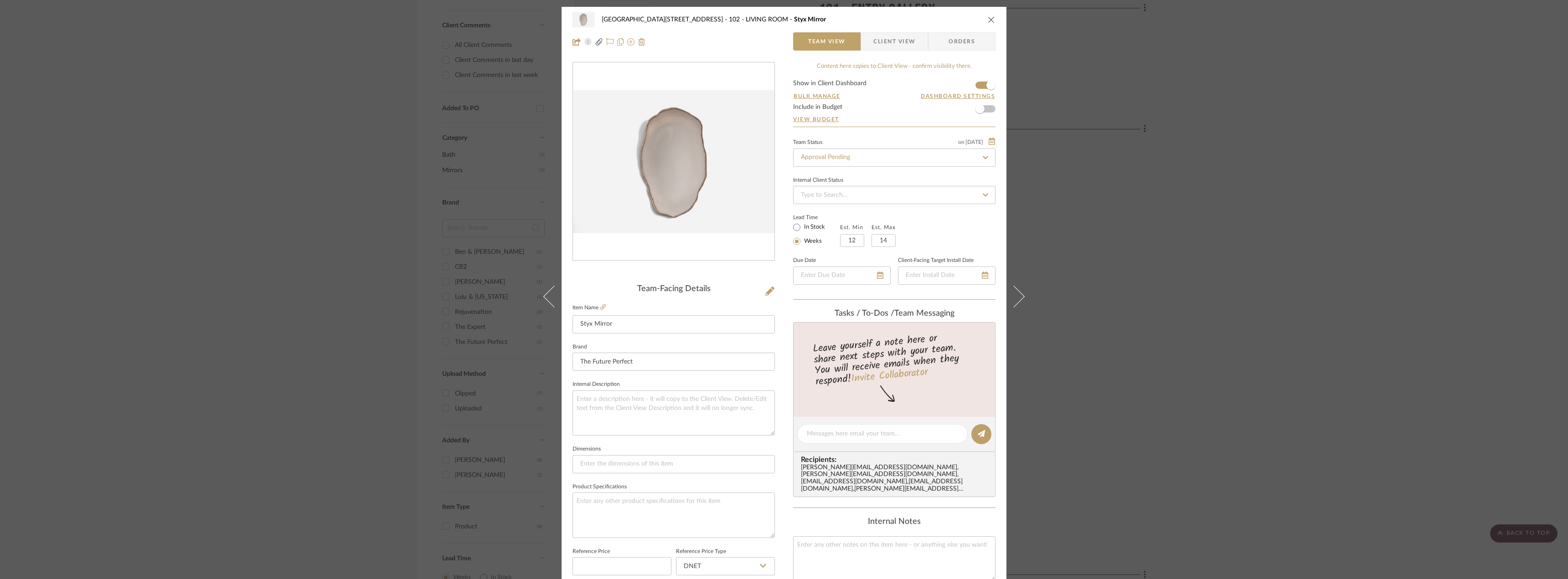
click at [873, 43] on span "Client View" at bounding box center [894, 41] width 42 height 18
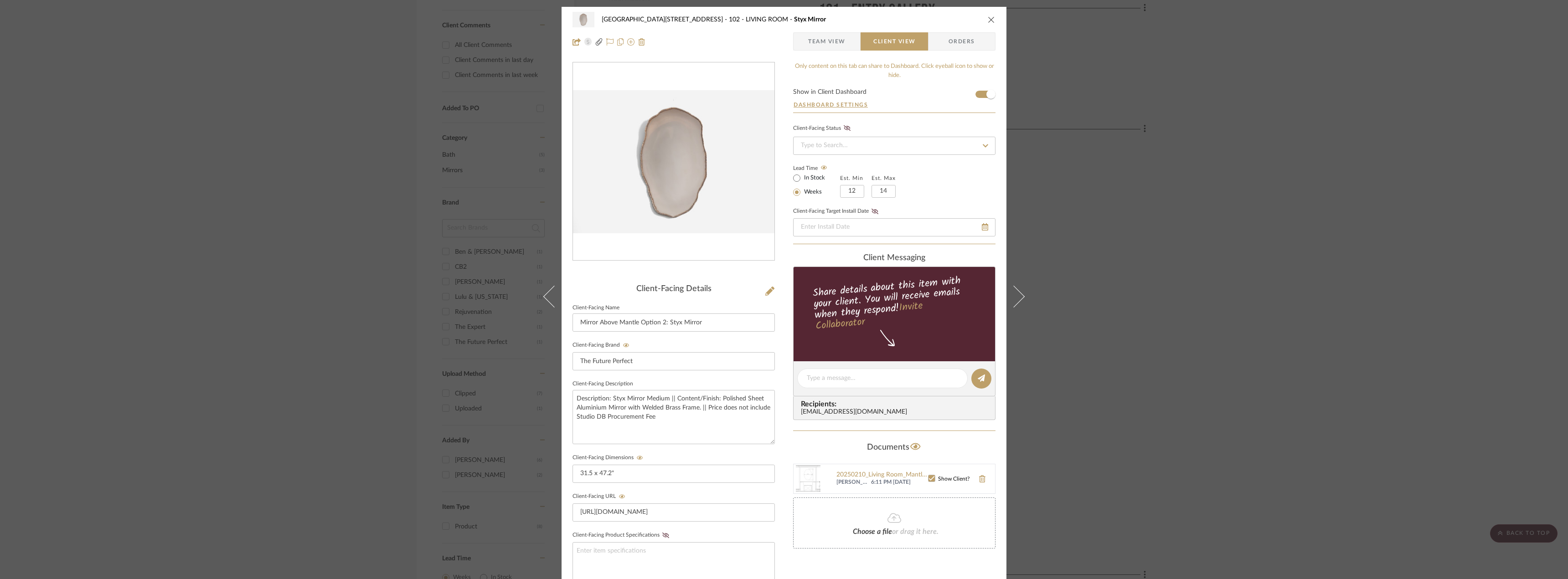
click at [1065, 217] on div "24100 - [STREET_ADDRESS] - LIVING ROOM Styx Mirror Team View Client View Orders…" at bounding box center [784, 290] width 1568 height 579
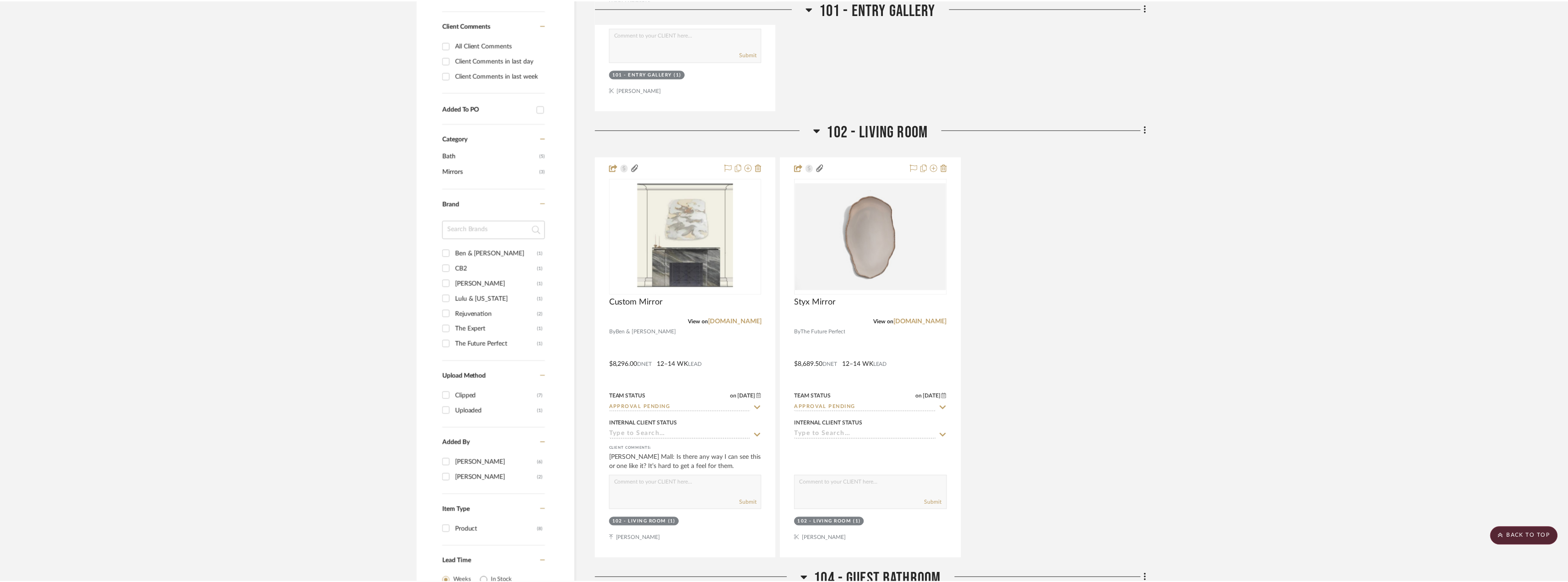
scroll to position [558, 0]
click at [933, 322] on link "[DOMAIN_NAME]" at bounding box center [924, 321] width 54 height 6
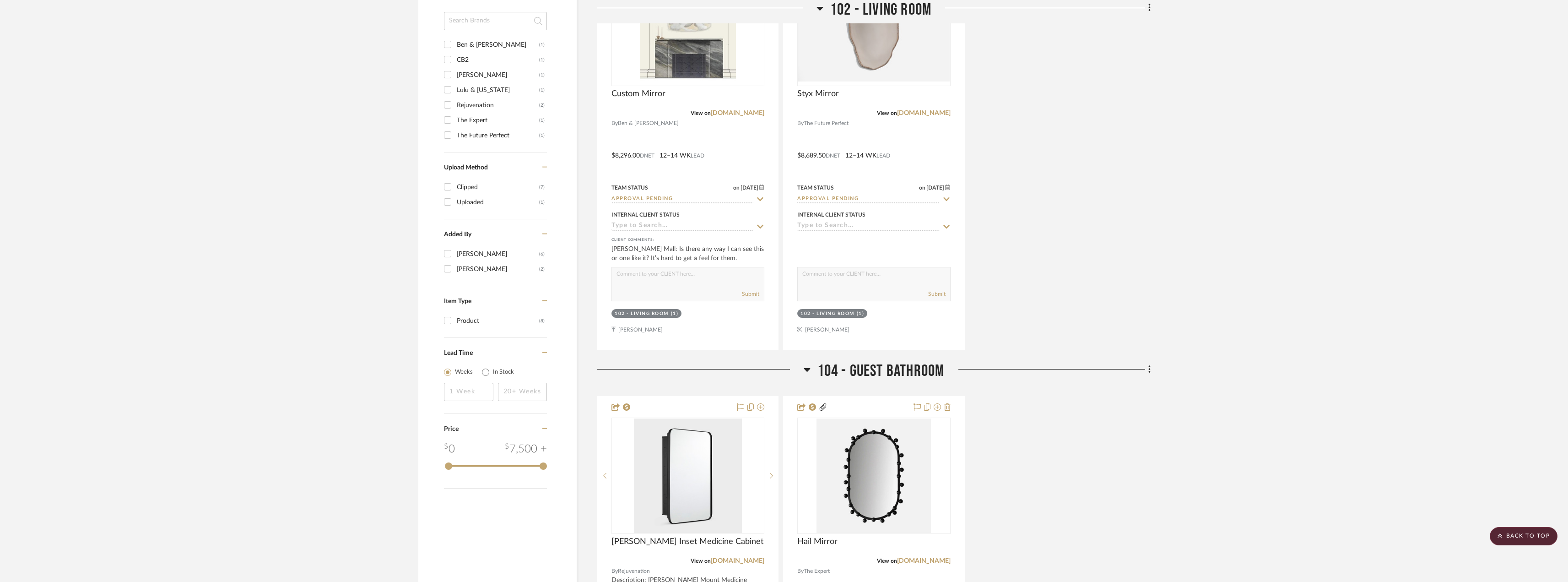
scroll to position [687, 0]
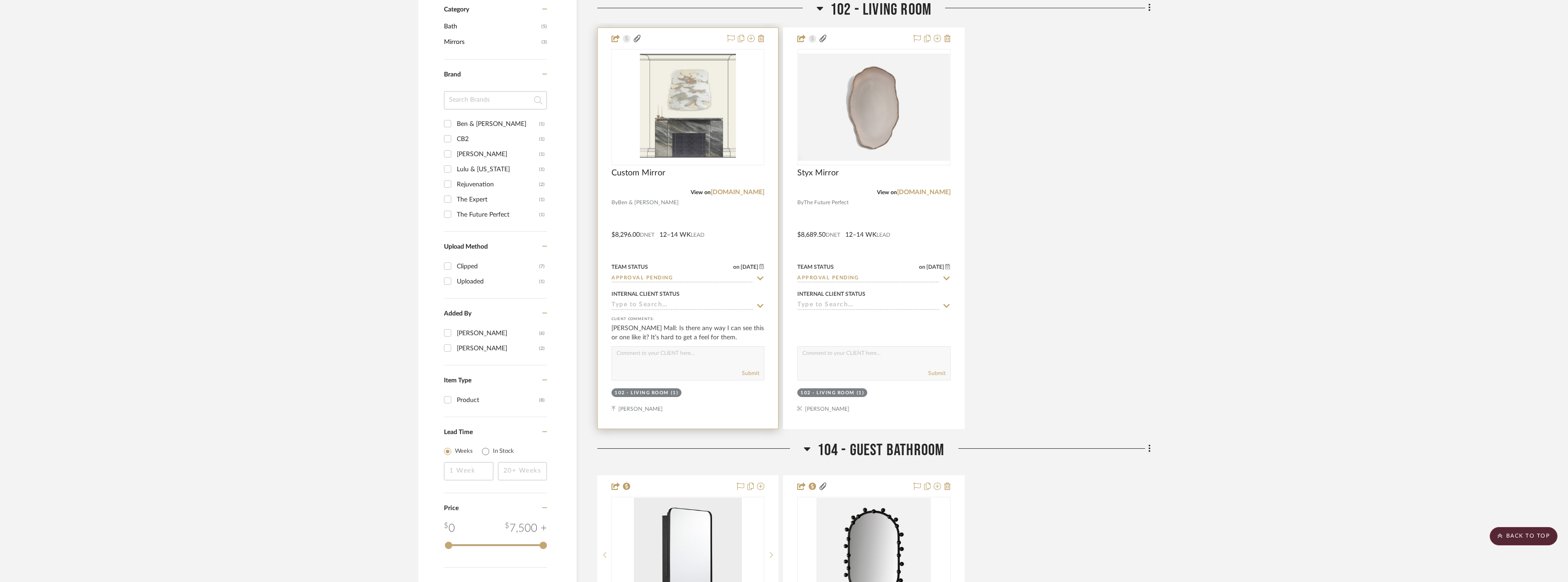
click at [675, 279] on input "Approval Pending" at bounding box center [682, 279] width 142 height 9
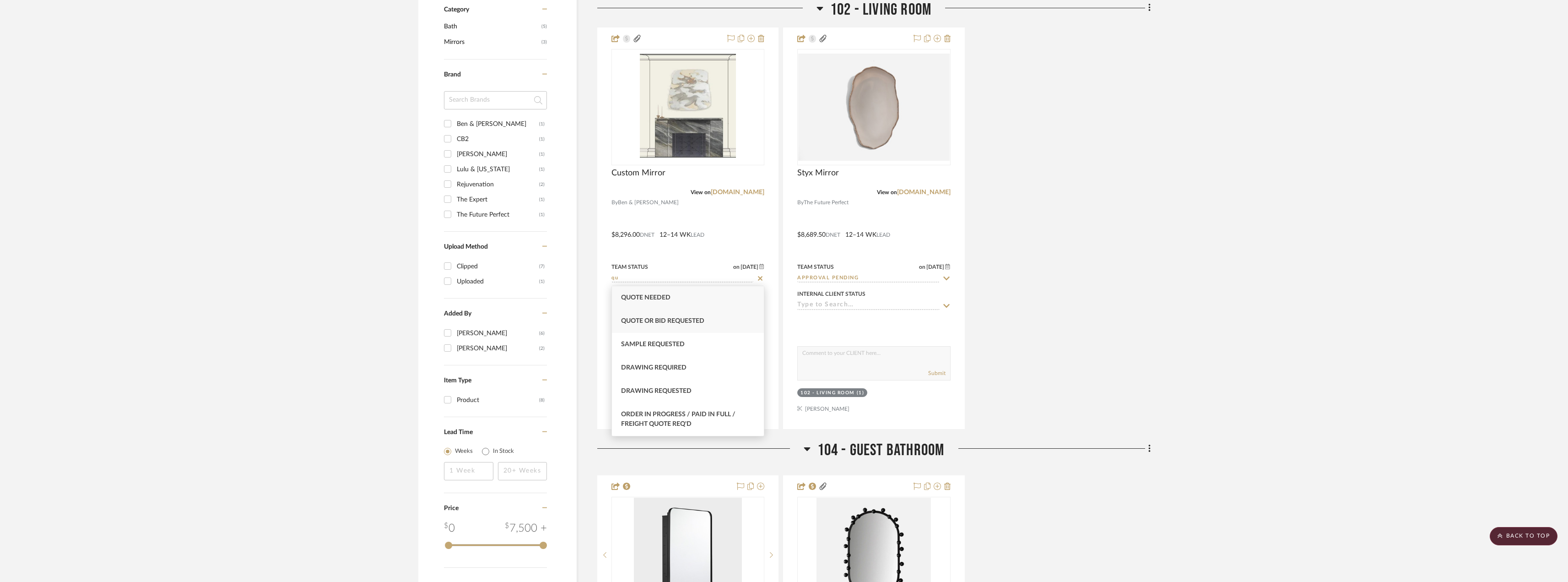
type input "qu"
click at [683, 325] on div "Quote or Bid Requested" at bounding box center [687, 321] width 152 height 23
type input "[DATE]"
type input "Quote or Bid Requested"
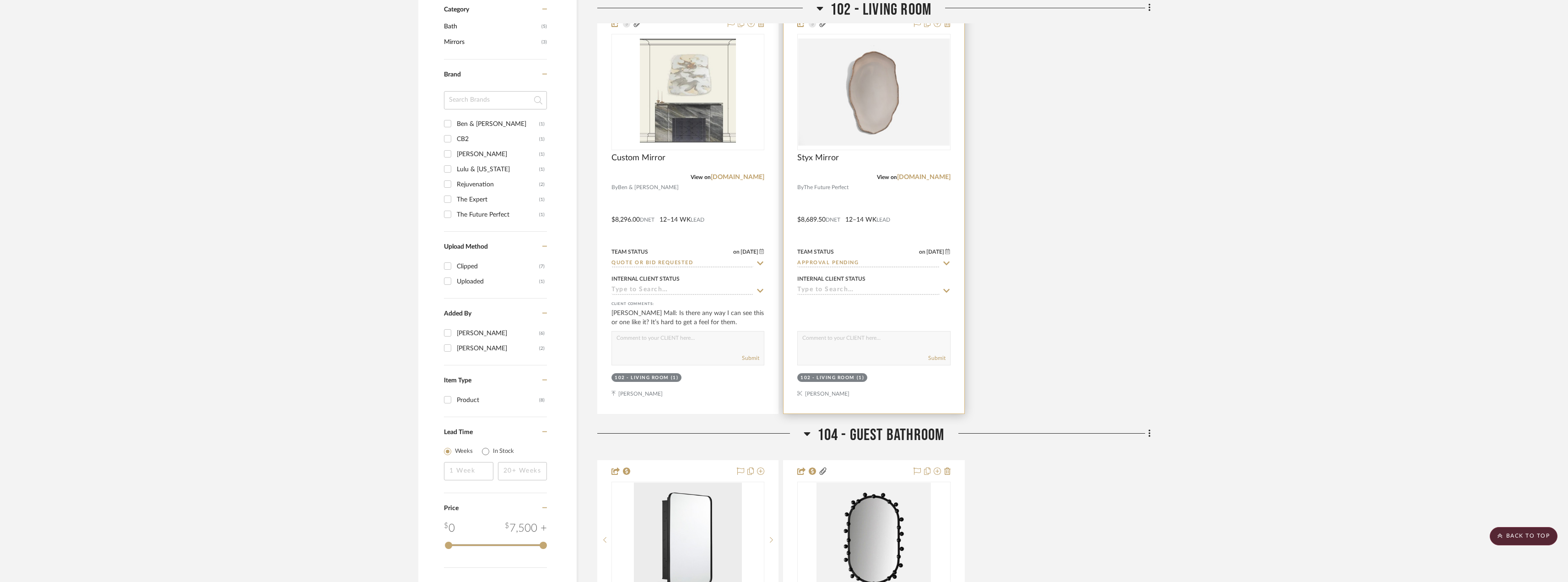
click at [840, 260] on input "Approval Pending" at bounding box center [868, 263] width 142 height 9
type input "quote"
click at [847, 309] on span "Quote or Bid Requested" at bounding box center [848, 306] width 83 height 6
type input "[DATE]"
type input "Quote or Bid Requested"
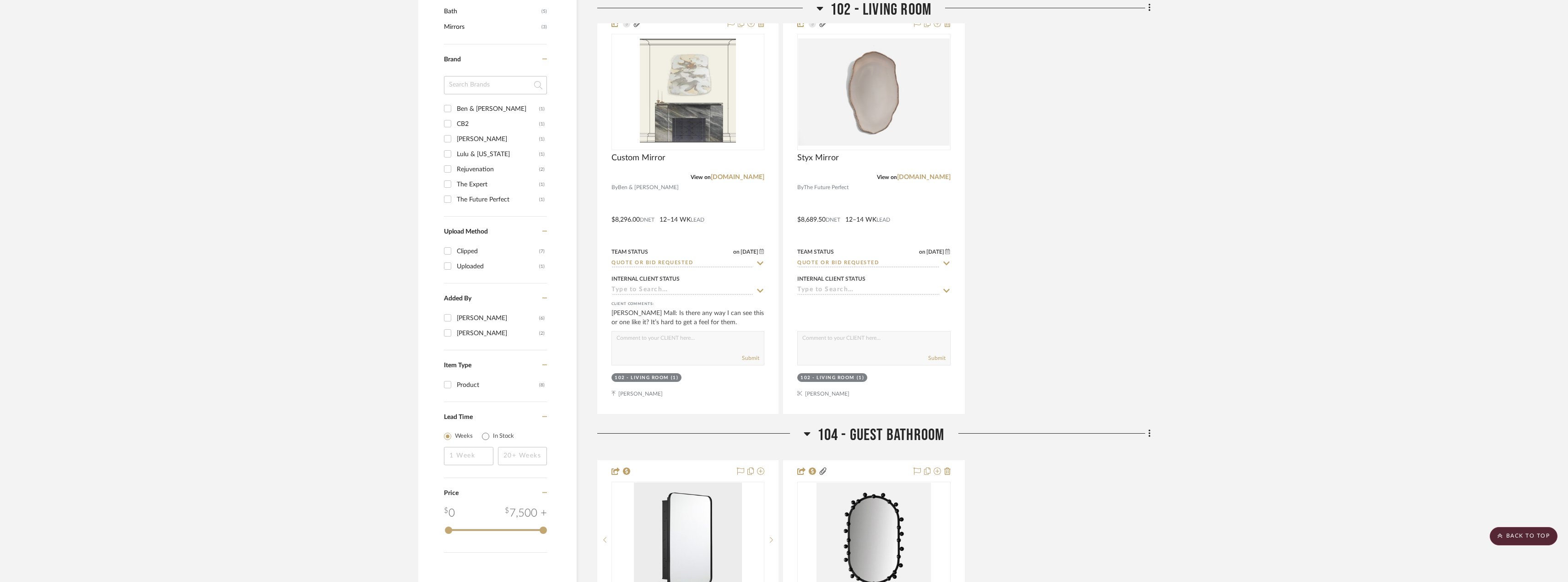
scroll to position [687, 0]
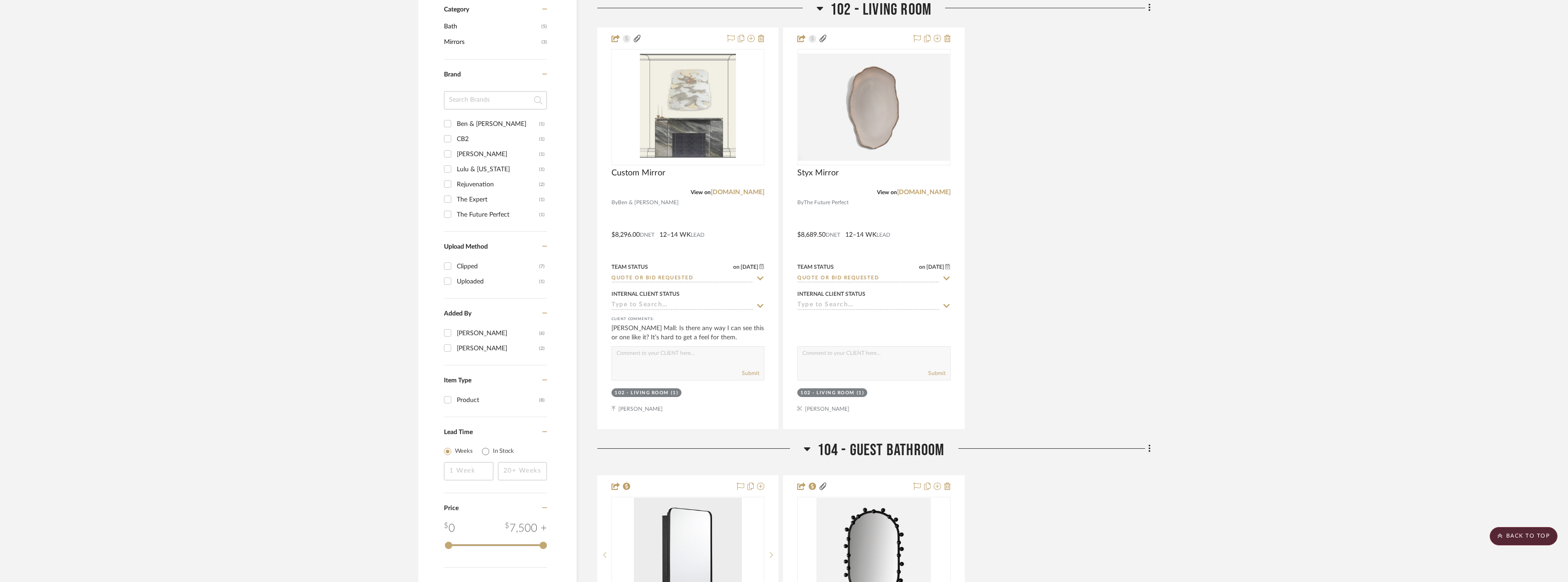
click at [1105, 197] on div "Custom Mirror View on [DOMAIN_NAME] By [PERSON_NAME] & [PERSON_NAME] $8,296.00 …" at bounding box center [873, 228] width 553 height 402
click at [1518, 540] on scroll-to-top-button "BACK TO TOP" at bounding box center [1523, 536] width 68 height 18
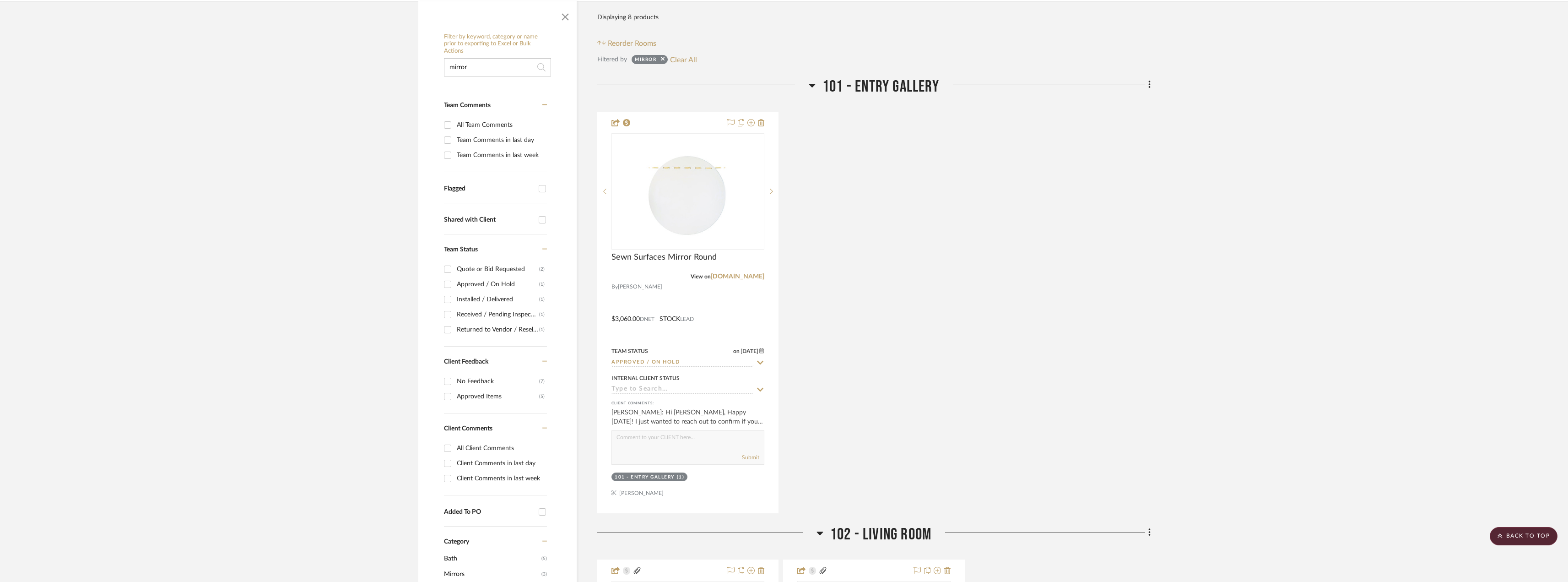
scroll to position [0, 0]
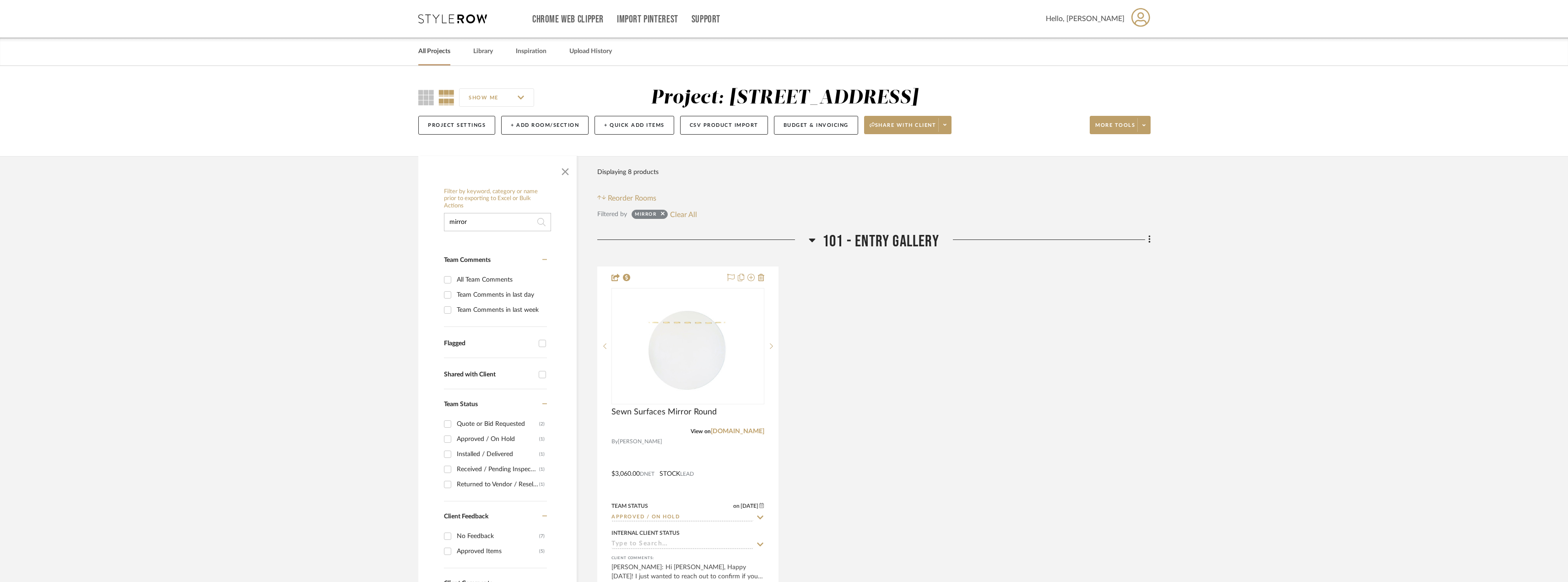
click at [440, 56] on link "All Projects" at bounding box center [434, 51] width 32 height 12
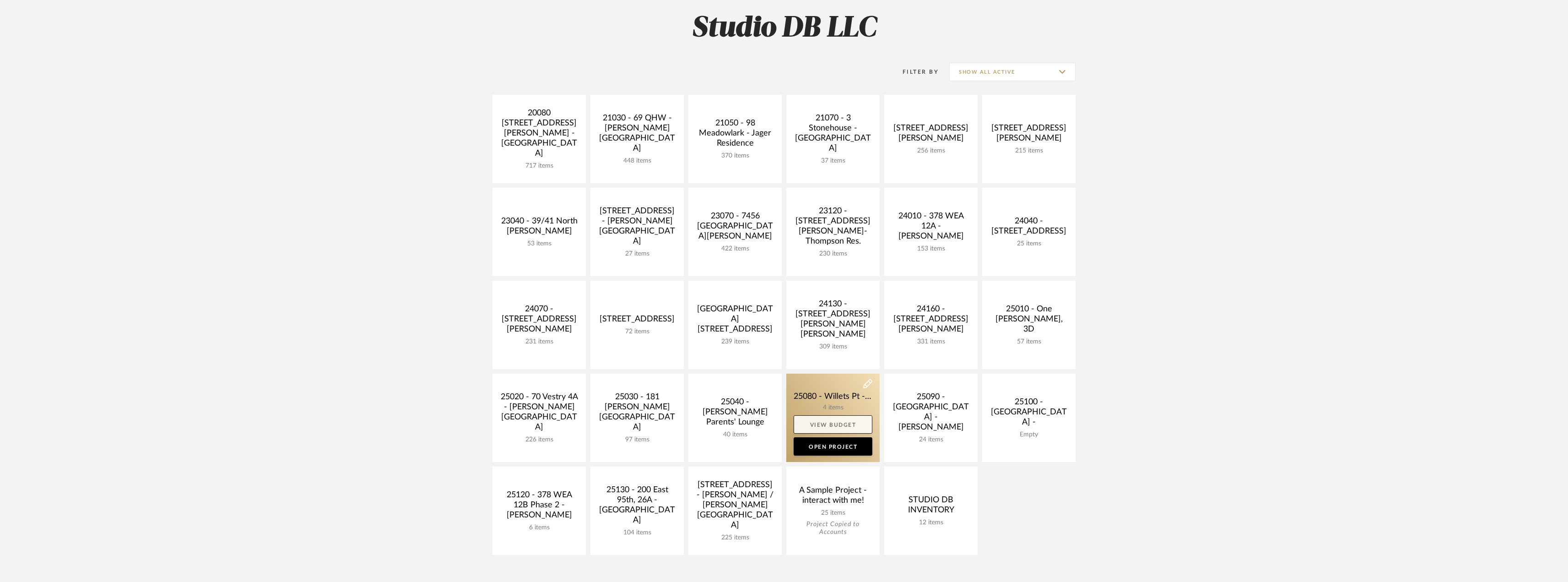
scroll to position [152, 0]
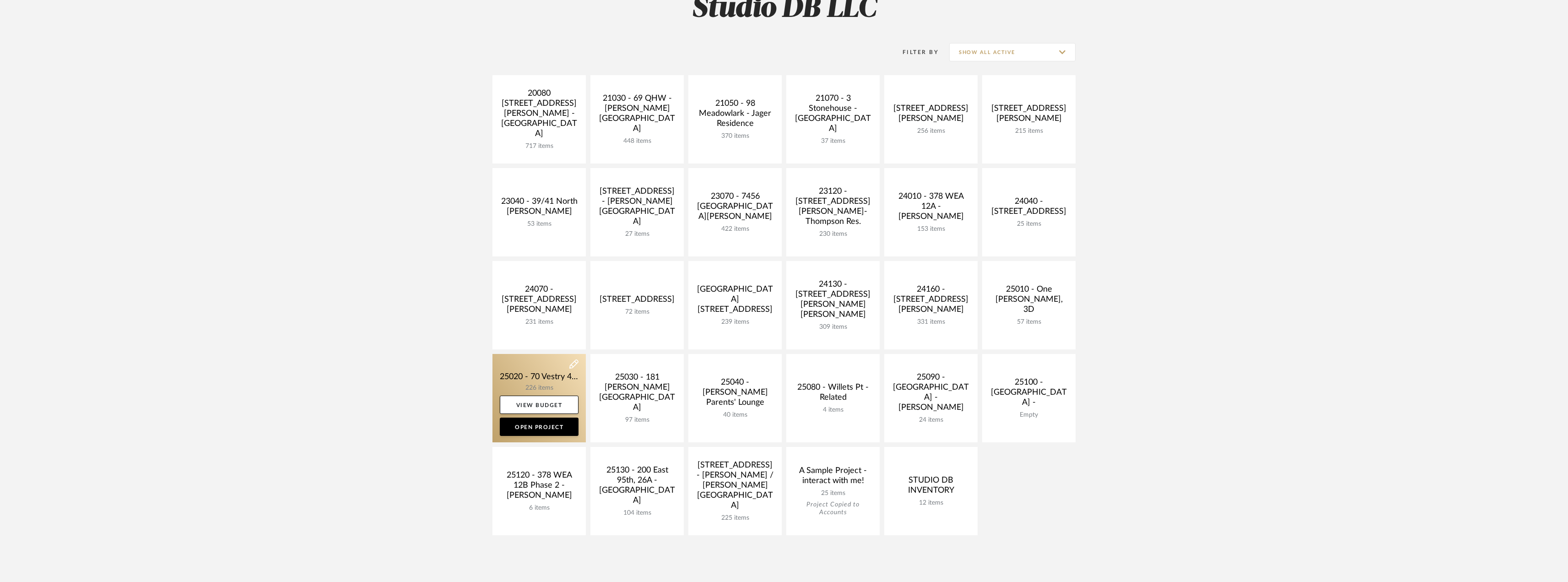
click at [557, 380] on link at bounding box center [539, 398] width 93 height 89
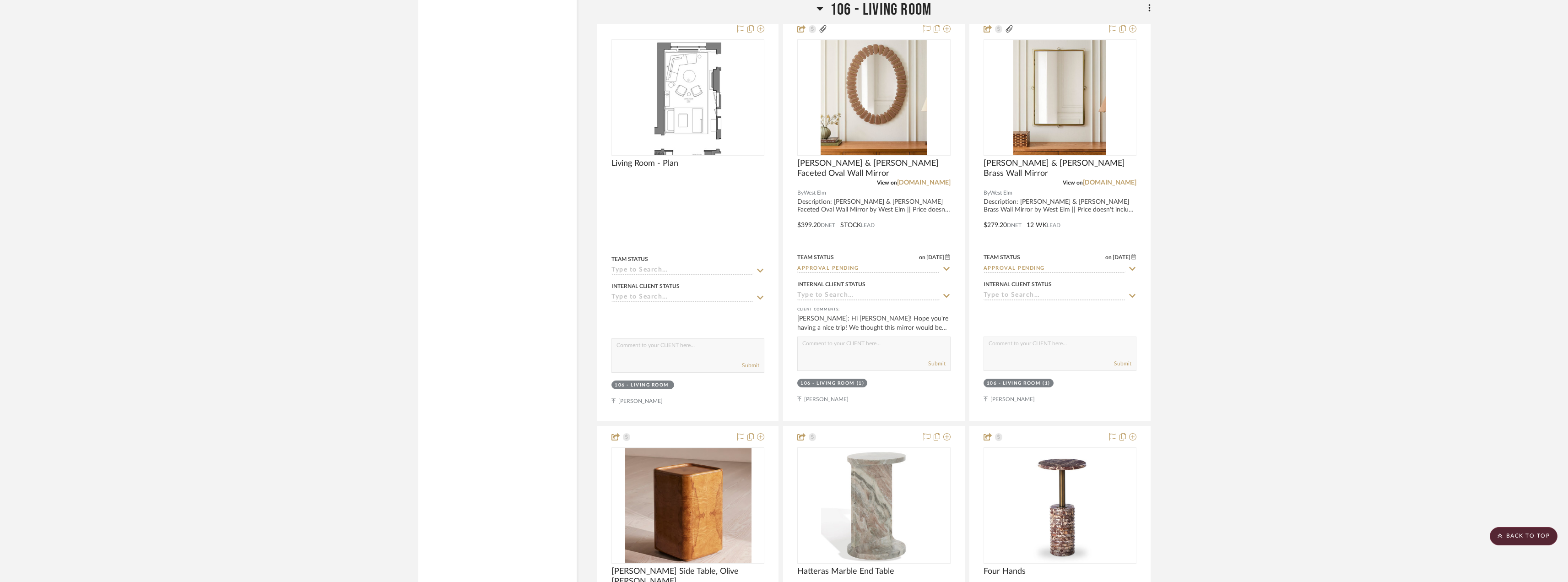
scroll to position [4120, 0]
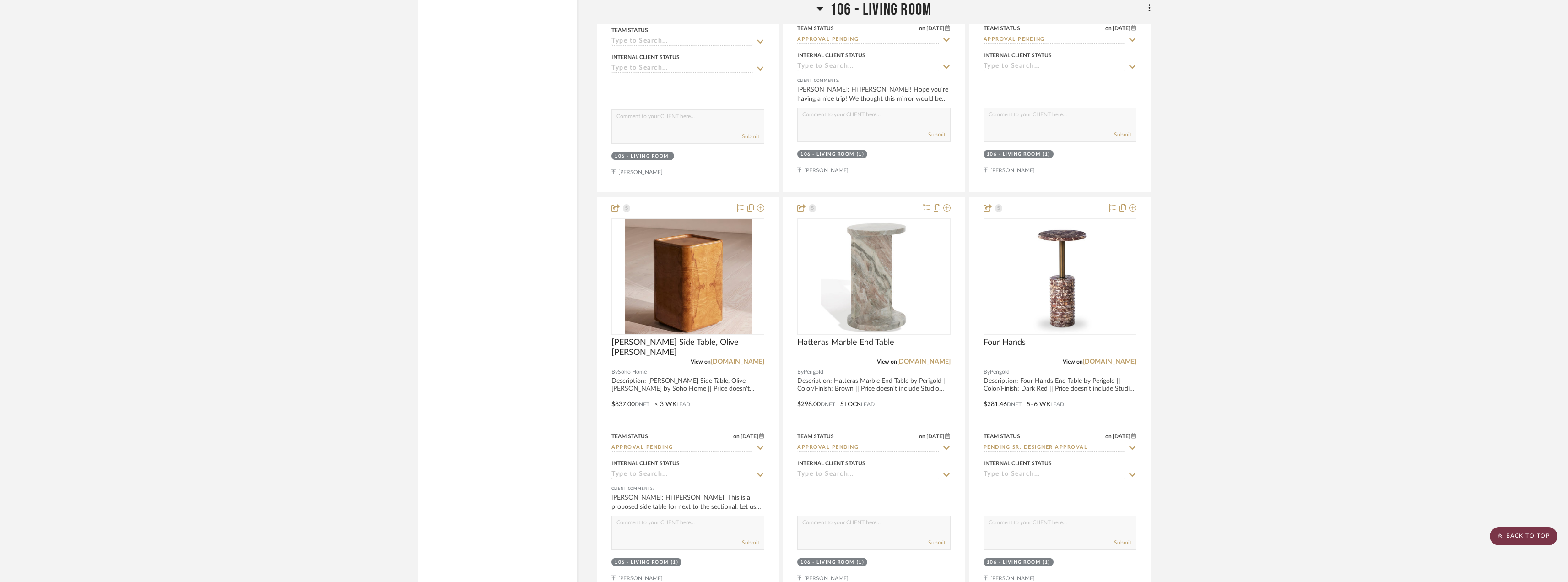
click at [1528, 544] on scroll-to-top-button "BACK TO TOP" at bounding box center [1523, 536] width 68 height 18
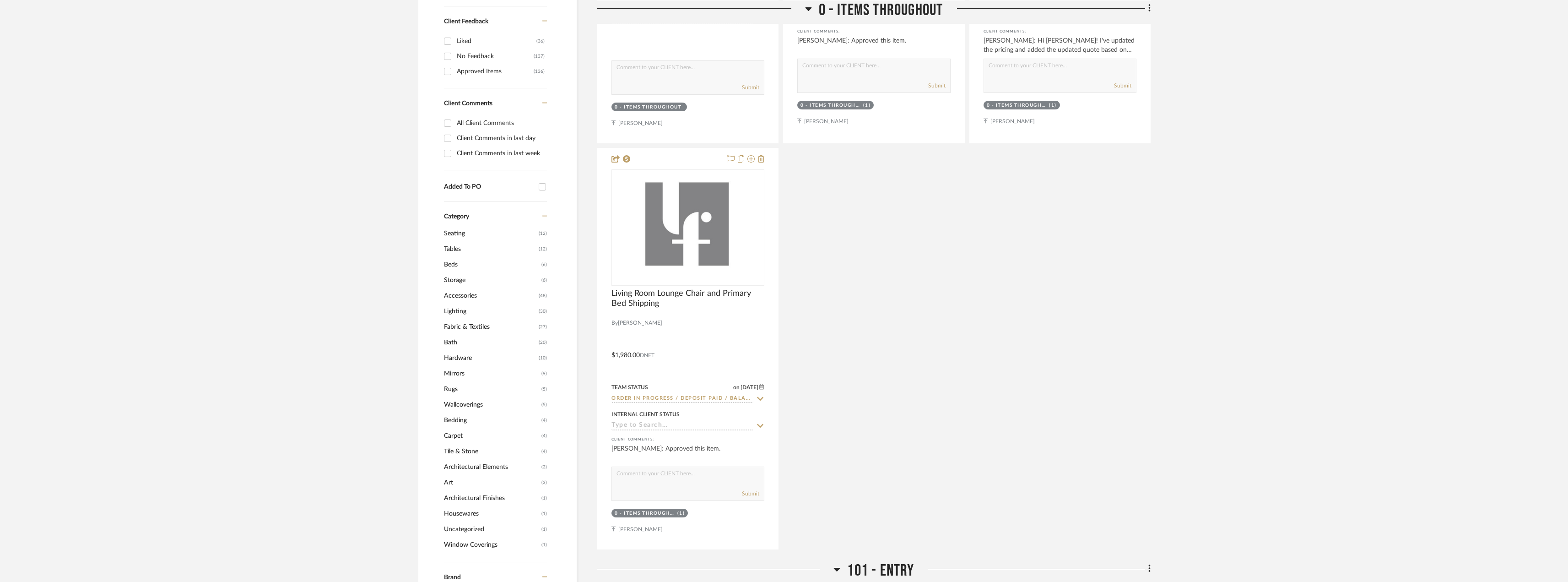
scroll to position [534, 0]
click at [444, 355] on span "Hardware" at bounding box center [489, 356] width 92 height 15
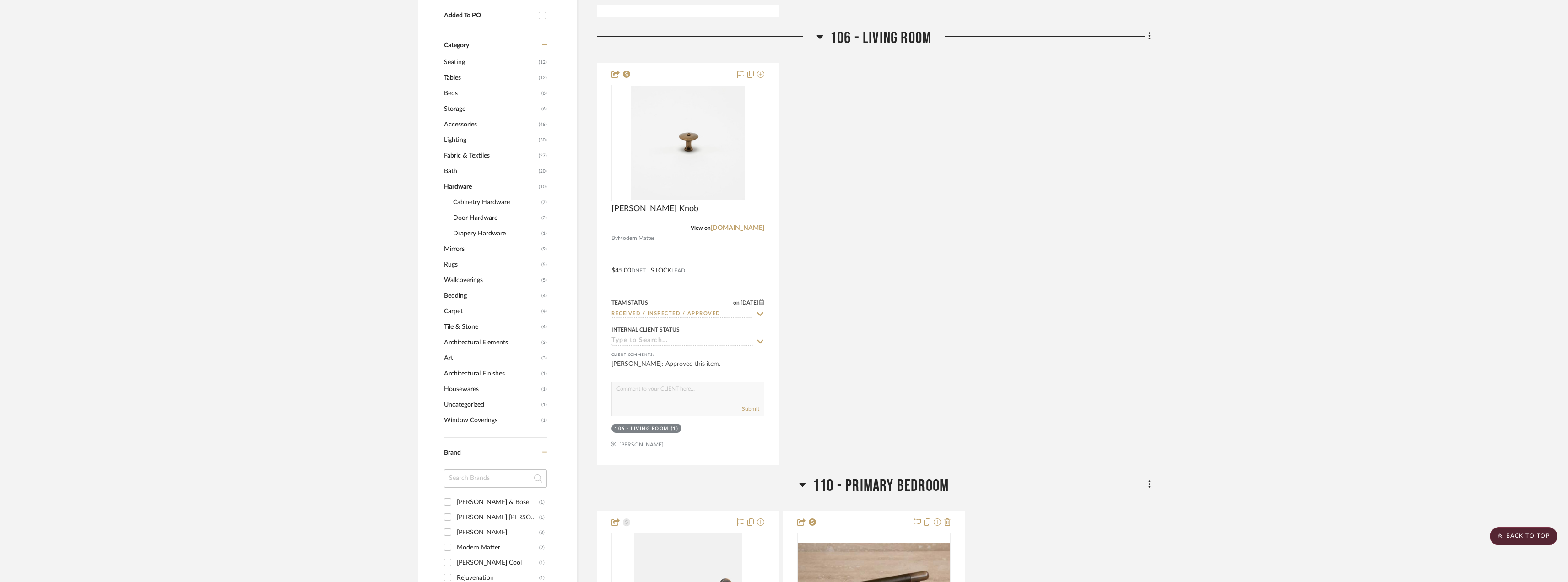
scroll to position [649, 0]
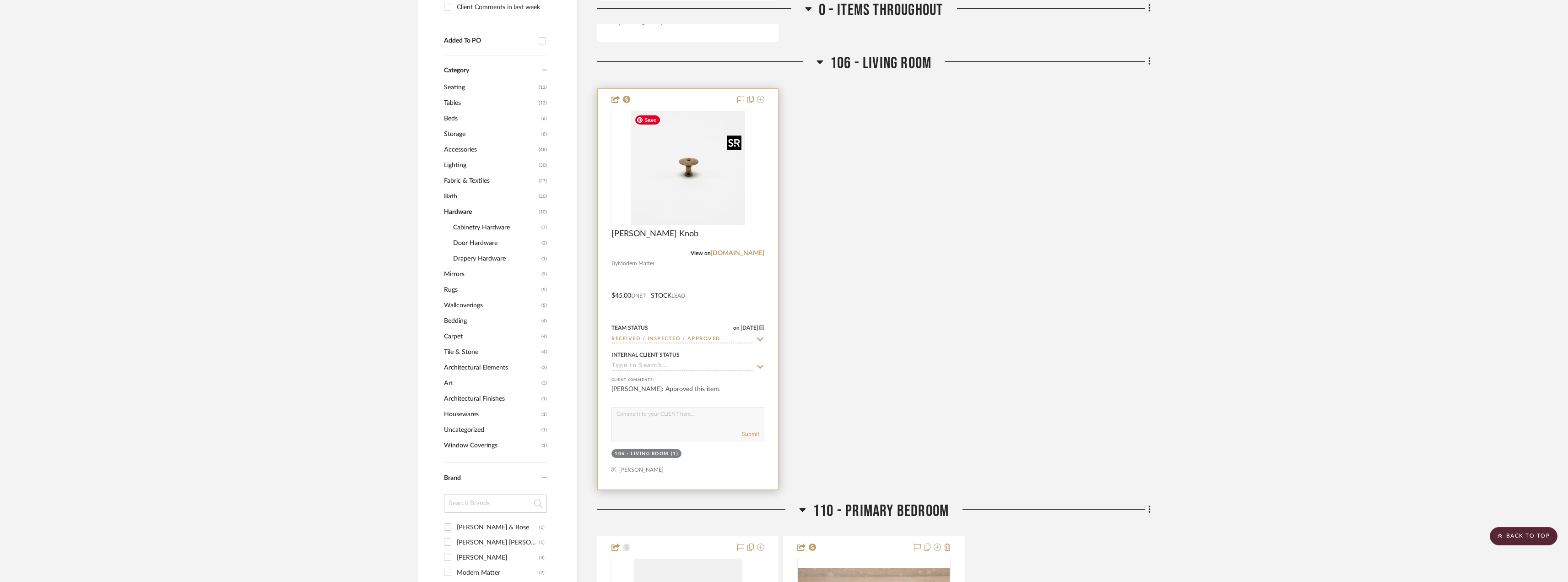
click at [708, 186] on img "0" at bounding box center [687, 168] width 114 height 114
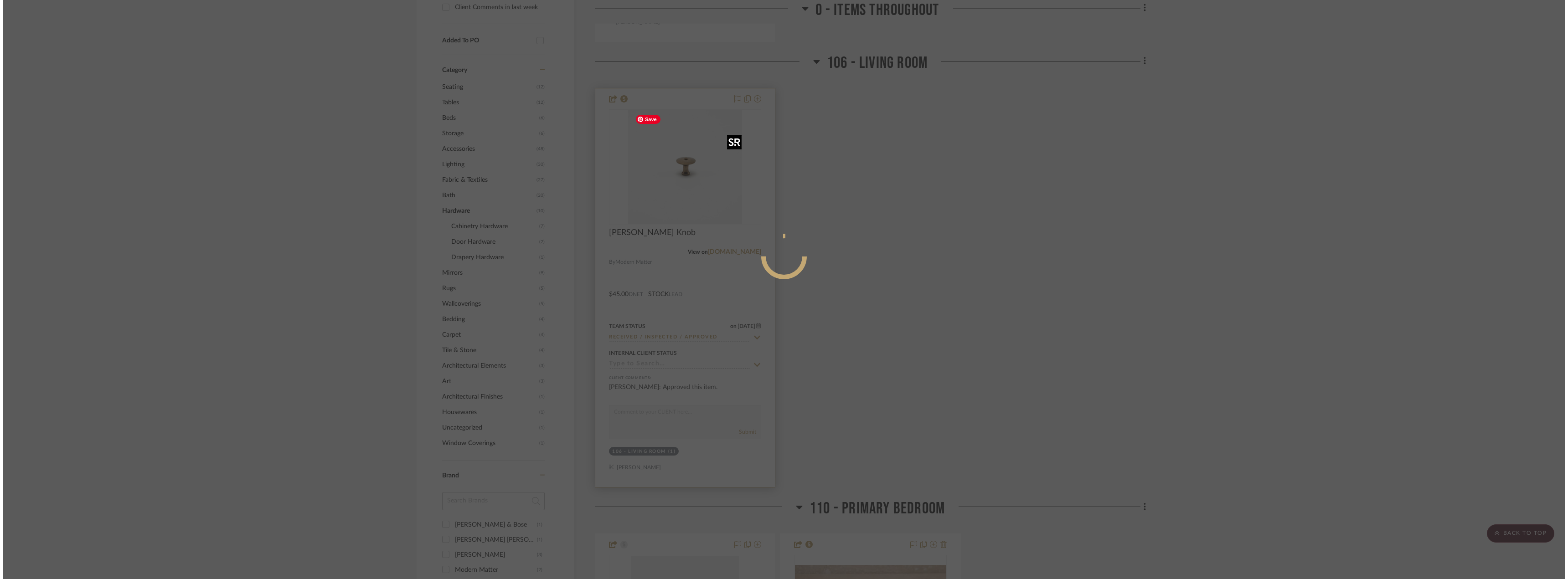
scroll to position [0, 0]
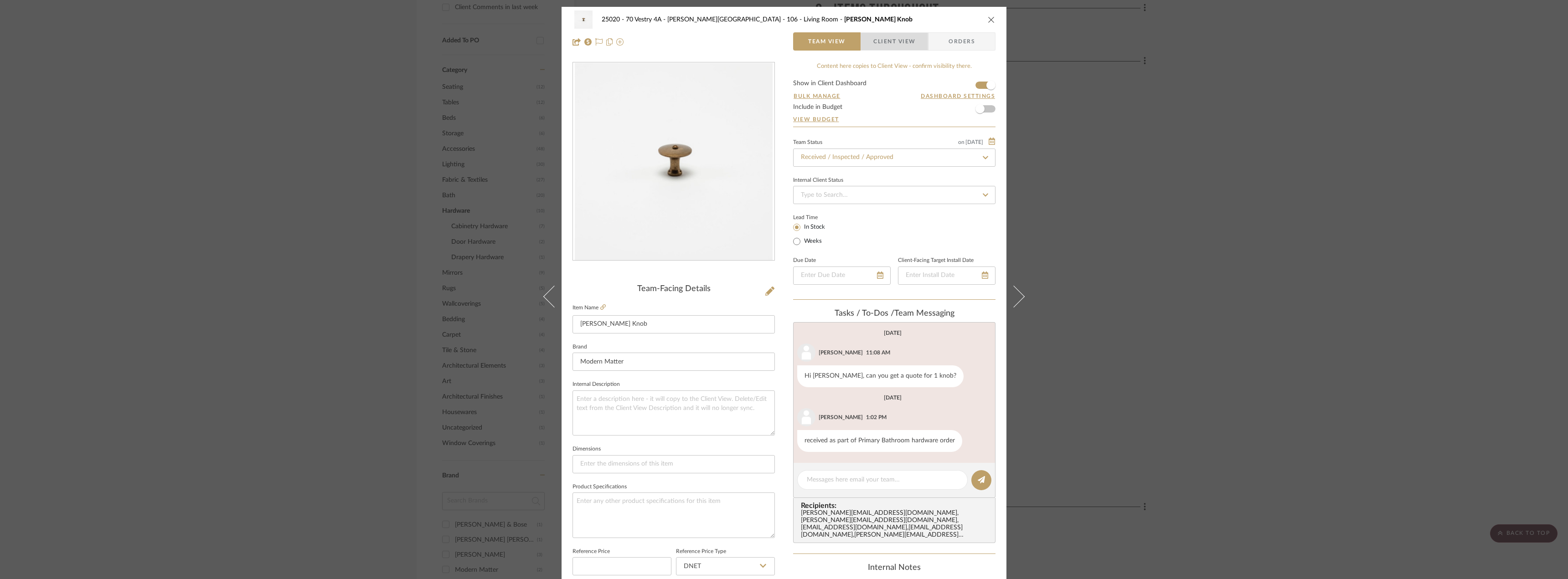
click at [915, 45] on span "Client View" at bounding box center [894, 41] width 66 height 18
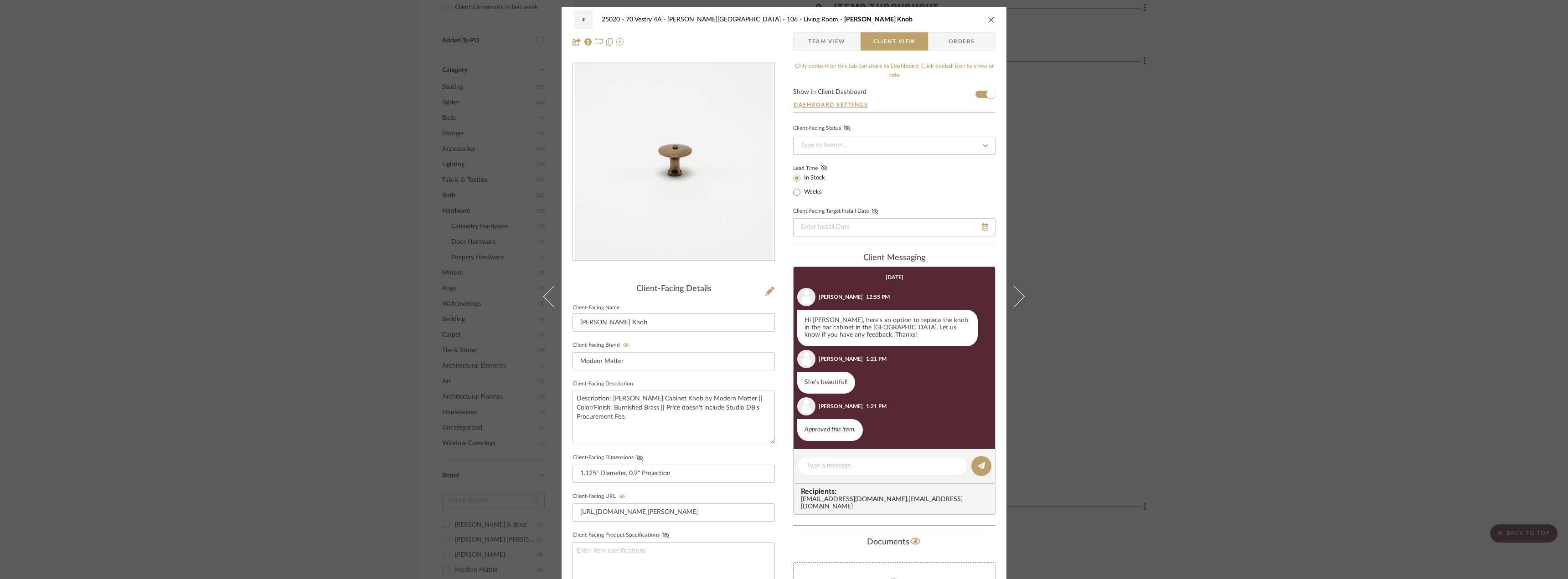
click at [1236, 246] on div "25020 - 70 Vestry 4A - [PERSON_NAME] 106 - Living Room [PERSON_NAME] Knob Team …" at bounding box center [784, 290] width 1568 height 579
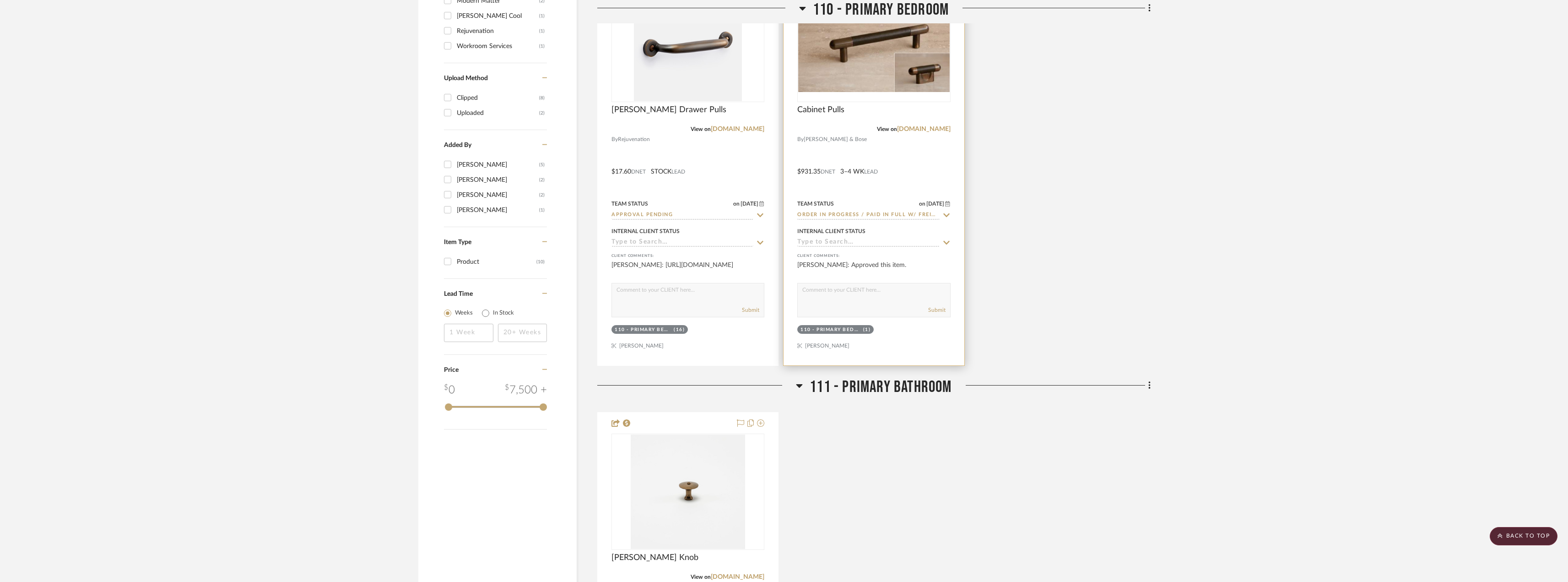
scroll to position [1450, 0]
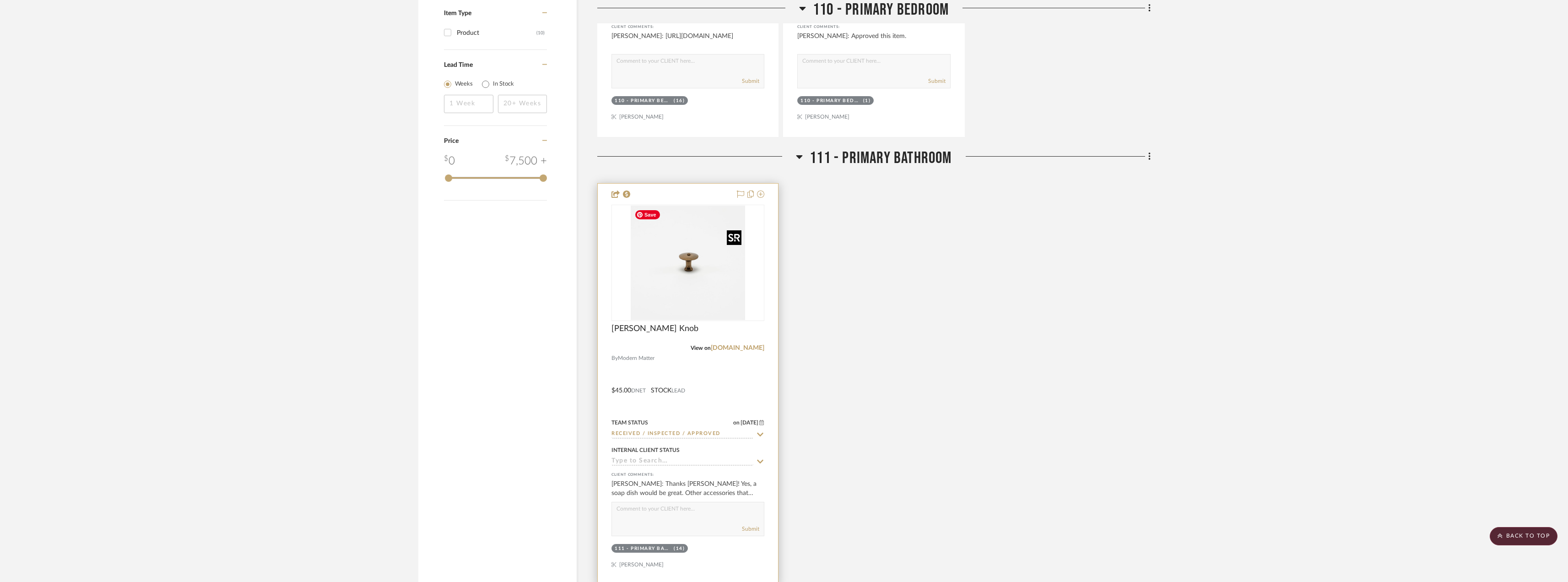
click at [0, 0] on img at bounding box center [0, 0] width 0 height 0
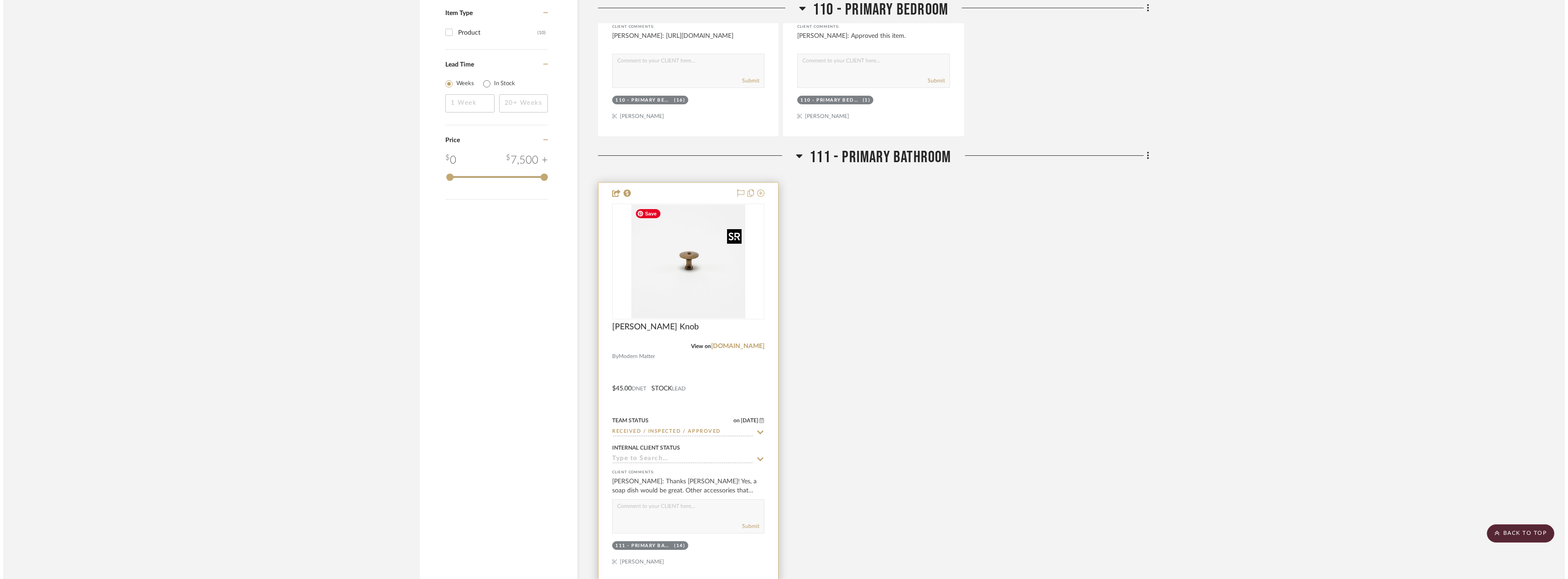
scroll to position [0, 0]
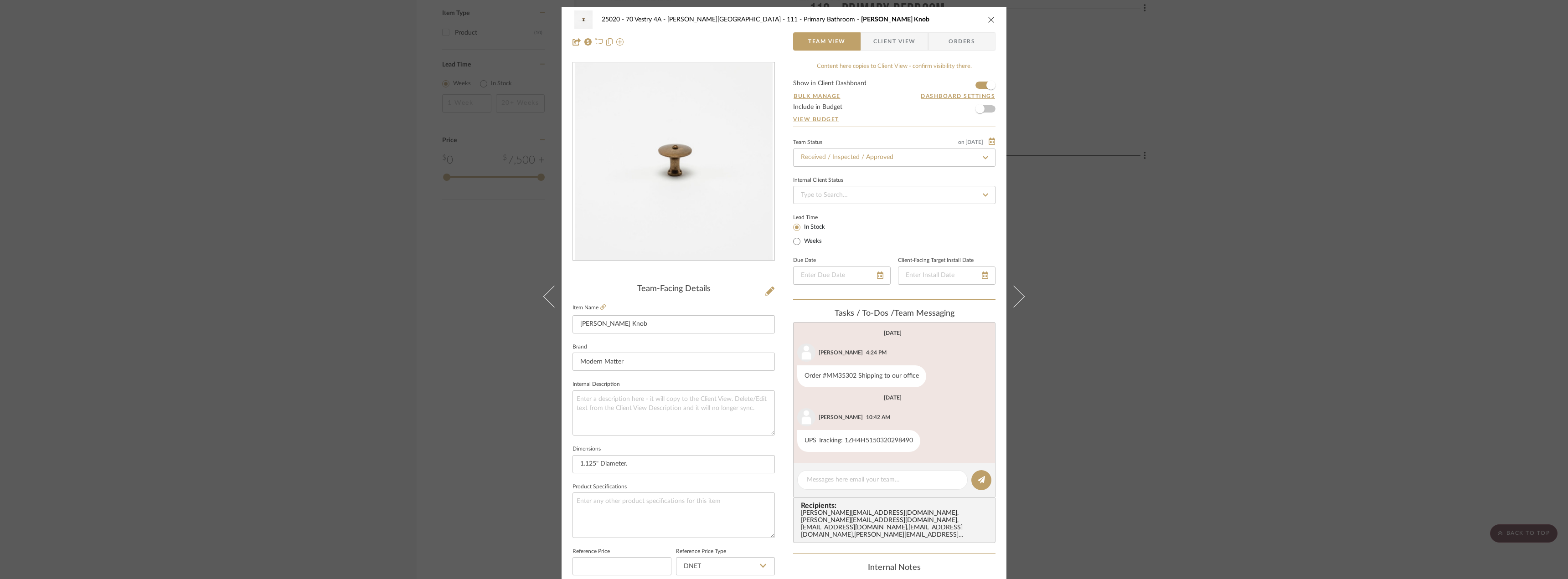
click at [907, 32] on div "25020 - 70 Vestry 4A - [PERSON_NAME][GEOGRAPHIC_DATA] 111 - Primary Bathroom [P…" at bounding box center [784, 30] width 445 height 48
click at [891, 42] on span "Client View" at bounding box center [894, 41] width 42 height 18
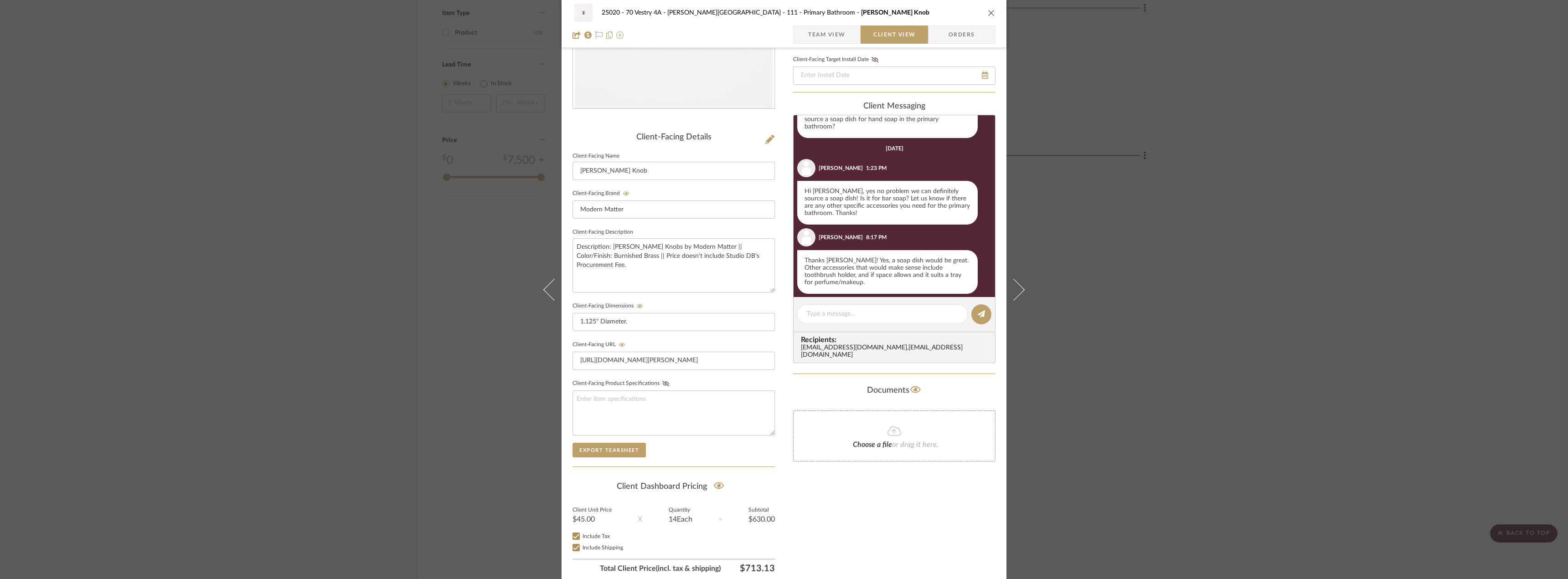
scroll to position [186, 0]
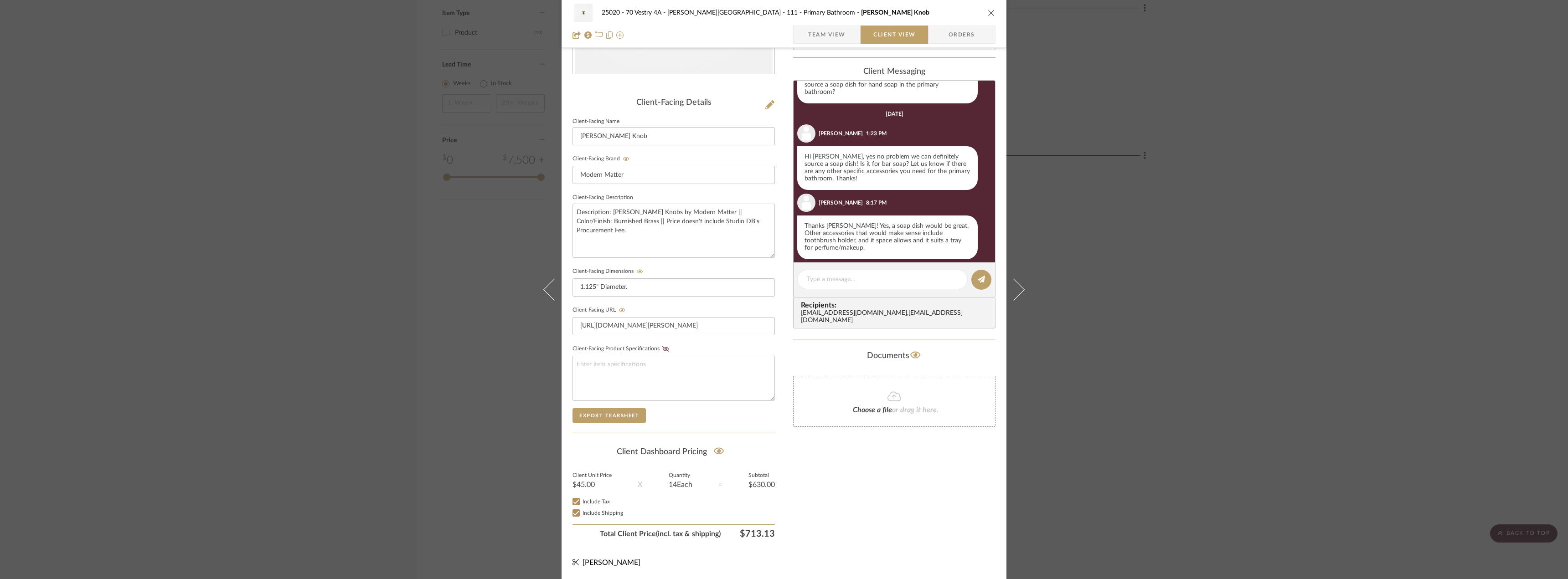
click at [1197, 400] on div "25020 - 70 Vestry 4A - [PERSON_NAME] 111 - Primary Bathroom [PERSON_NAME] Knob …" at bounding box center [784, 290] width 1568 height 579
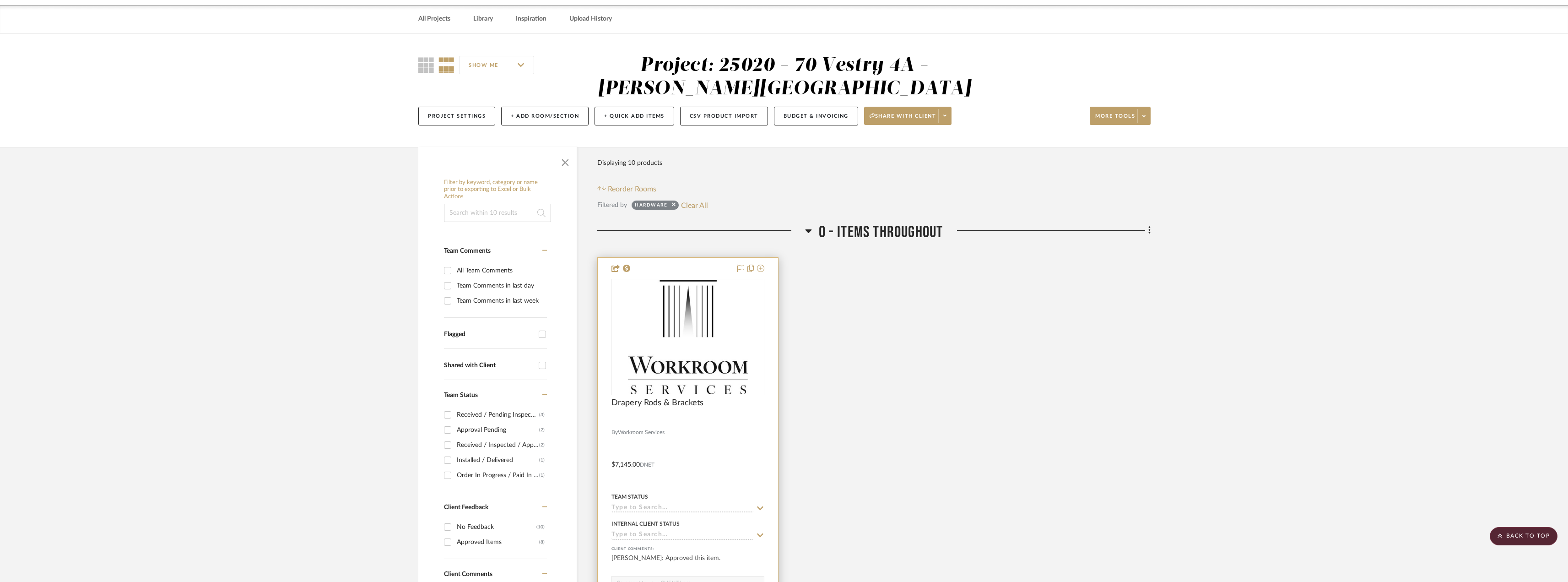
scroll to position [0, 0]
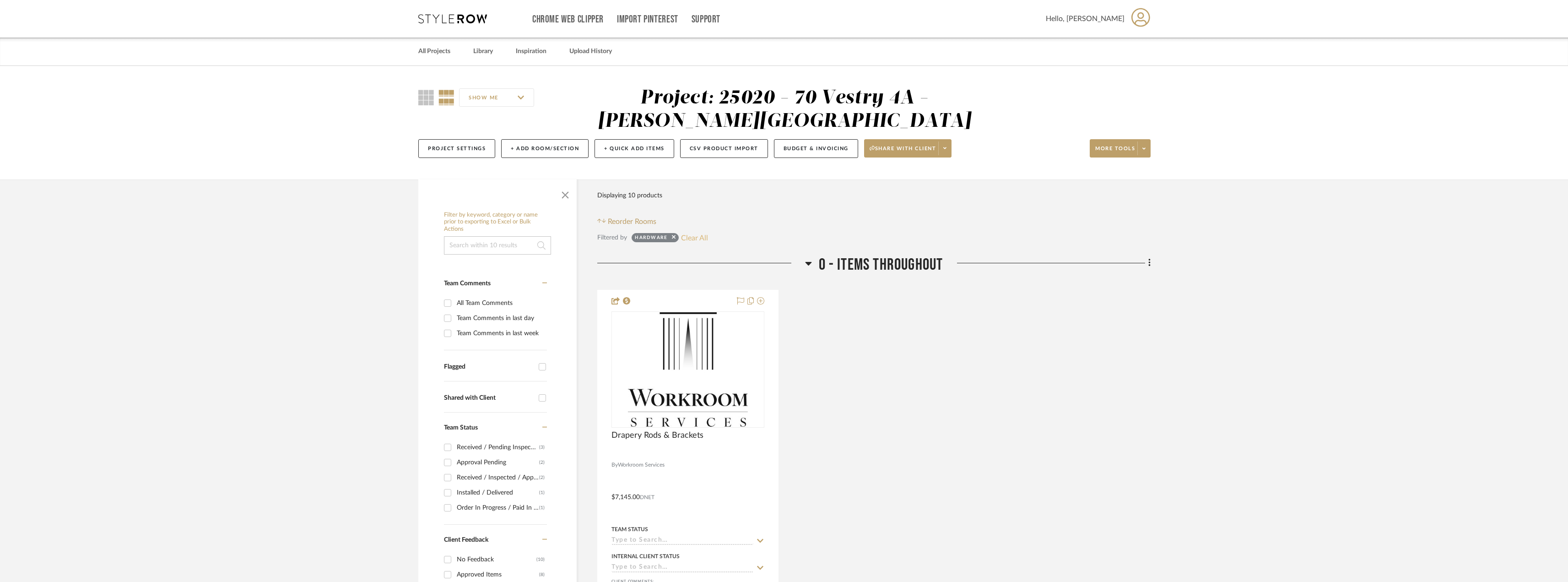
click at [693, 235] on button "Clear All" at bounding box center [694, 237] width 27 height 12
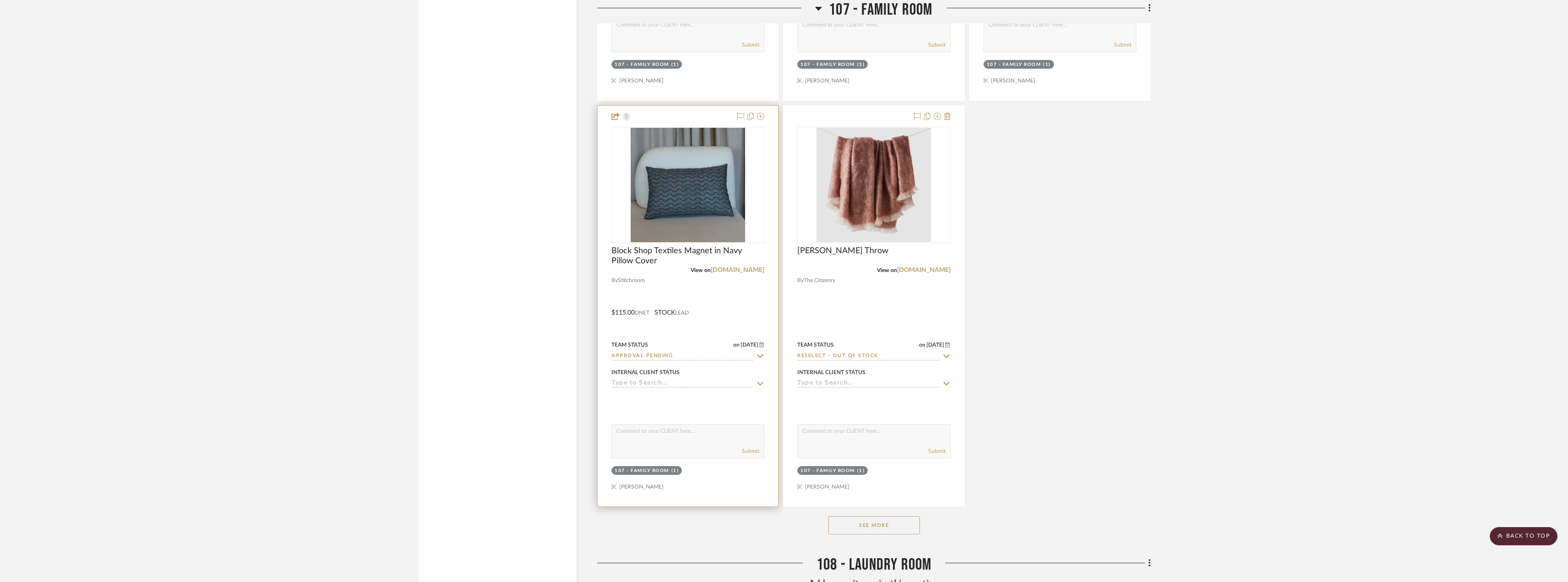
scroll to position [7248, 0]
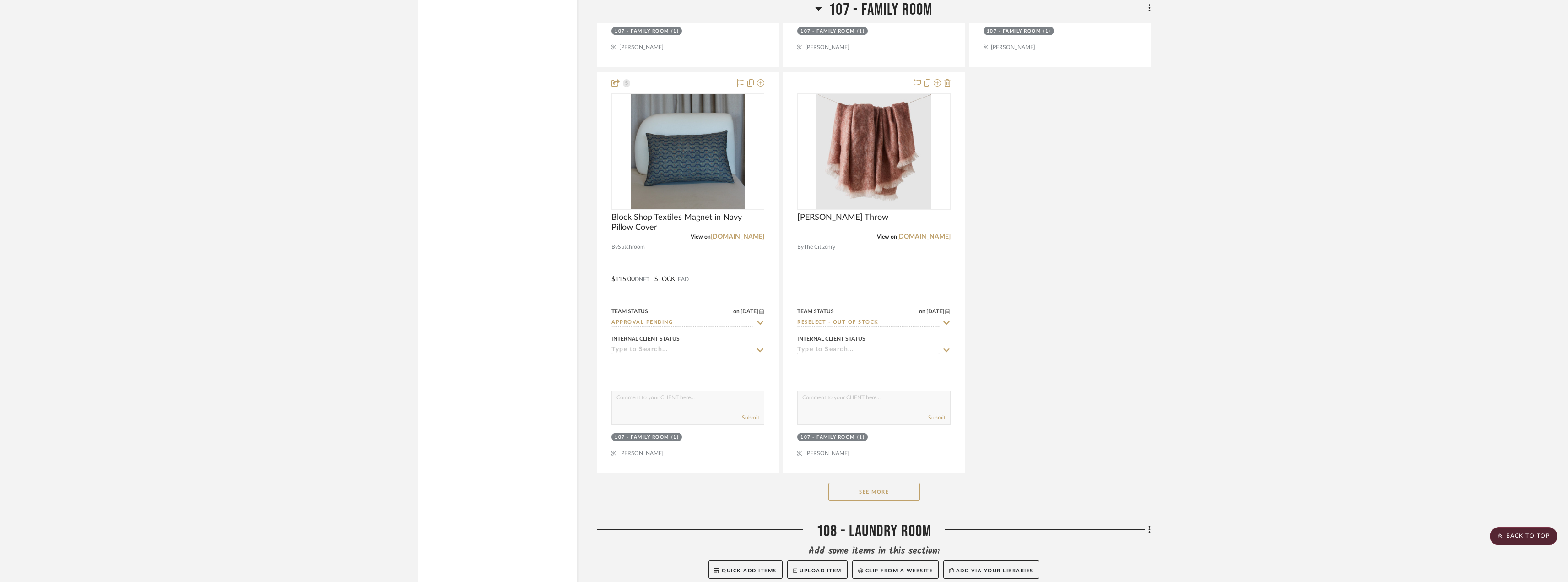
click at [888, 496] on button "See More" at bounding box center [874, 492] width 92 height 18
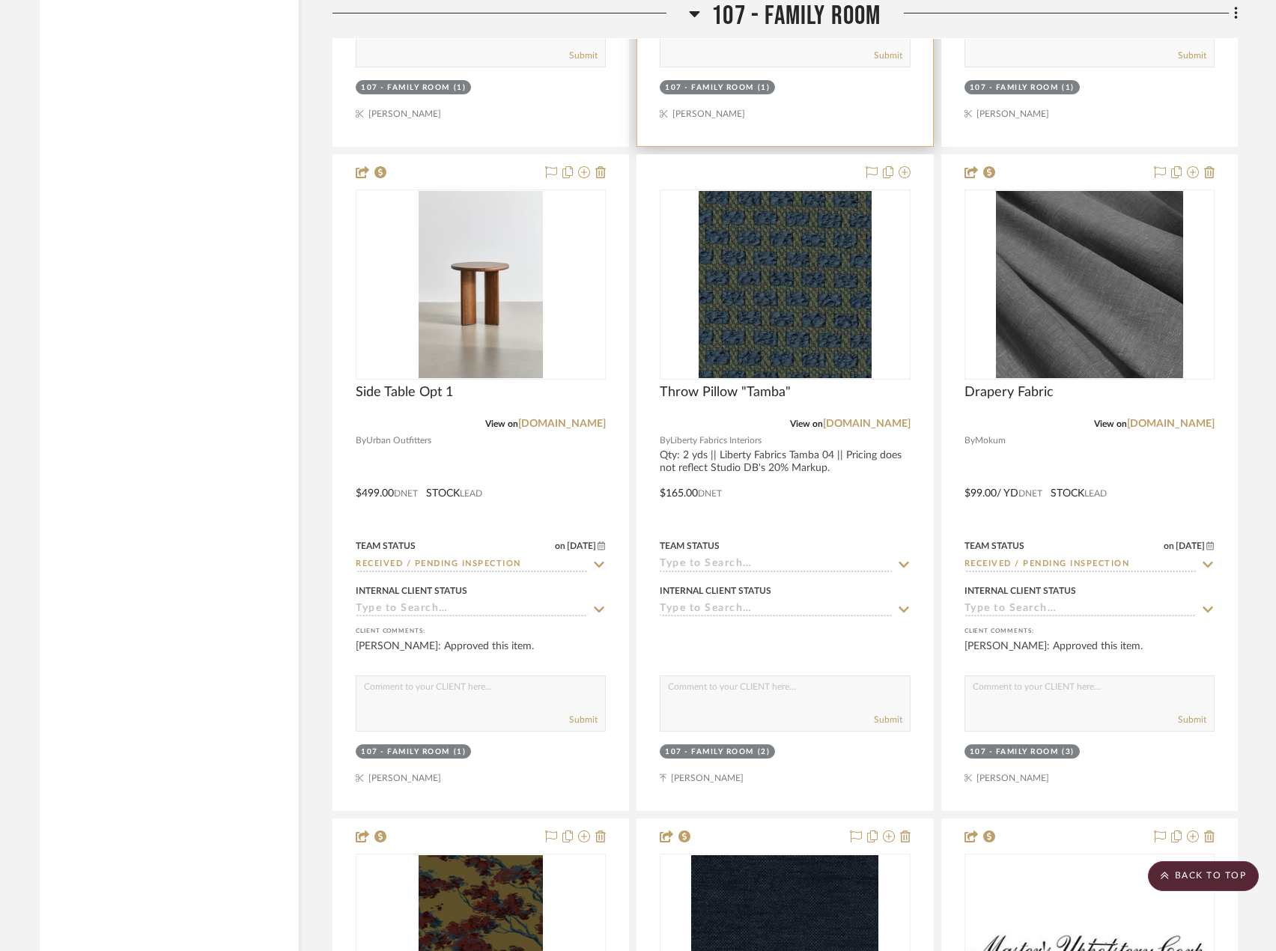
scroll to position [12357, 0]
